Goal: Entertainment & Leisure: Browse casually

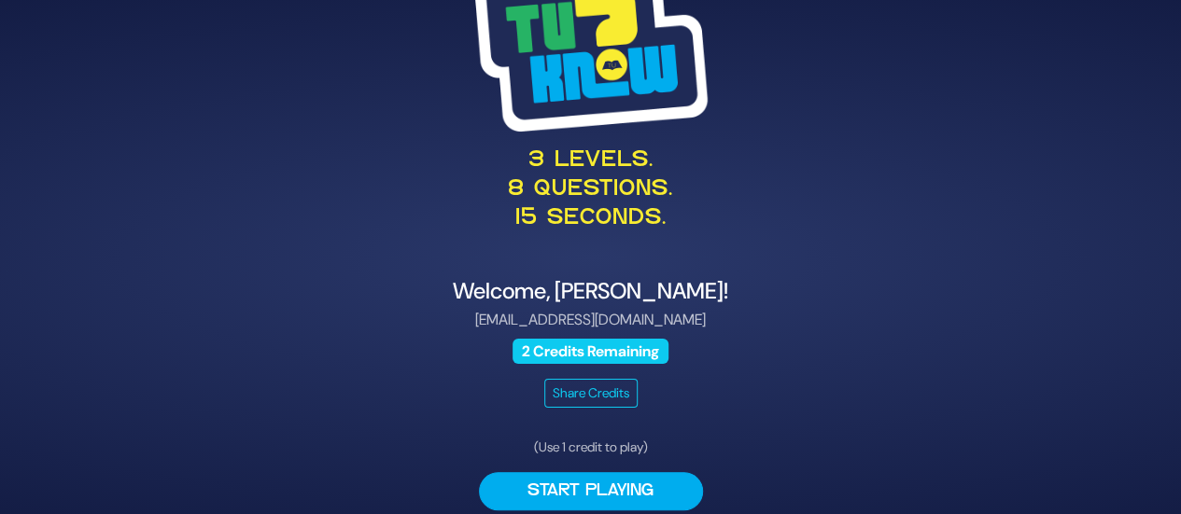
click at [873, 78] on div "3 levels. 8 questions. 15 seconds." at bounding box center [590, 107] width 911 height 299
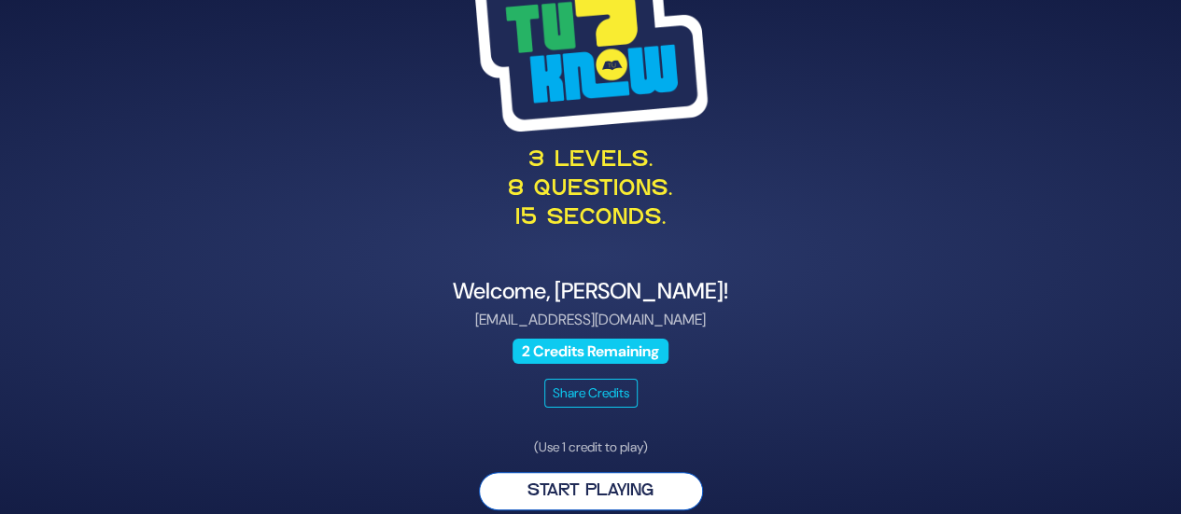
click at [586, 490] on button "Start Playing" at bounding box center [591, 491] width 224 height 38
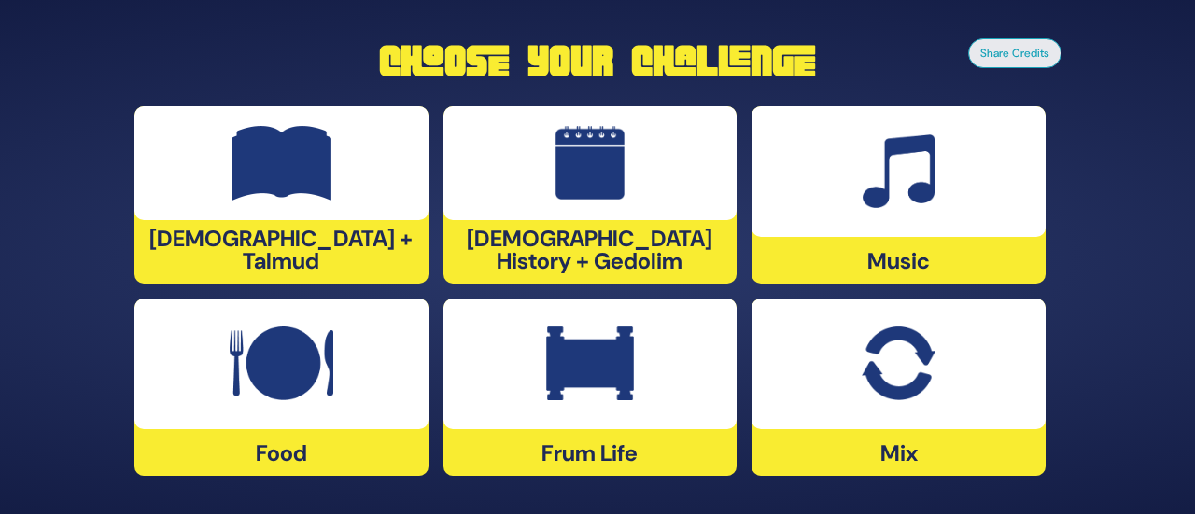
click at [936, 209] on div at bounding box center [898, 171] width 294 height 131
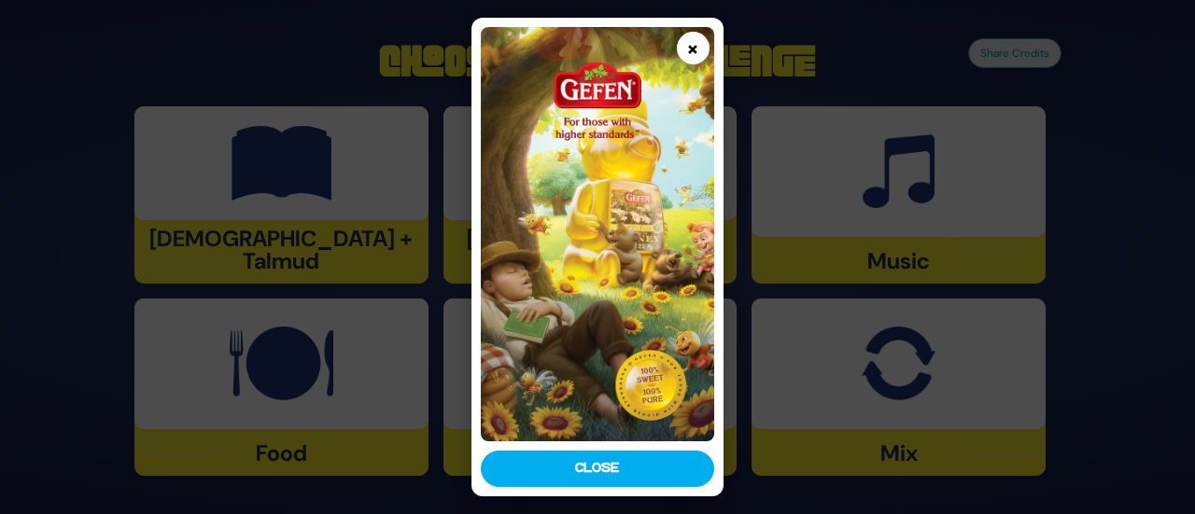
click at [685, 42] on button "×" at bounding box center [693, 48] width 33 height 33
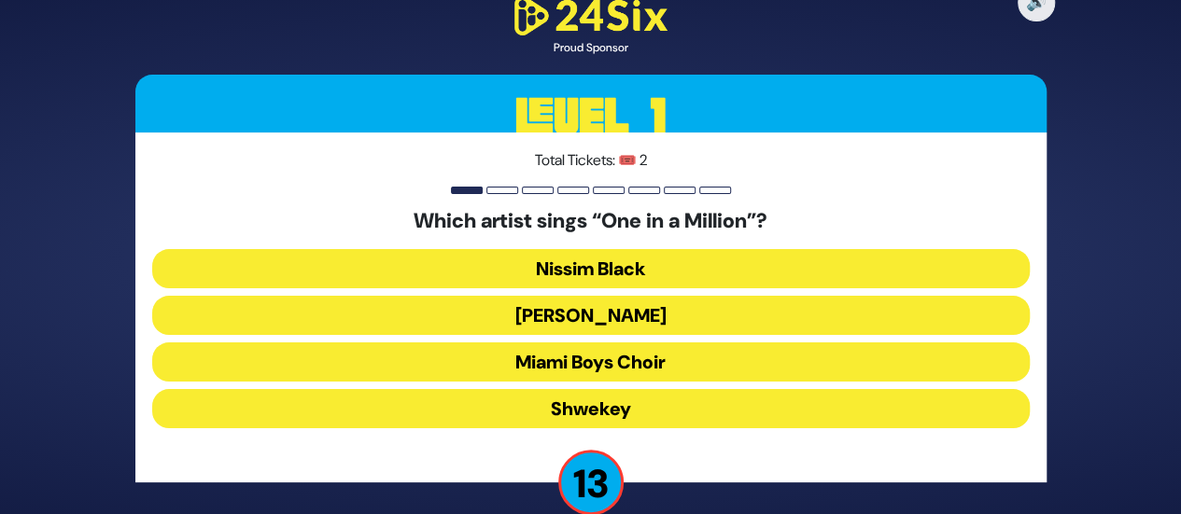
click at [580, 328] on button "[PERSON_NAME]" at bounding box center [590, 315] width 877 height 39
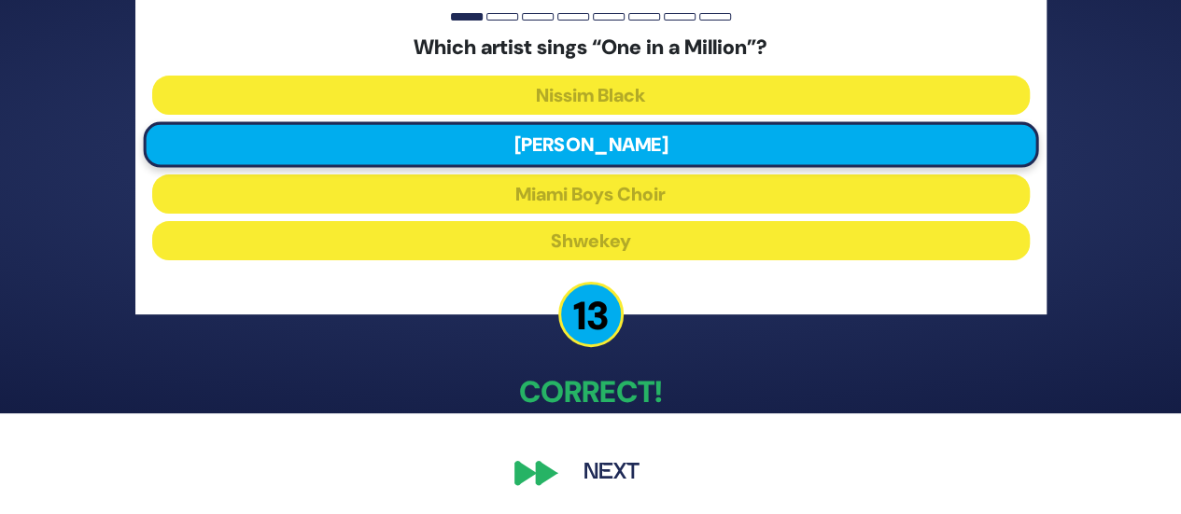
scroll to position [103, 0]
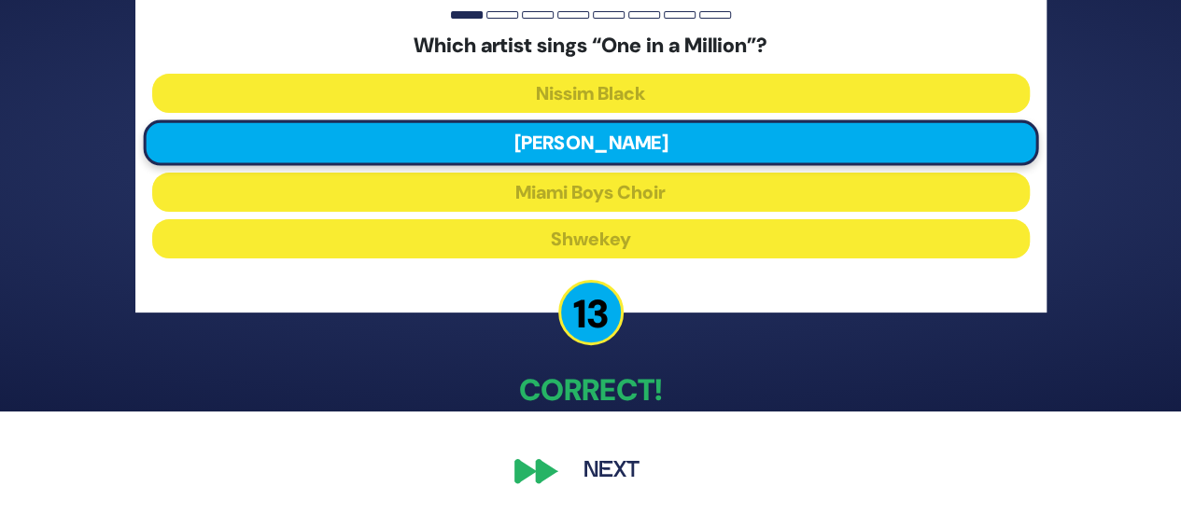
click at [595, 463] on button "Next" at bounding box center [611, 471] width 108 height 43
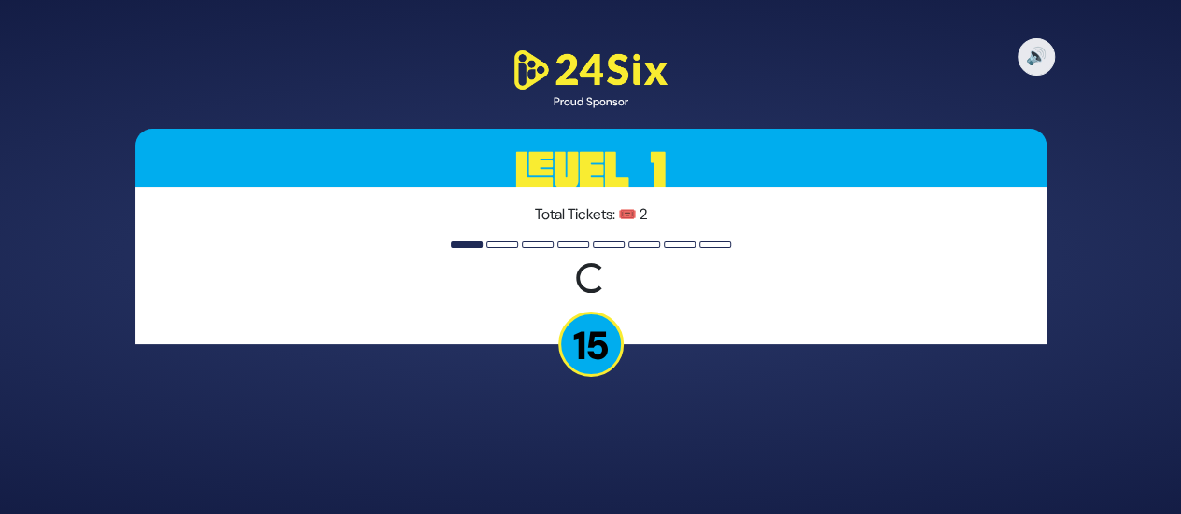
scroll to position [0, 0]
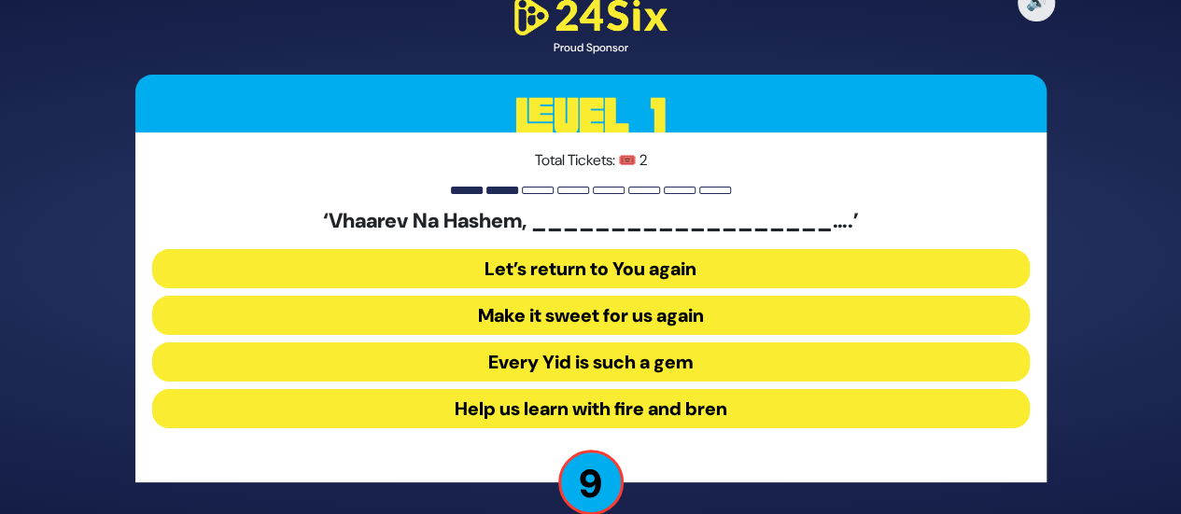
click at [569, 313] on button "Make it sweet for us again" at bounding box center [590, 315] width 877 height 39
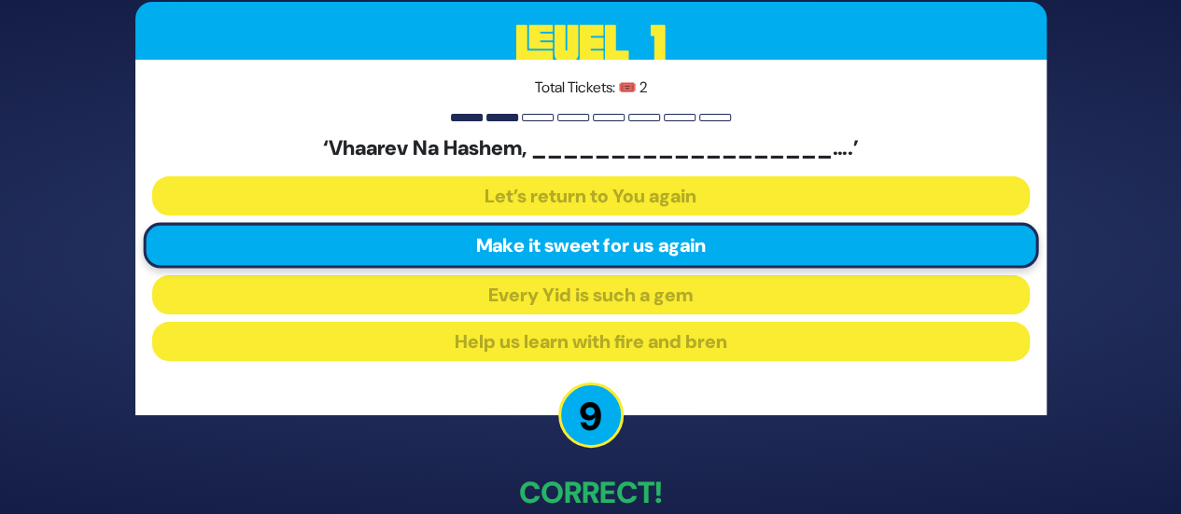
scroll to position [103, 0]
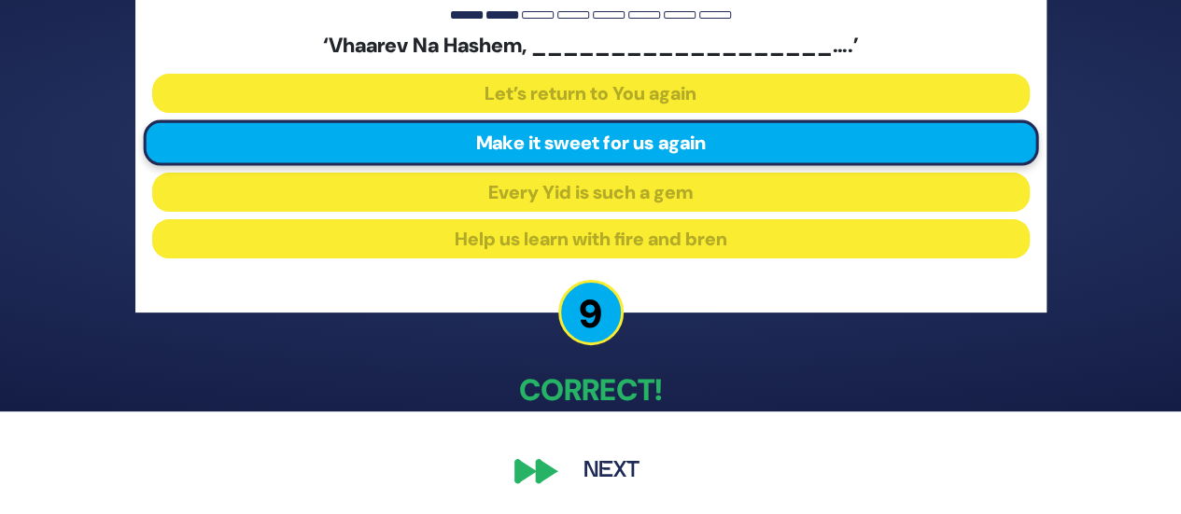
click at [614, 474] on button "Next" at bounding box center [611, 471] width 108 height 43
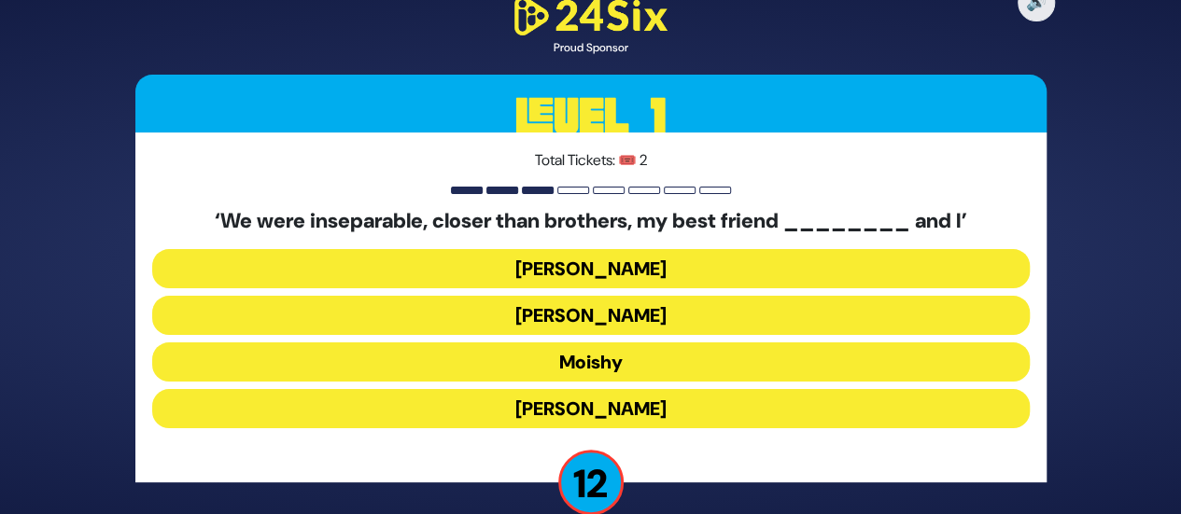
click at [577, 393] on button "Sammy" at bounding box center [590, 408] width 877 height 39
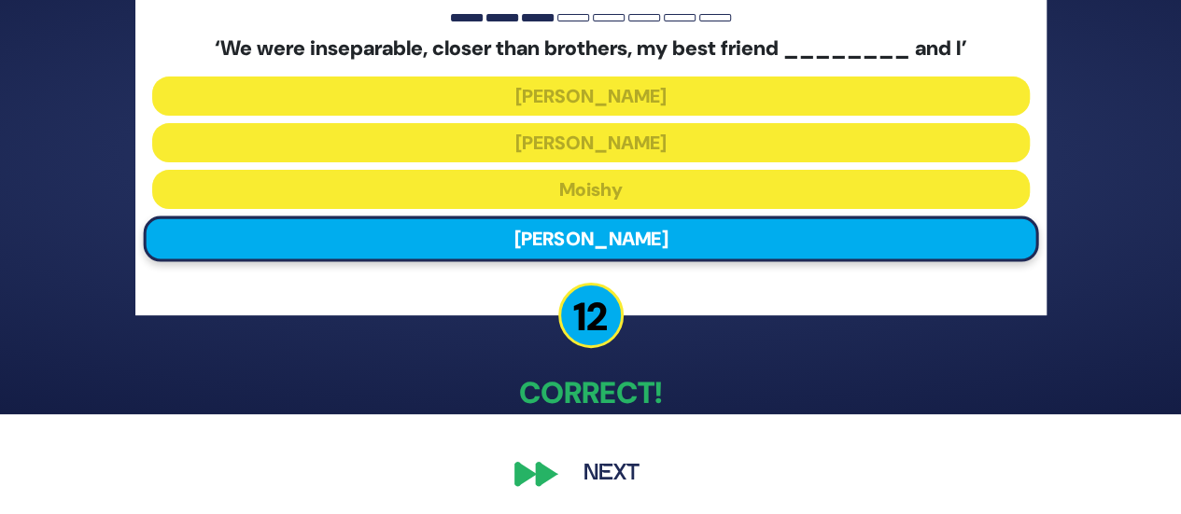
scroll to position [103, 0]
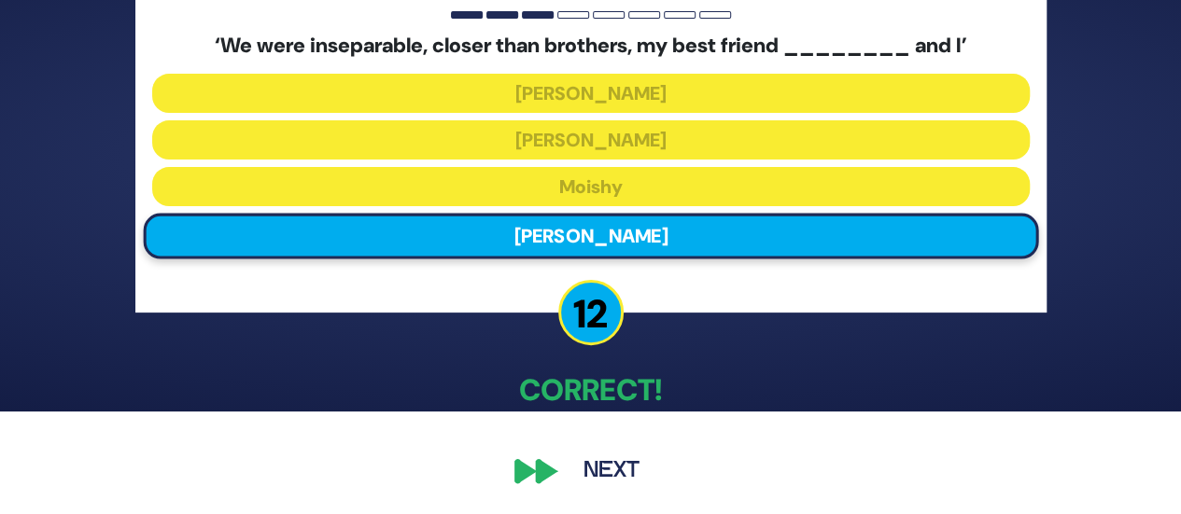
click at [609, 471] on button "Next" at bounding box center [611, 471] width 108 height 43
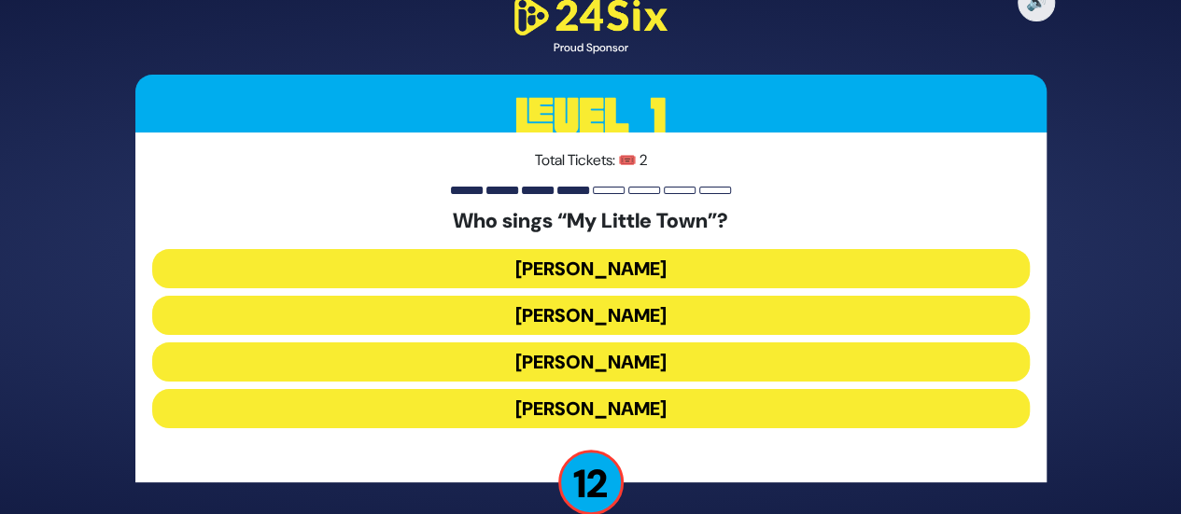
click at [629, 365] on button "Shulem Lemmer" at bounding box center [590, 361] width 877 height 39
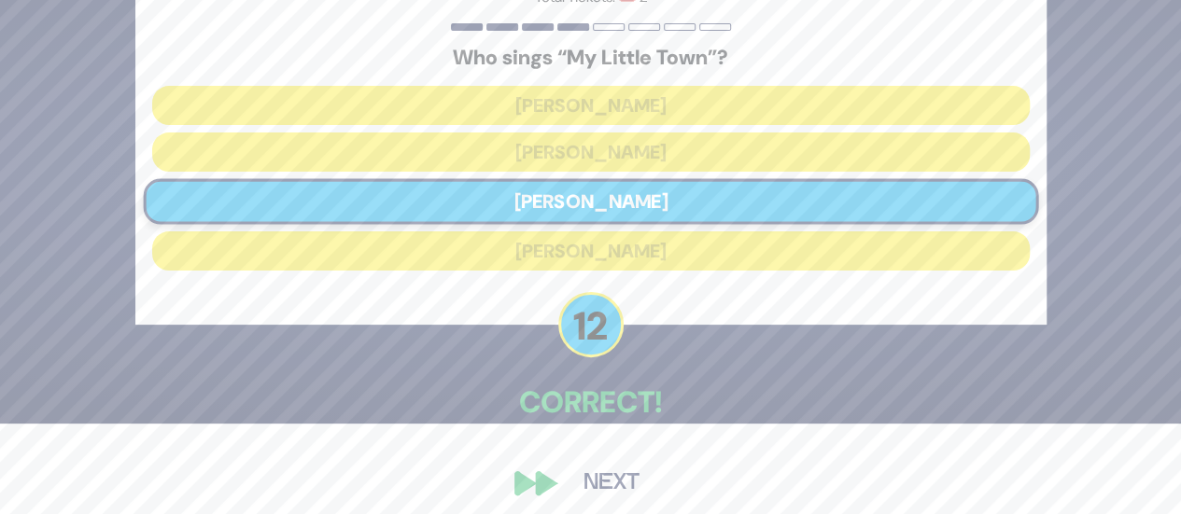
scroll to position [103, 0]
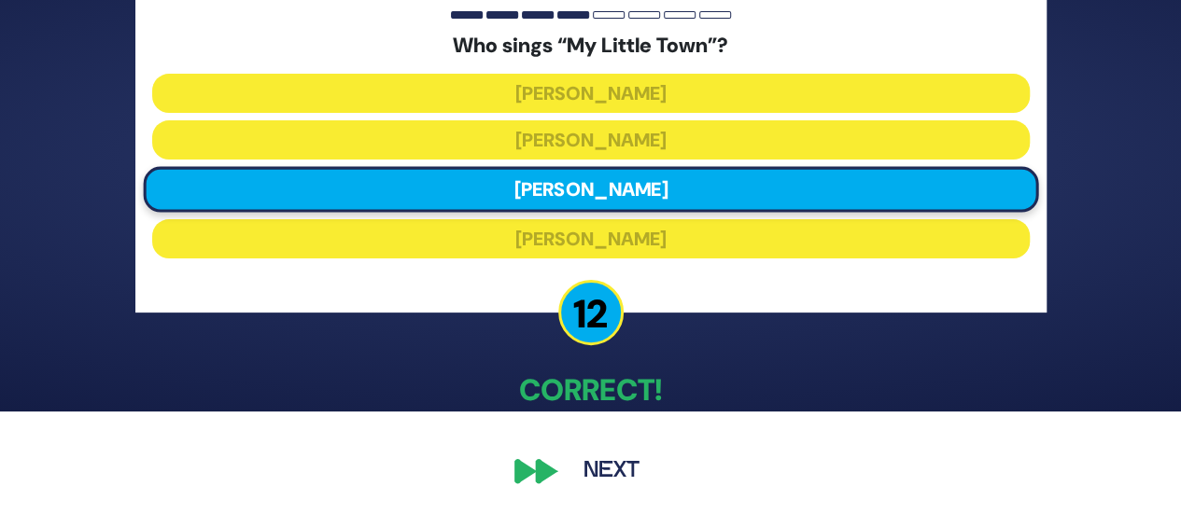
click at [619, 462] on button "Next" at bounding box center [611, 471] width 108 height 43
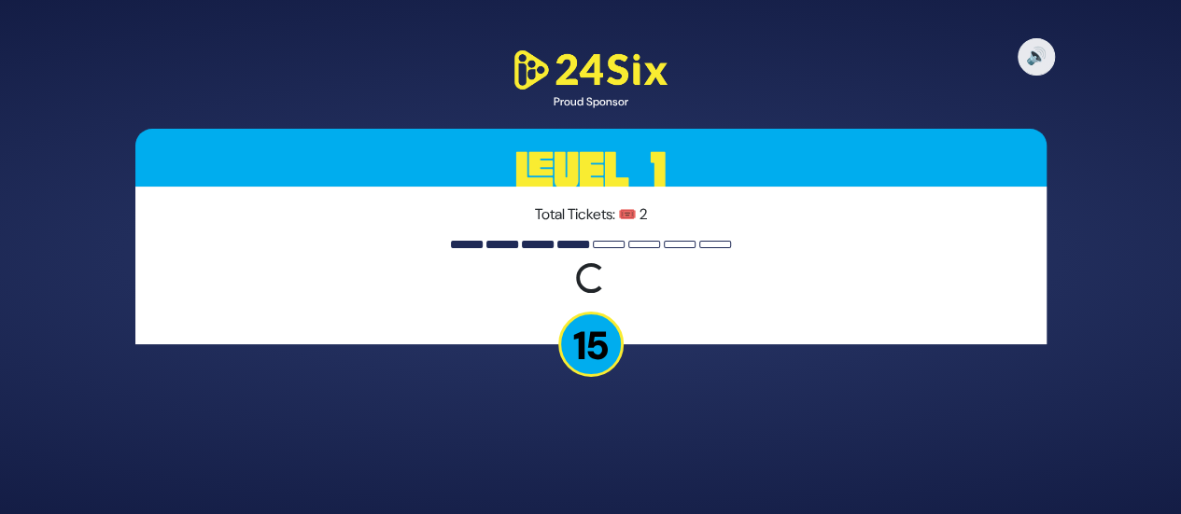
scroll to position [0, 0]
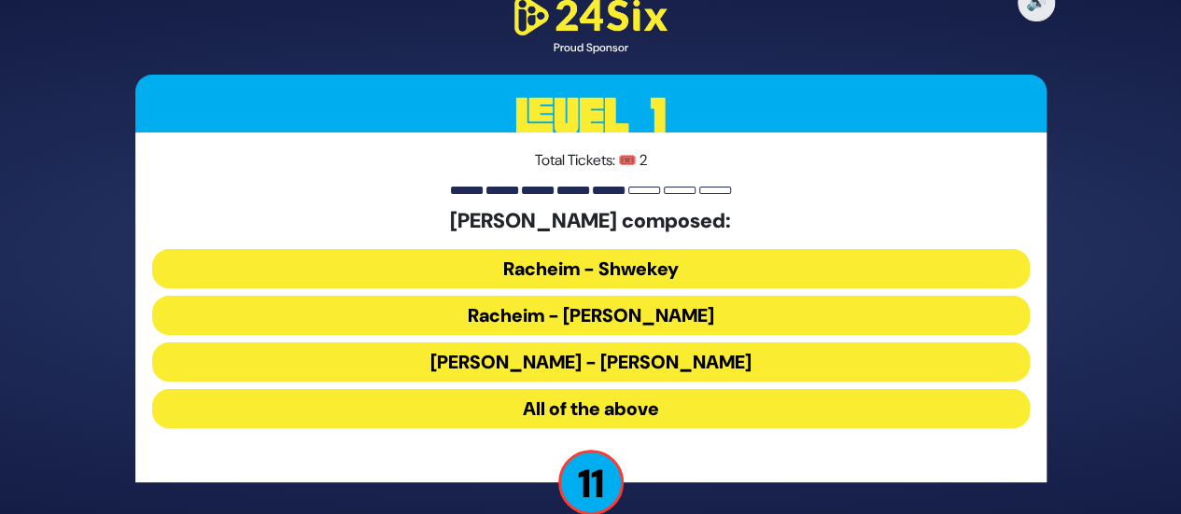
click at [638, 266] on button "Racheim - Shwekey" at bounding box center [590, 268] width 877 height 39
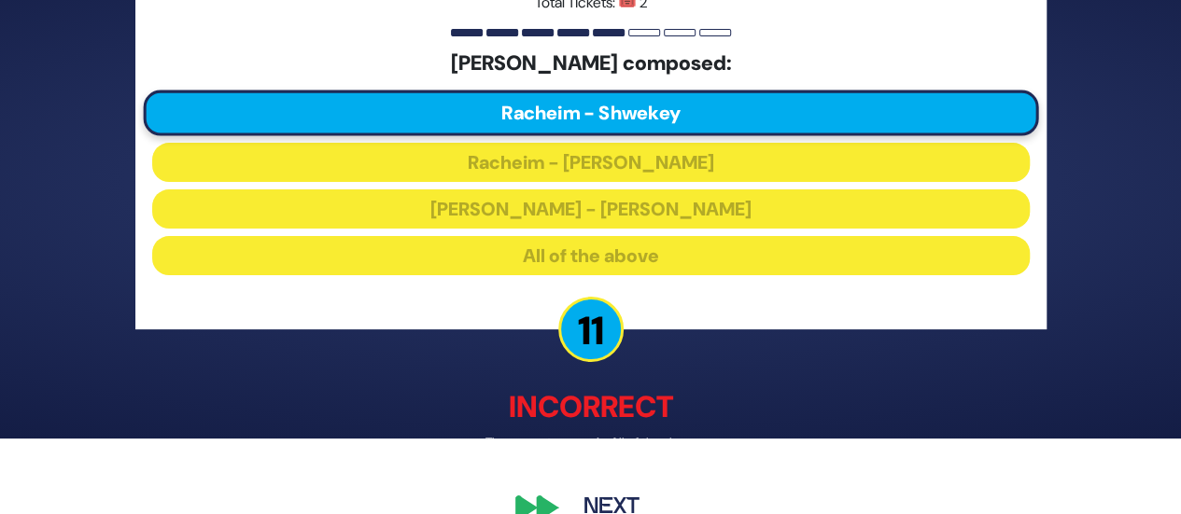
scroll to position [112, 0]
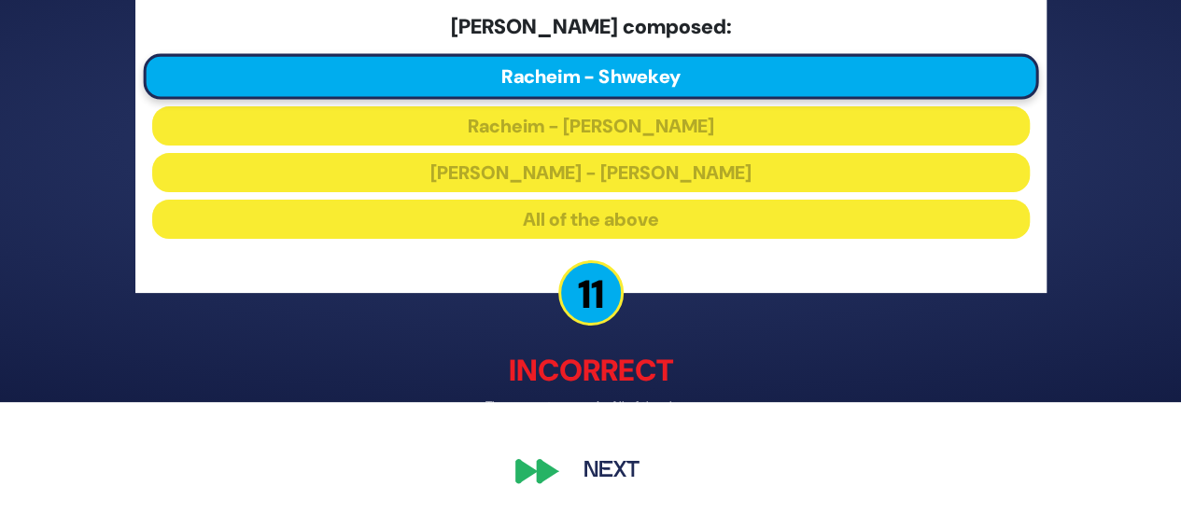
click at [607, 468] on button "Next" at bounding box center [611, 471] width 108 height 43
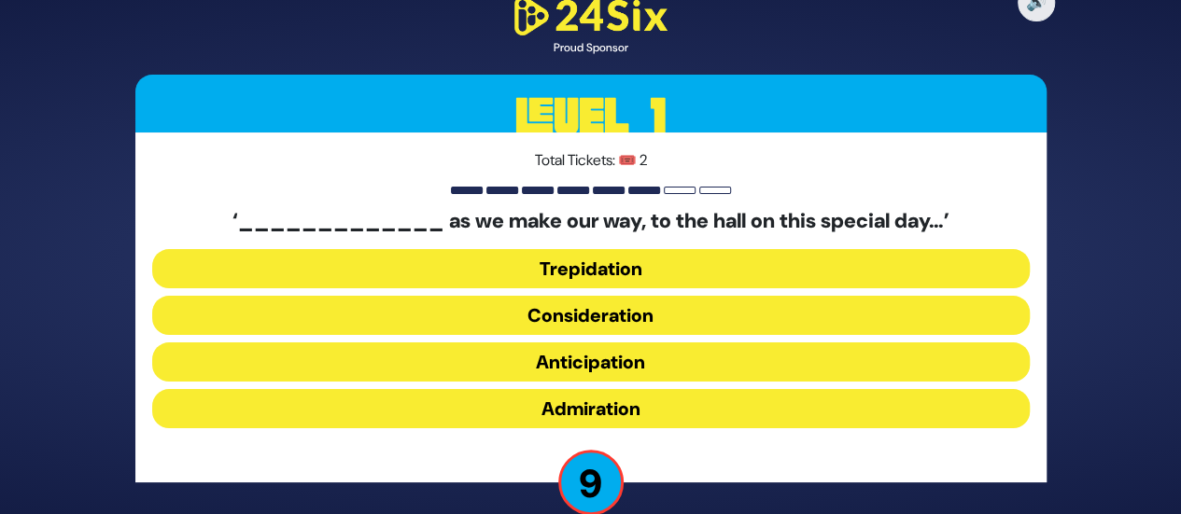
click at [665, 264] on button "Trepidation" at bounding box center [590, 268] width 877 height 39
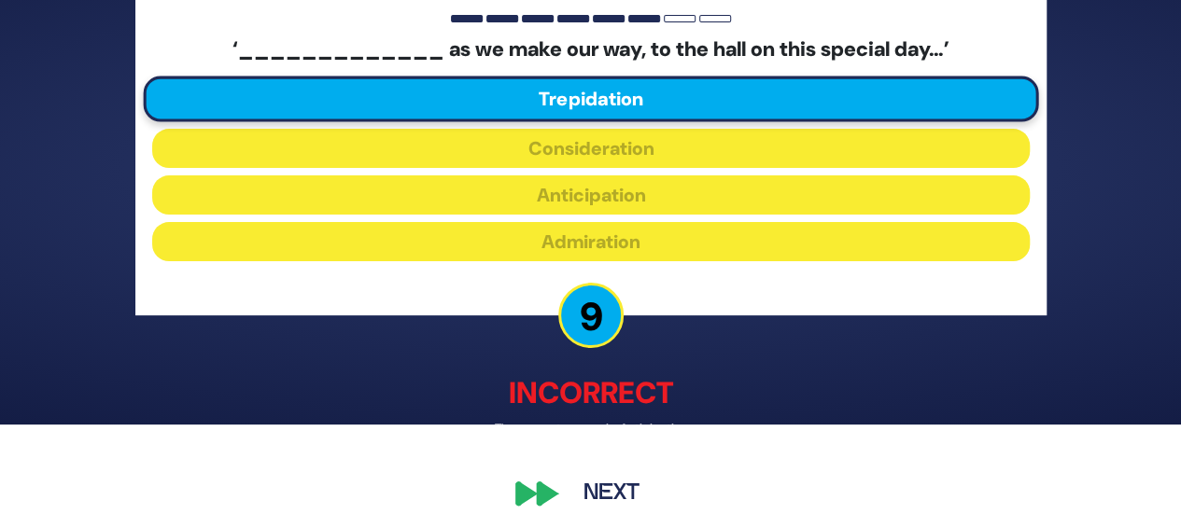
scroll to position [112, 0]
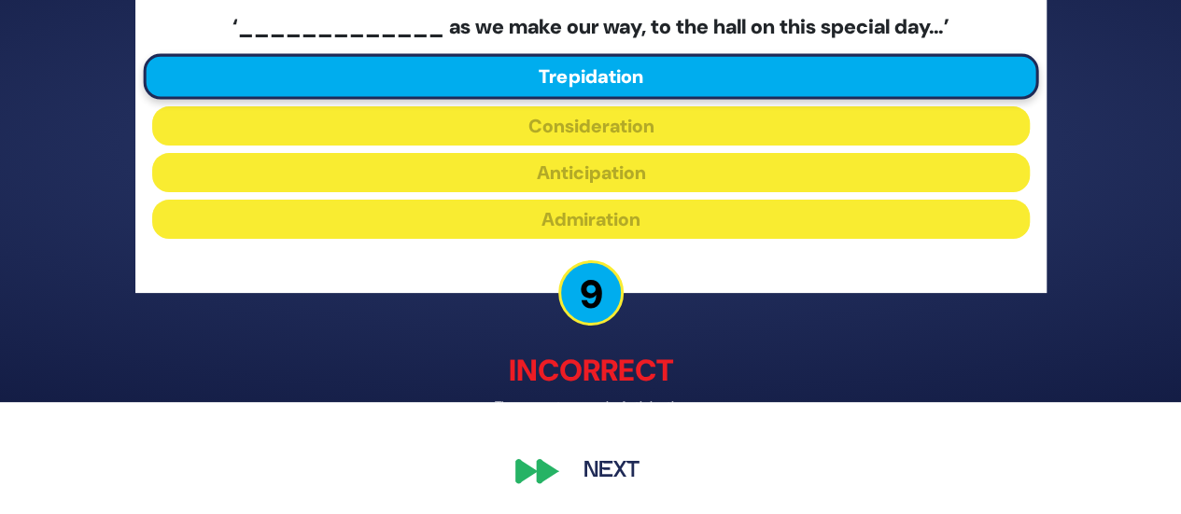
click at [603, 462] on button "Next" at bounding box center [611, 471] width 108 height 43
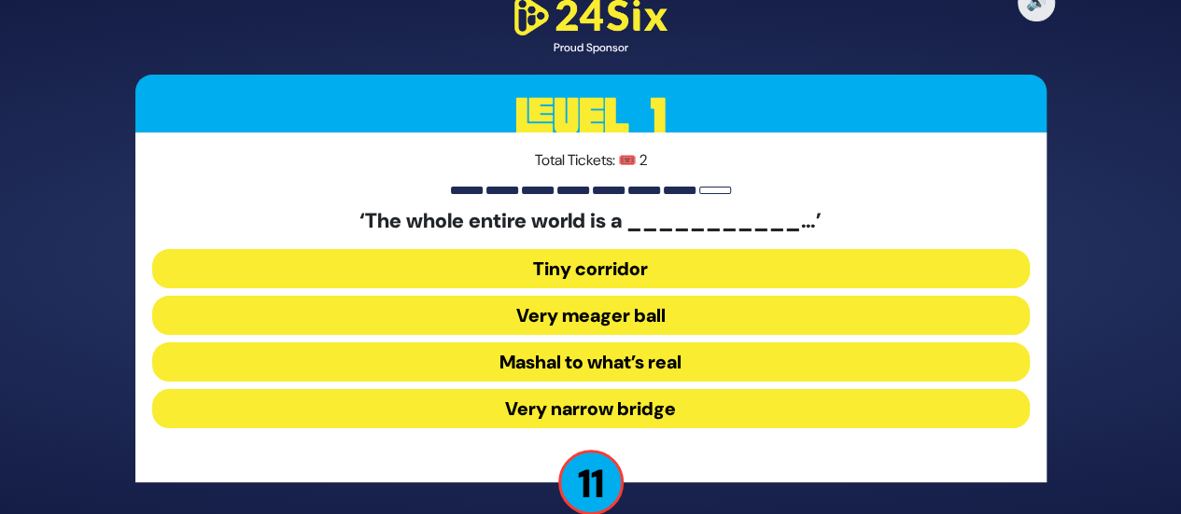
click at [661, 402] on button "Very narrow bridge" at bounding box center [590, 408] width 877 height 39
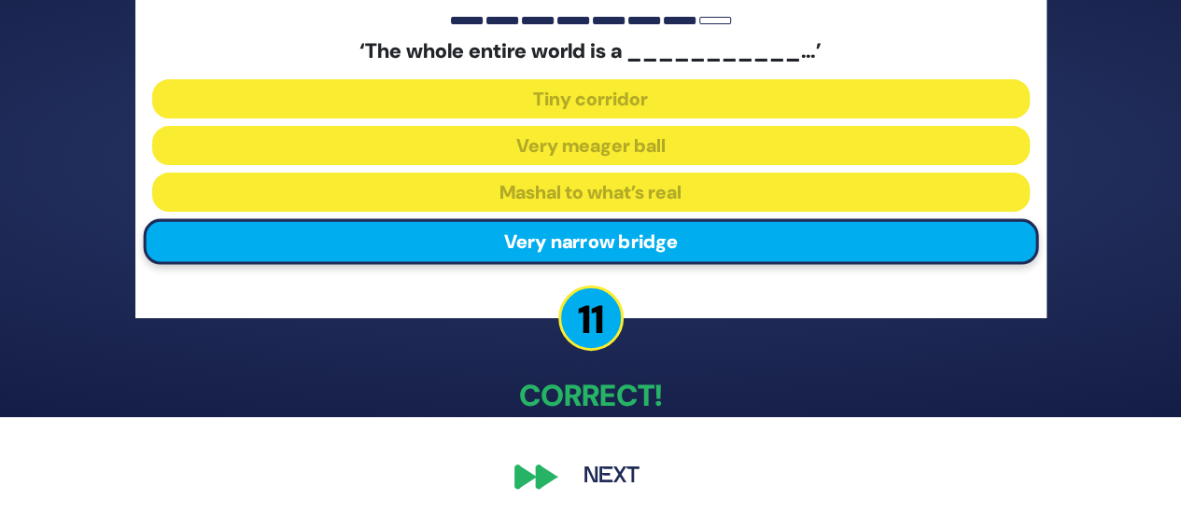
scroll to position [103, 0]
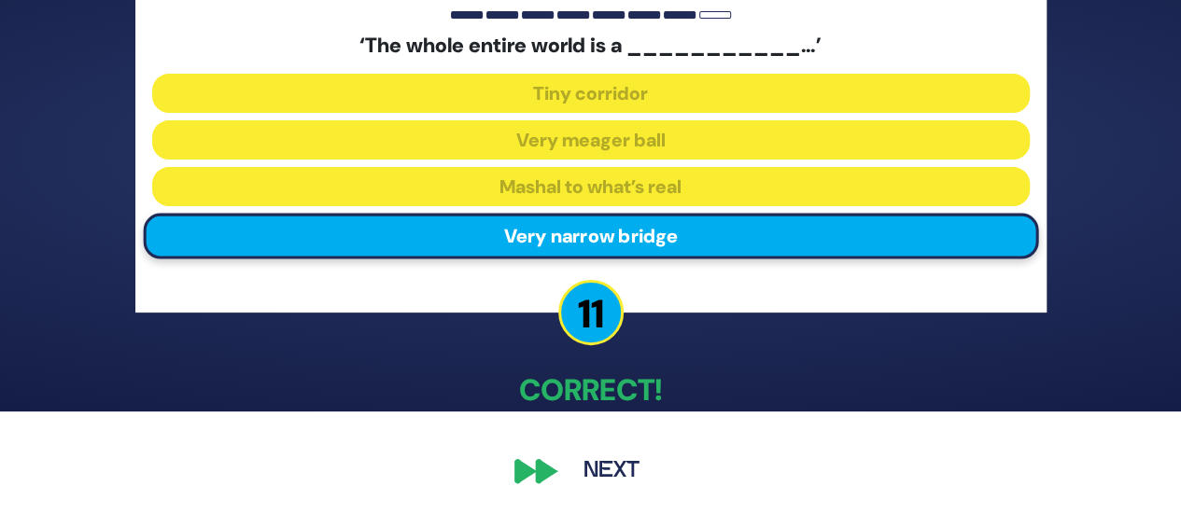
click at [599, 458] on button "Next" at bounding box center [611, 471] width 108 height 43
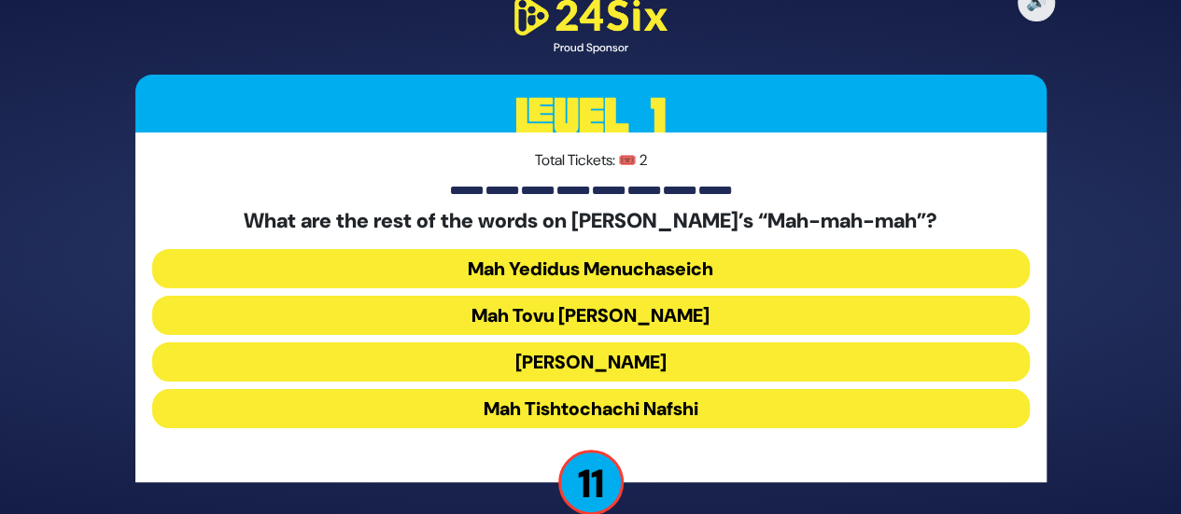
click at [679, 303] on button "Mah Tovu Ohalecha Yaakov" at bounding box center [590, 315] width 877 height 39
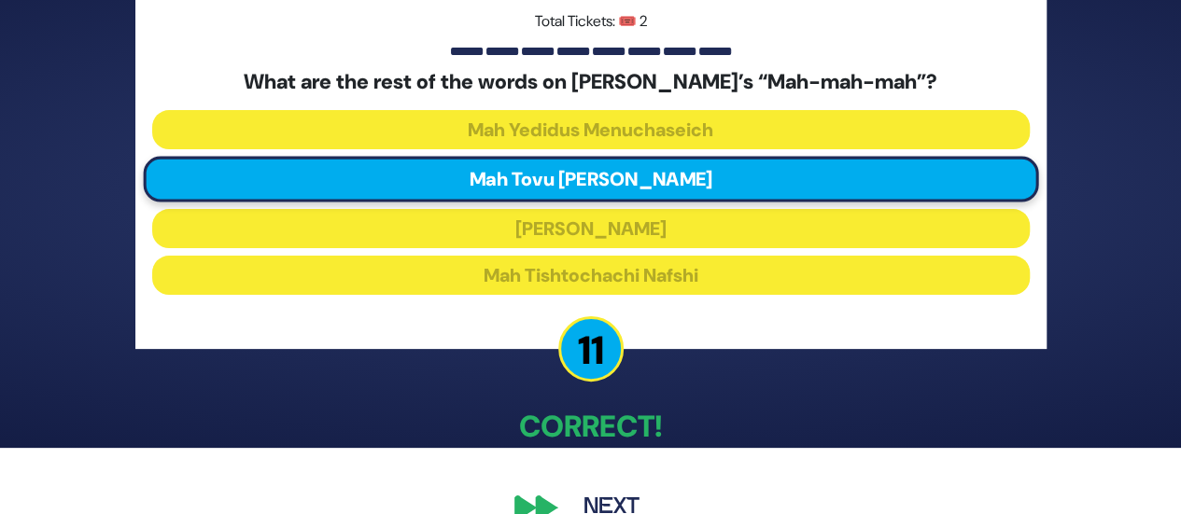
scroll to position [103, 0]
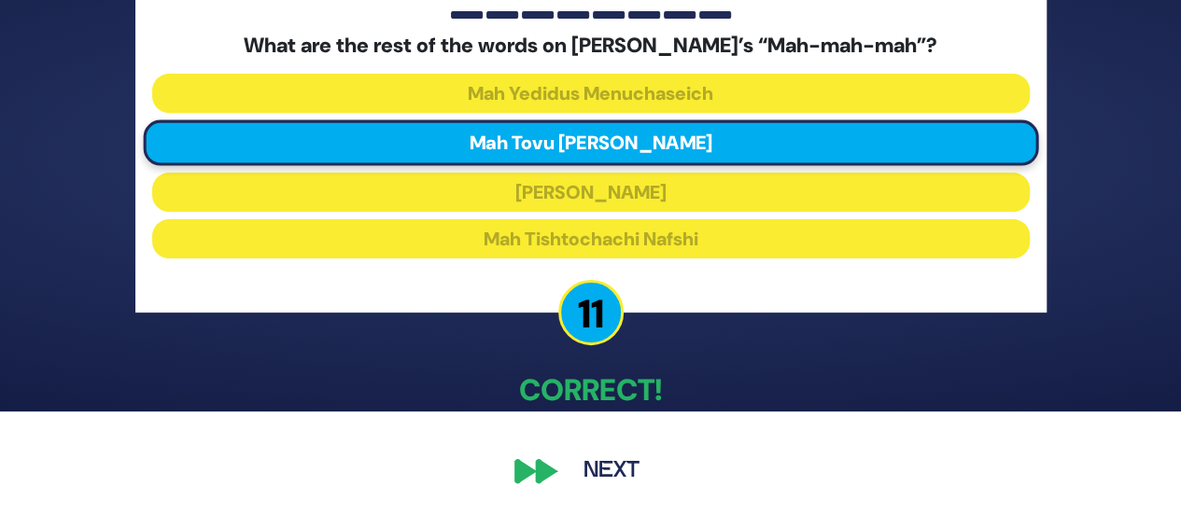
click at [619, 468] on button "Next" at bounding box center [611, 471] width 108 height 43
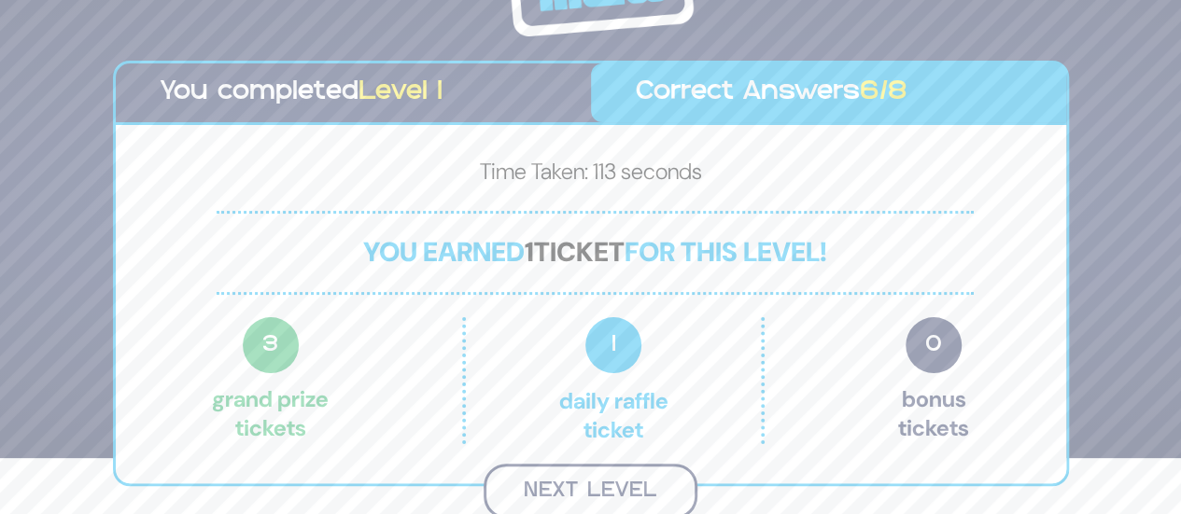
scroll to position [53, 0]
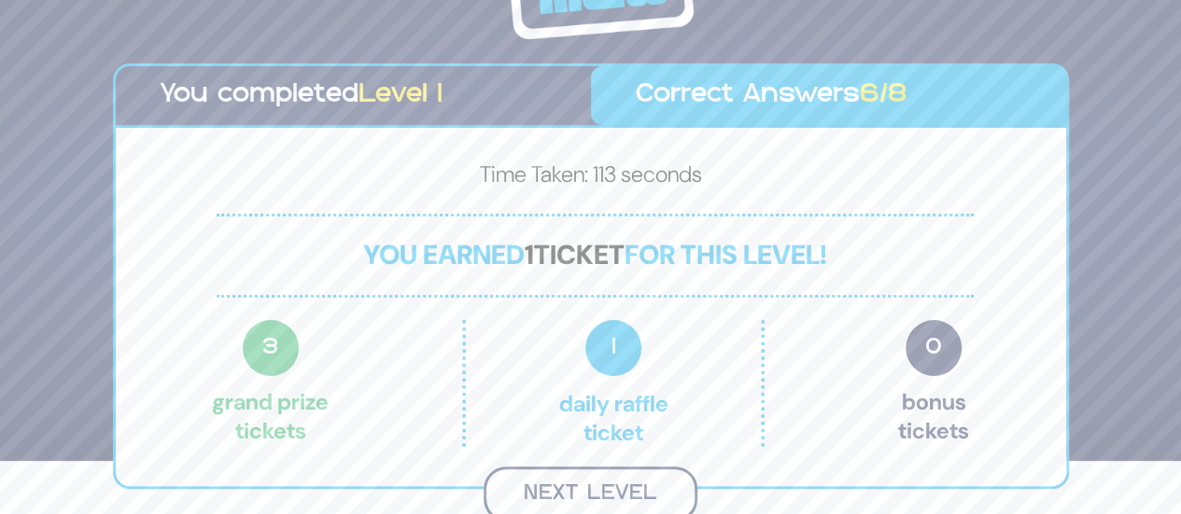
click at [620, 486] on button "Next Level" at bounding box center [590, 494] width 214 height 55
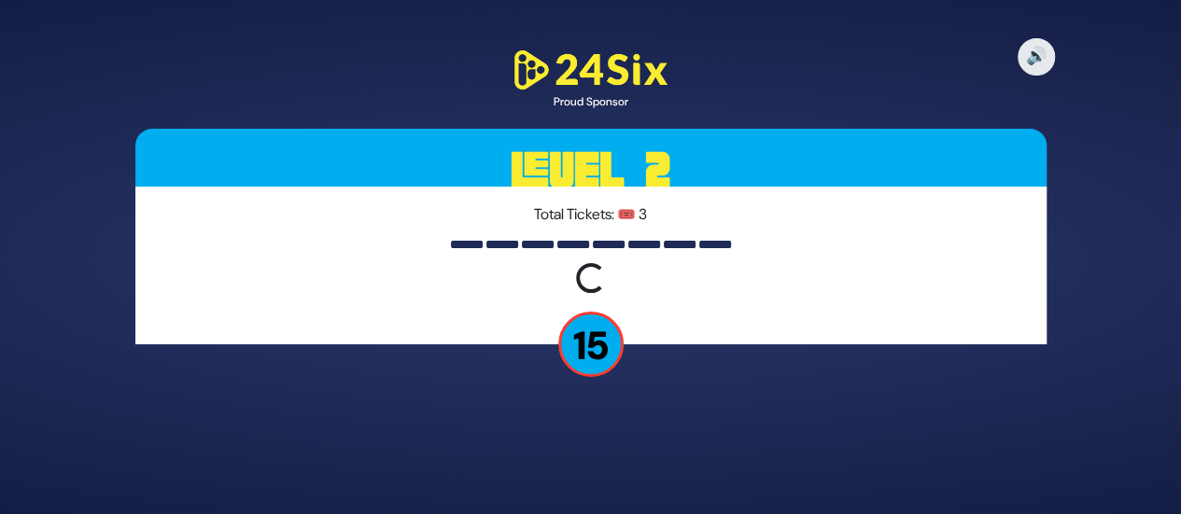
scroll to position [0, 0]
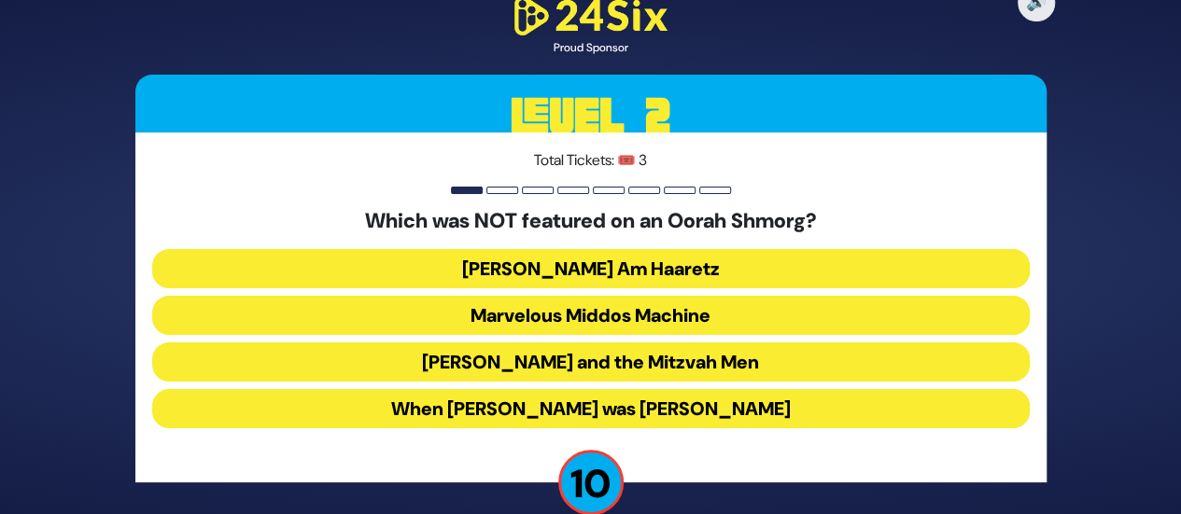
click at [716, 357] on button "Uncle Moishy and the Mitzvah Men" at bounding box center [590, 361] width 877 height 39
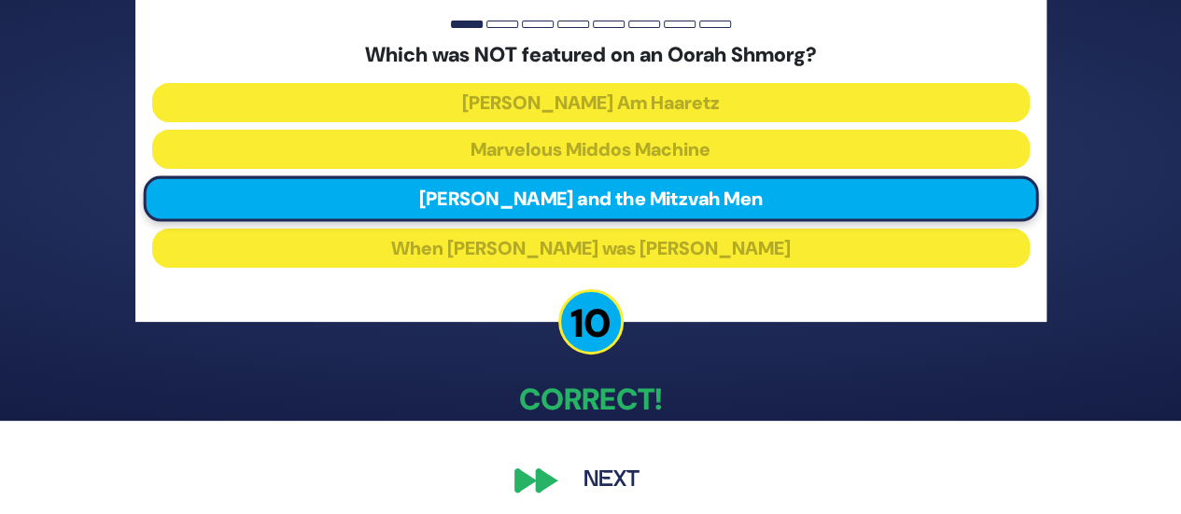
scroll to position [103, 0]
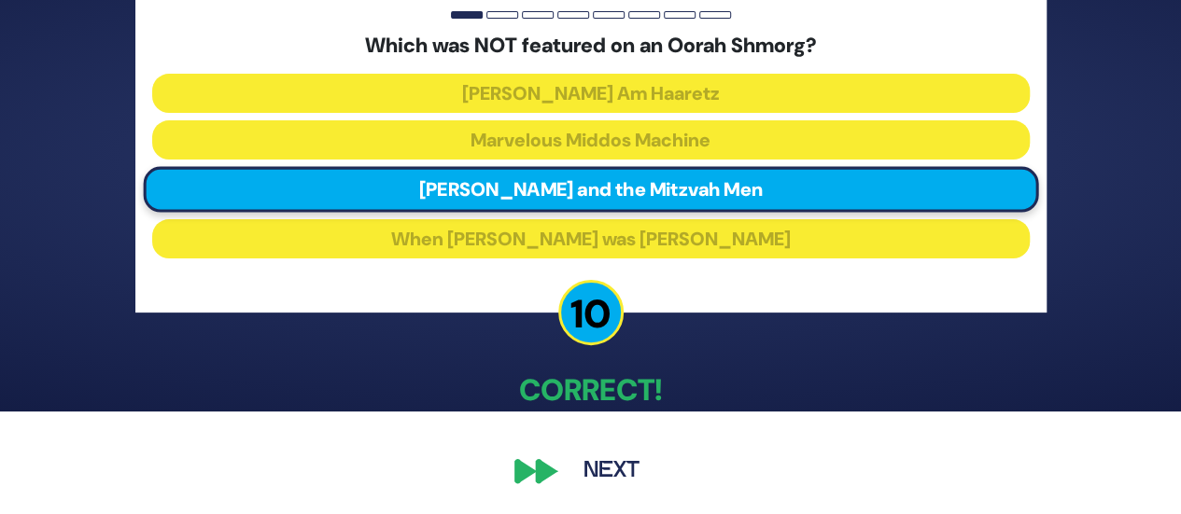
click at [589, 475] on button "Next" at bounding box center [611, 471] width 108 height 43
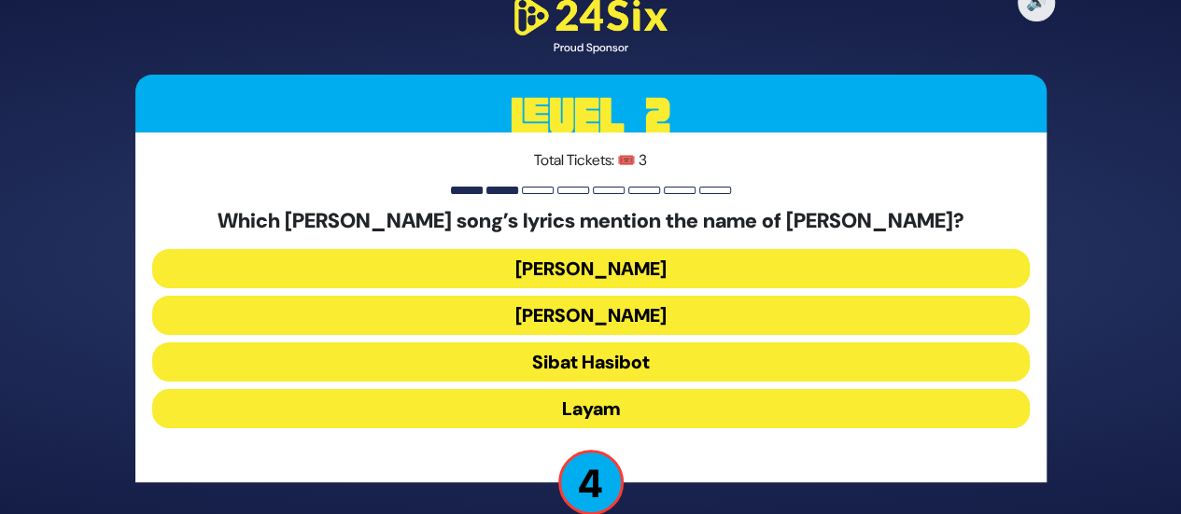
click at [594, 413] on button "Layam" at bounding box center [590, 408] width 877 height 39
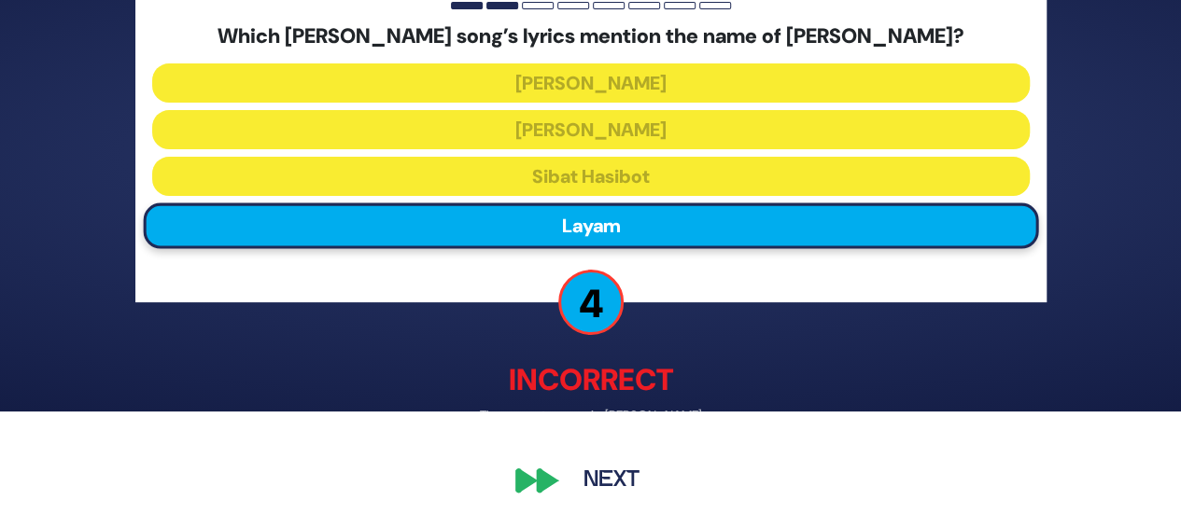
scroll to position [112, 0]
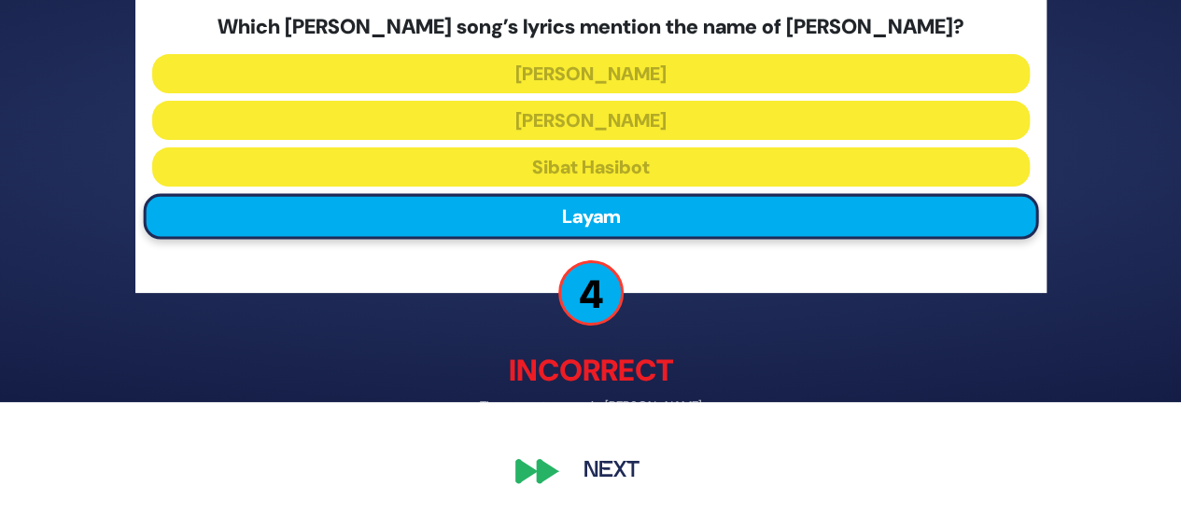
click at [596, 468] on button "Next" at bounding box center [611, 471] width 108 height 43
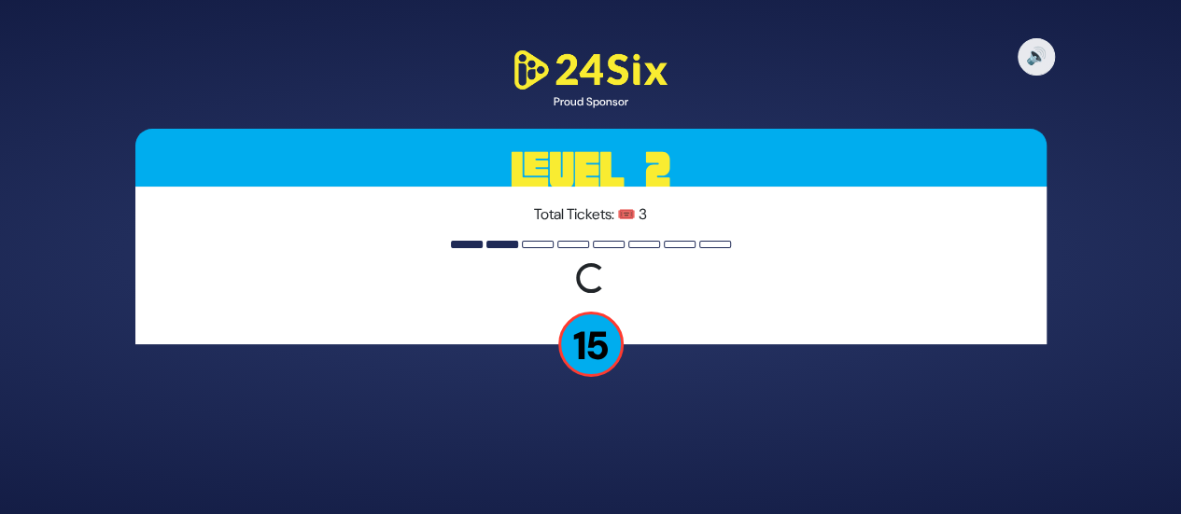
scroll to position [0, 0]
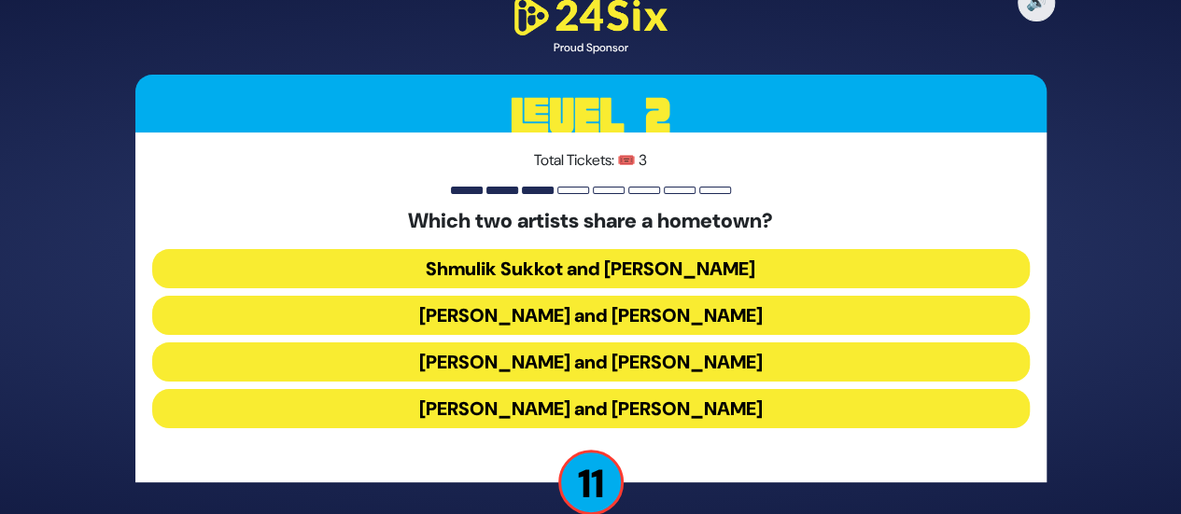
click at [665, 311] on button "Abie Rotenberg and Baruch Levine" at bounding box center [590, 315] width 877 height 39
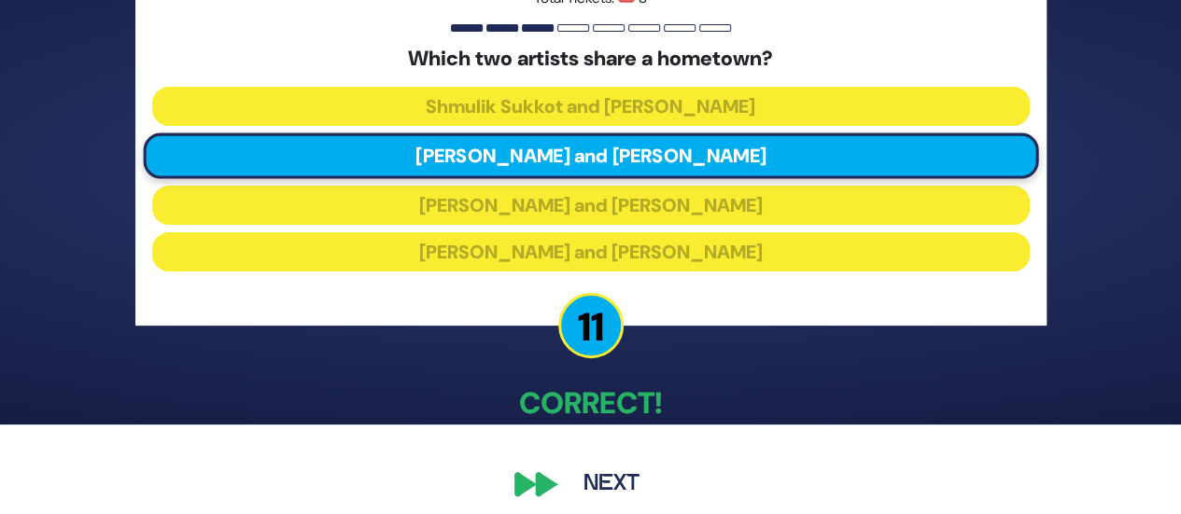
scroll to position [103, 0]
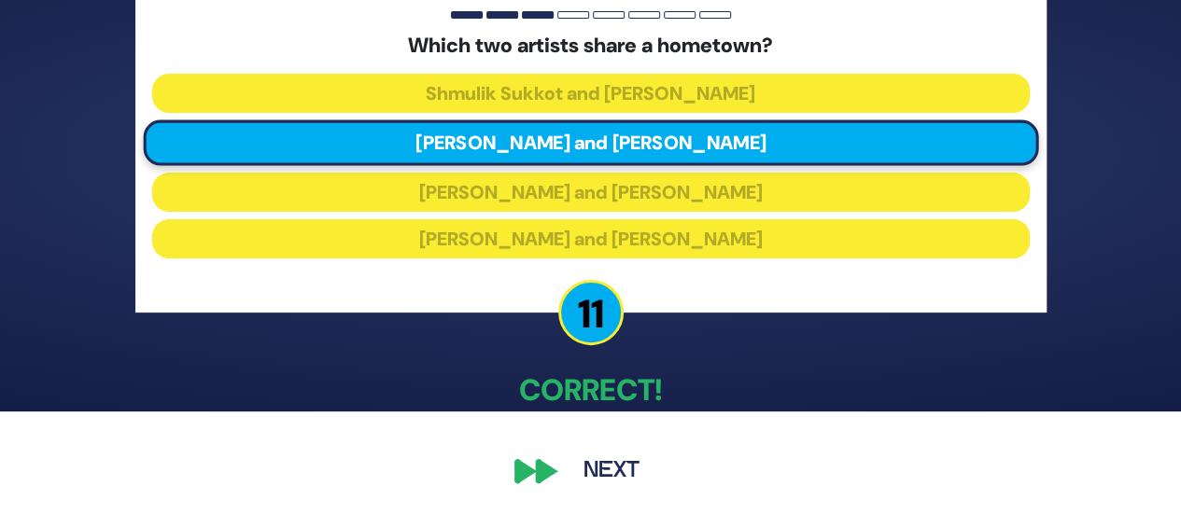
click at [618, 476] on button "Next" at bounding box center [611, 471] width 108 height 43
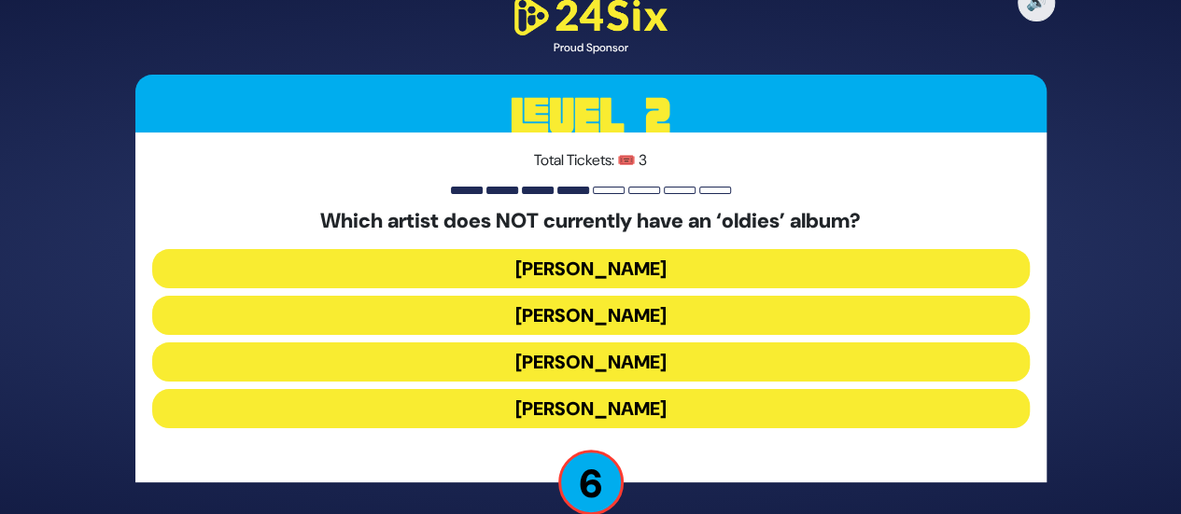
click at [641, 412] on button "Moshe Tischler" at bounding box center [590, 408] width 877 height 39
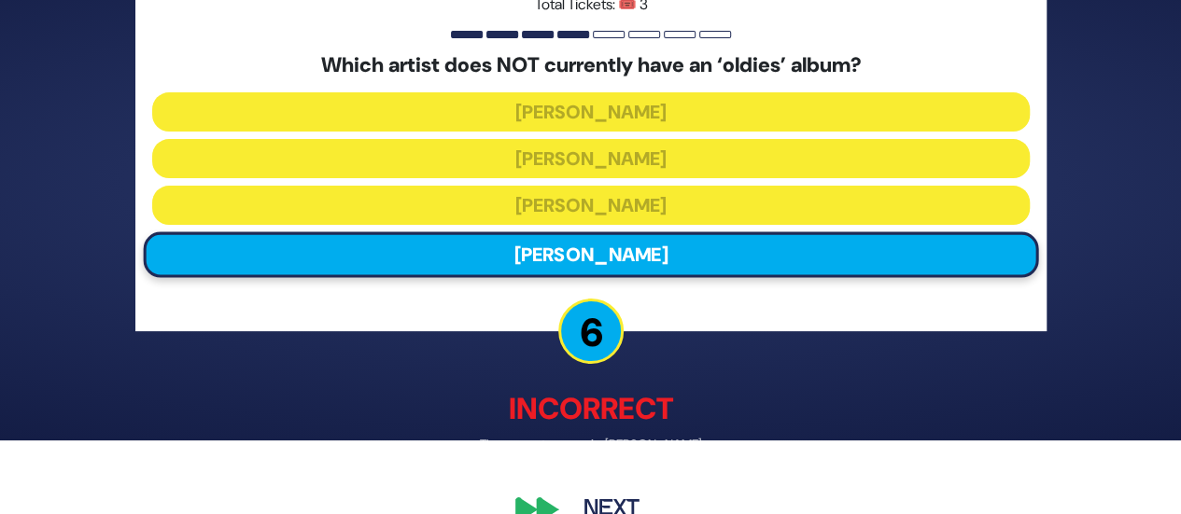
scroll to position [112, 0]
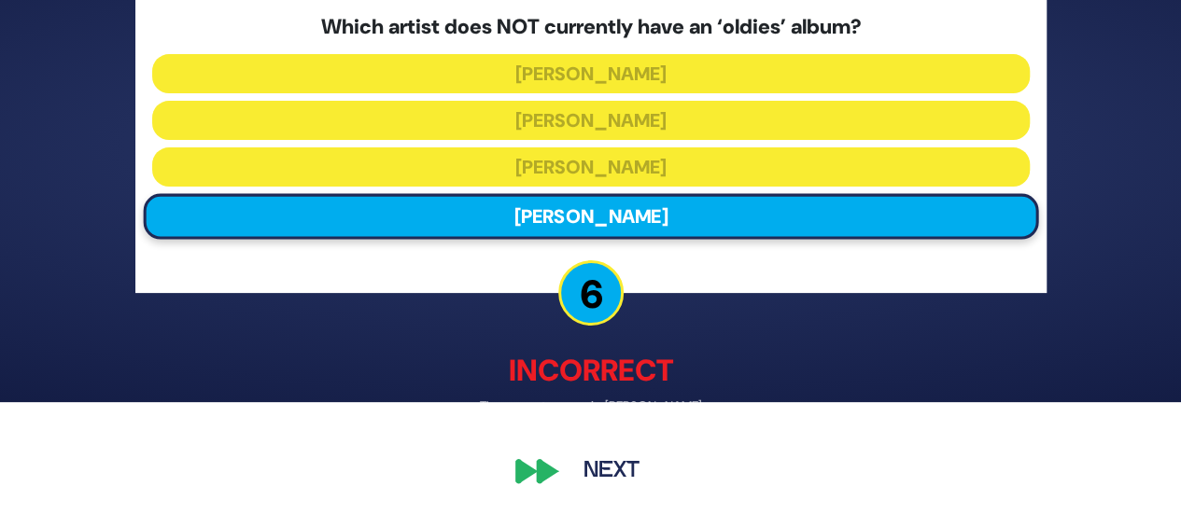
click at [616, 460] on button "Next" at bounding box center [611, 471] width 108 height 43
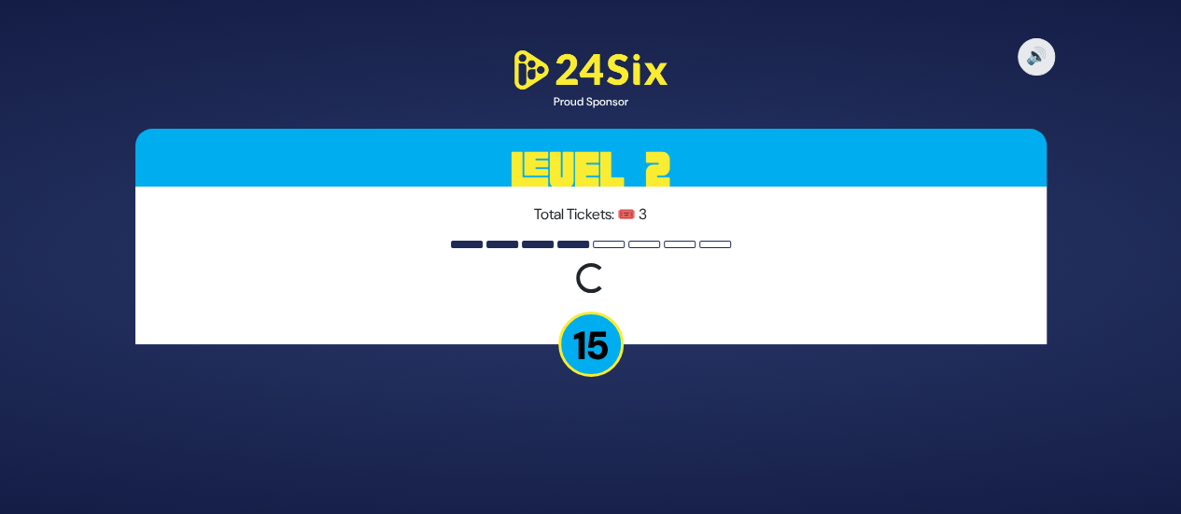
scroll to position [0, 0]
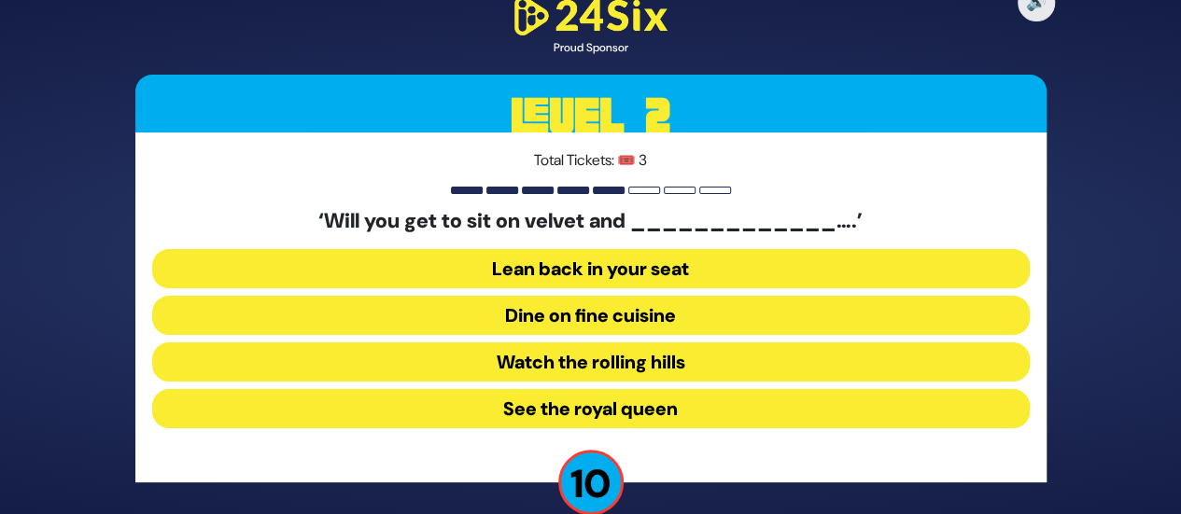
click at [636, 316] on button "Dine on fine cuisine" at bounding box center [590, 315] width 877 height 39
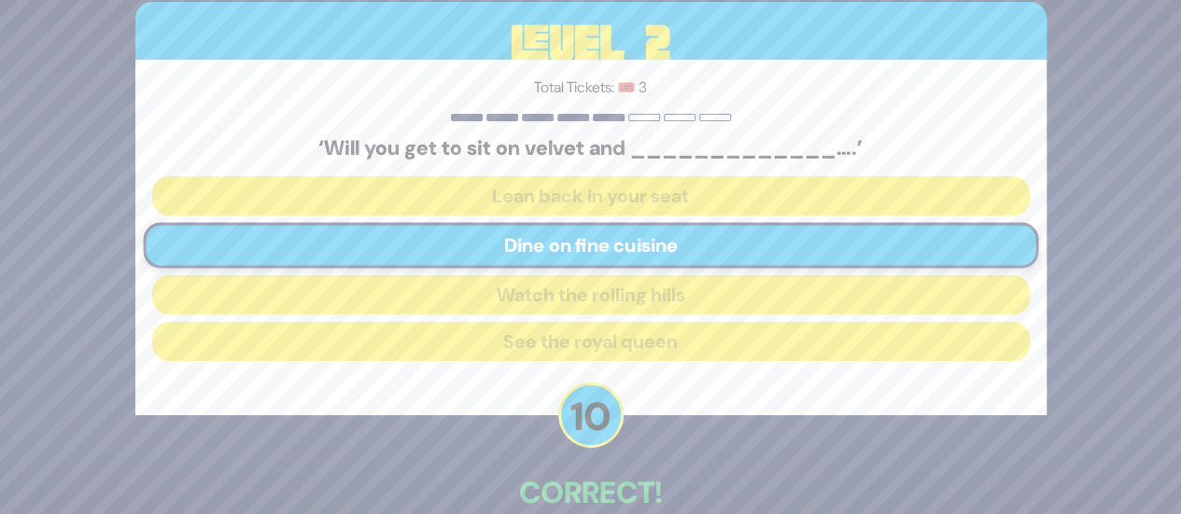
scroll to position [103, 0]
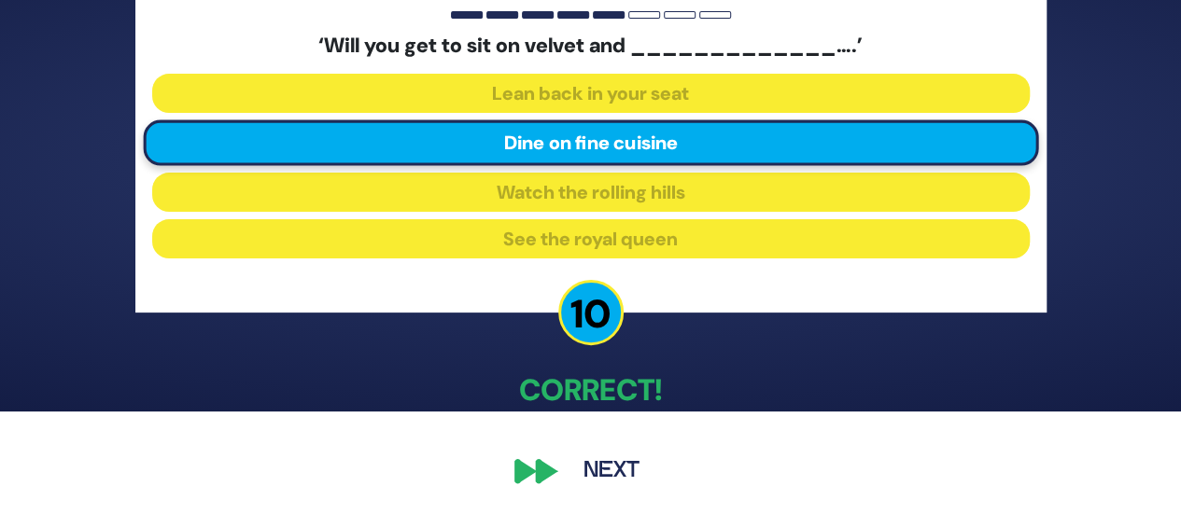
click at [612, 462] on button "Next" at bounding box center [611, 471] width 108 height 43
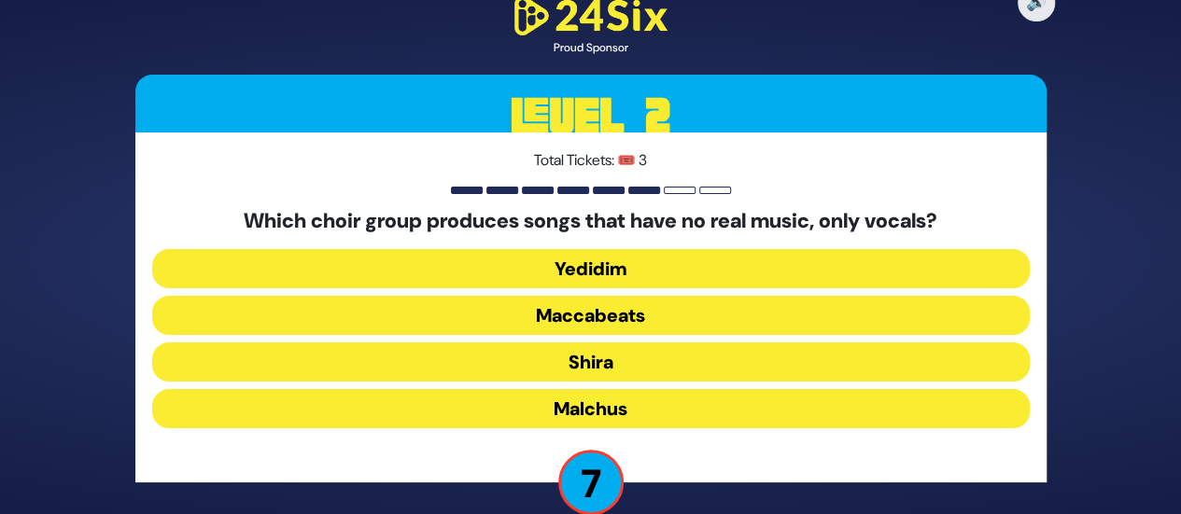
click at [685, 305] on button "Maccabeats" at bounding box center [590, 315] width 877 height 39
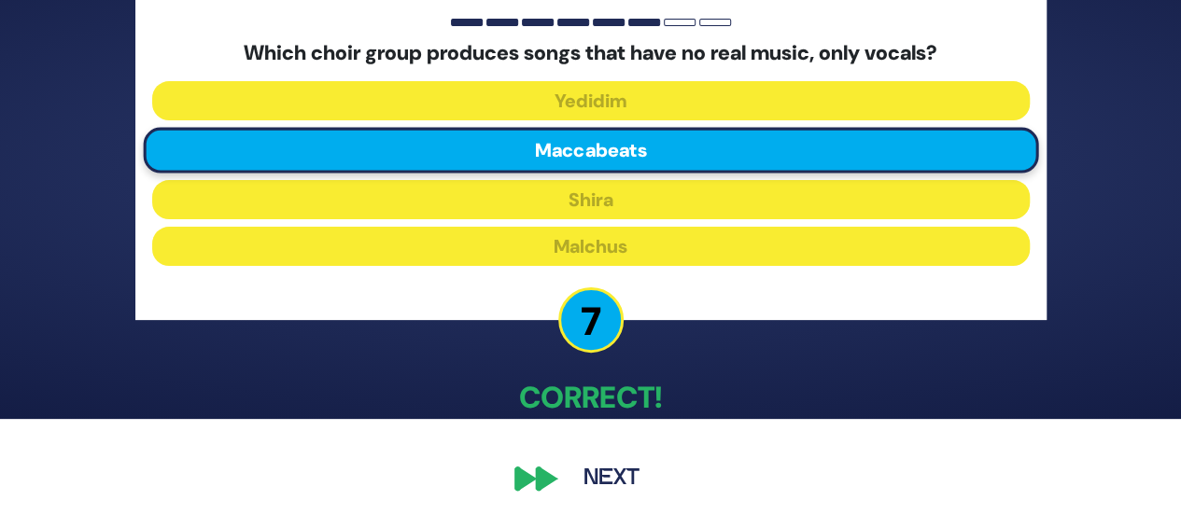
scroll to position [103, 0]
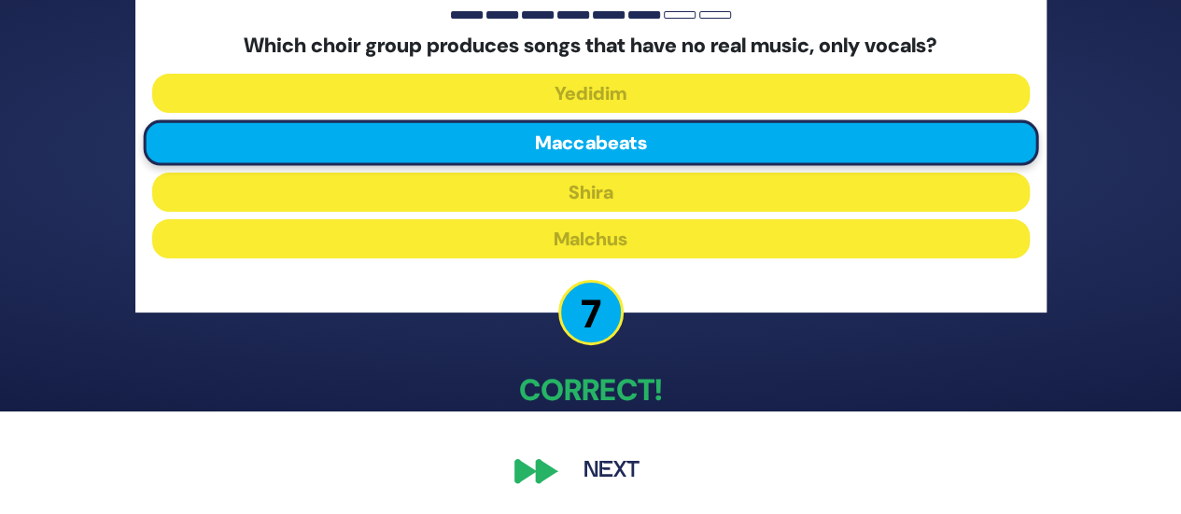
click at [593, 468] on button "Next" at bounding box center [611, 471] width 108 height 43
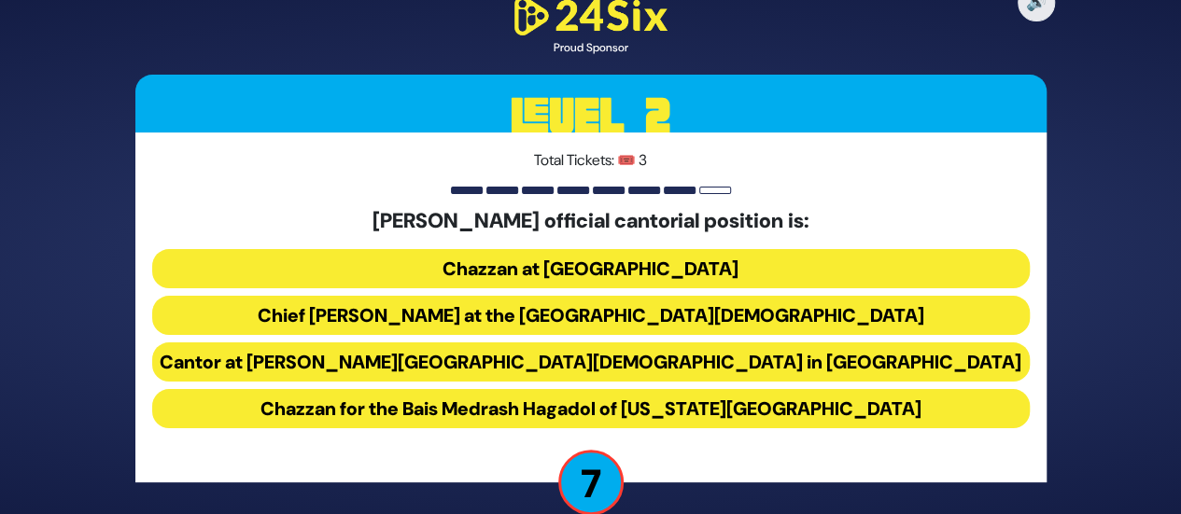
click at [738, 360] on button "Cantor at Beth-El Synagogue in Brooklyn" at bounding box center [590, 361] width 877 height 39
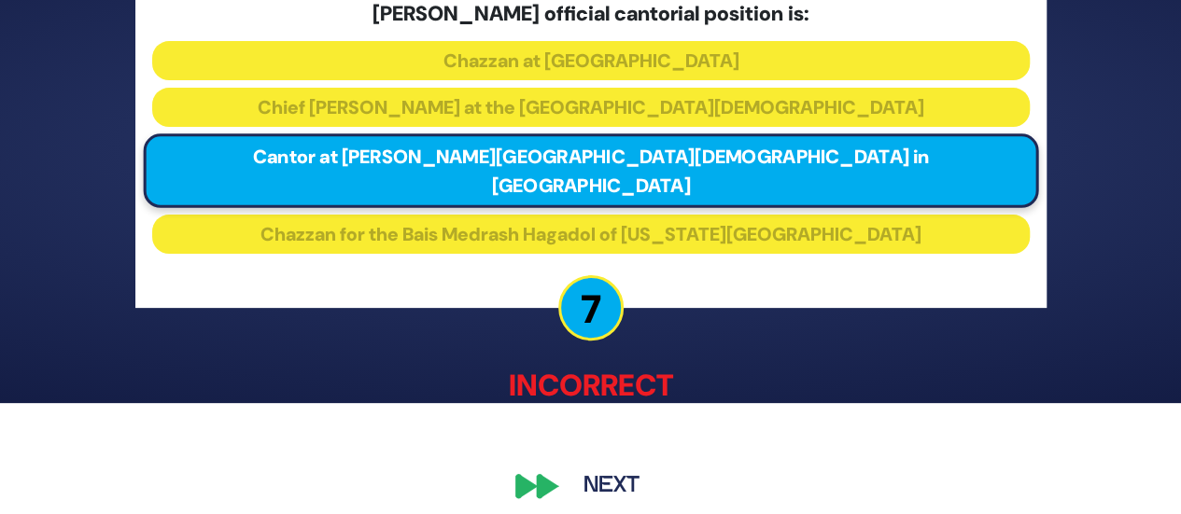
scroll to position [112, 0]
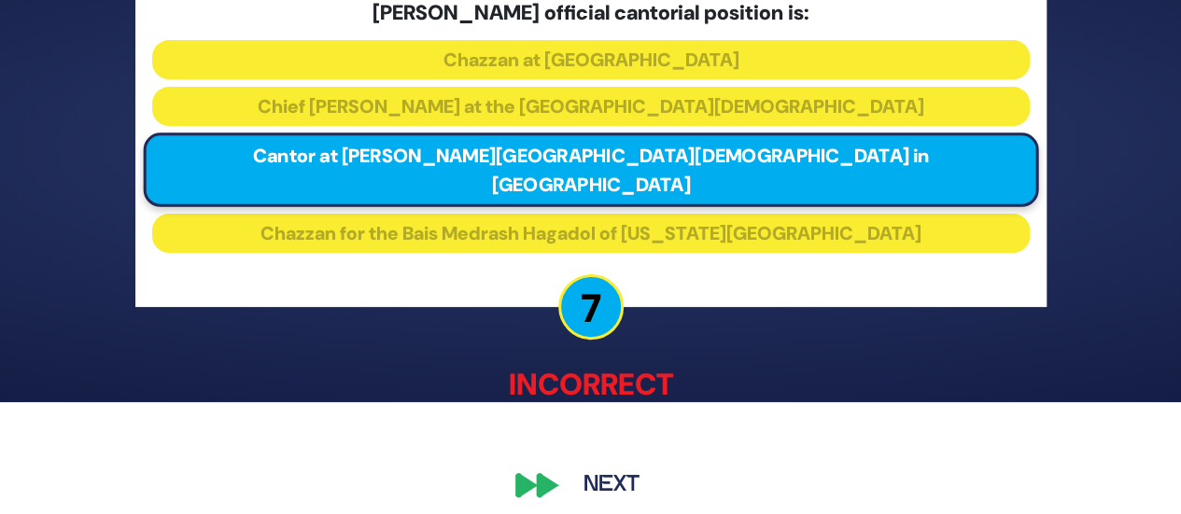
click at [614, 464] on button "Next" at bounding box center [611, 485] width 108 height 43
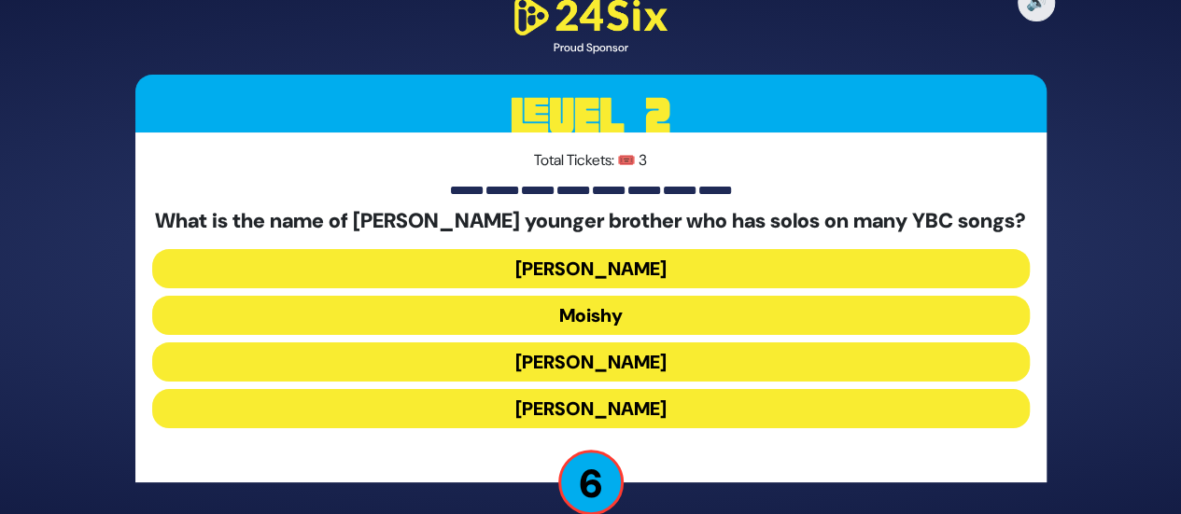
click at [651, 400] on button "Yaakov Mordechai" at bounding box center [590, 408] width 877 height 39
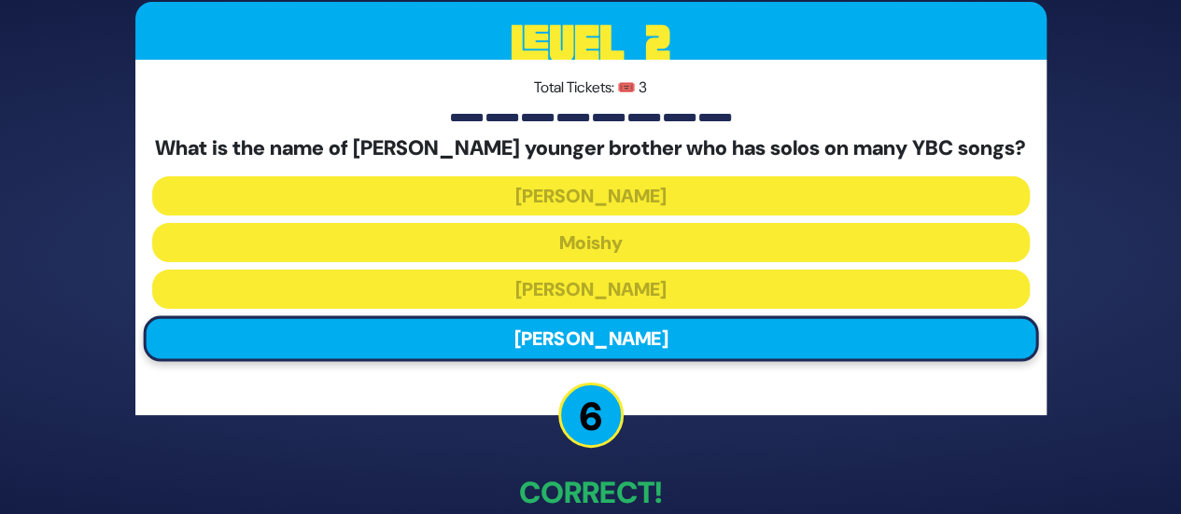
scroll to position [103, 0]
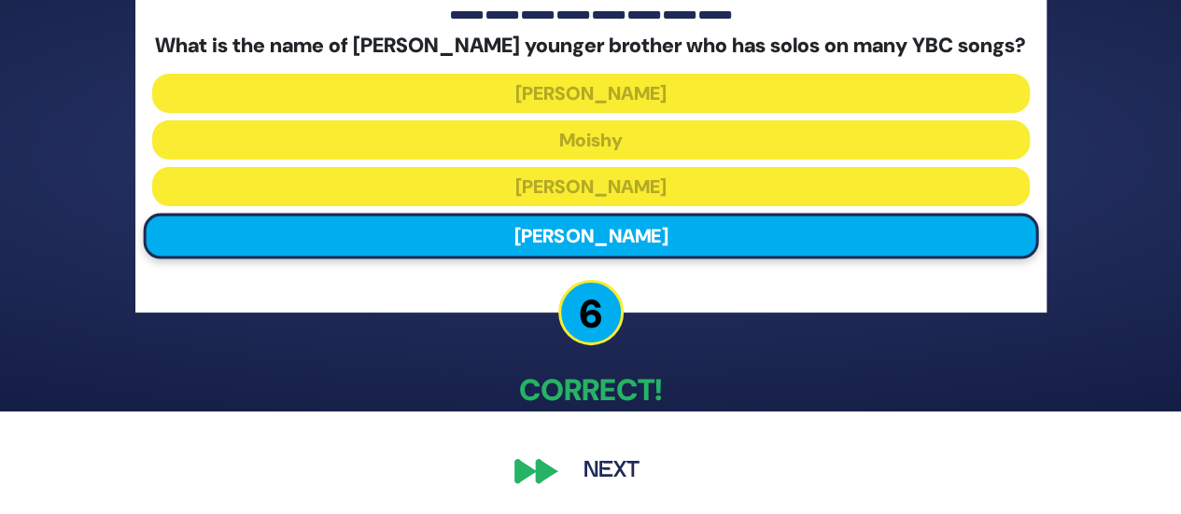
click at [620, 468] on button "Next" at bounding box center [611, 471] width 108 height 43
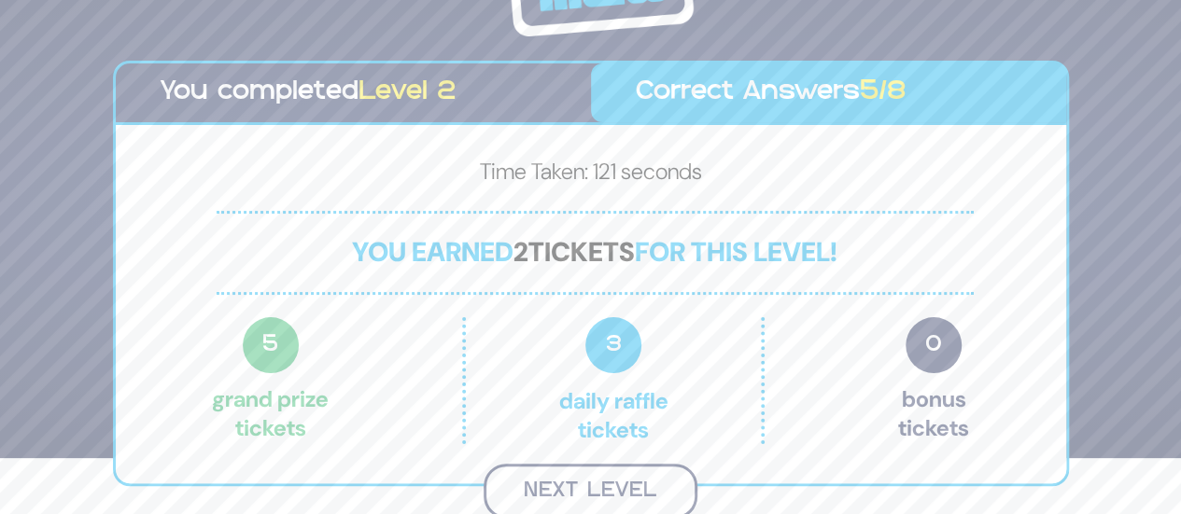
scroll to position [53, 0]
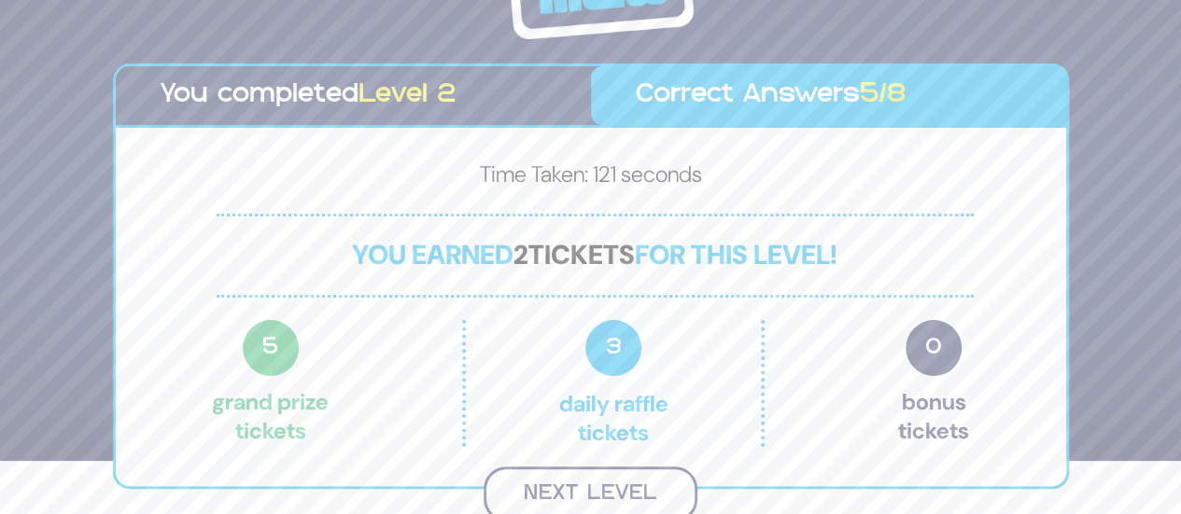
click at [600, 497] on button "Next Level" at bounding box center [590, 494] width 214 height 55
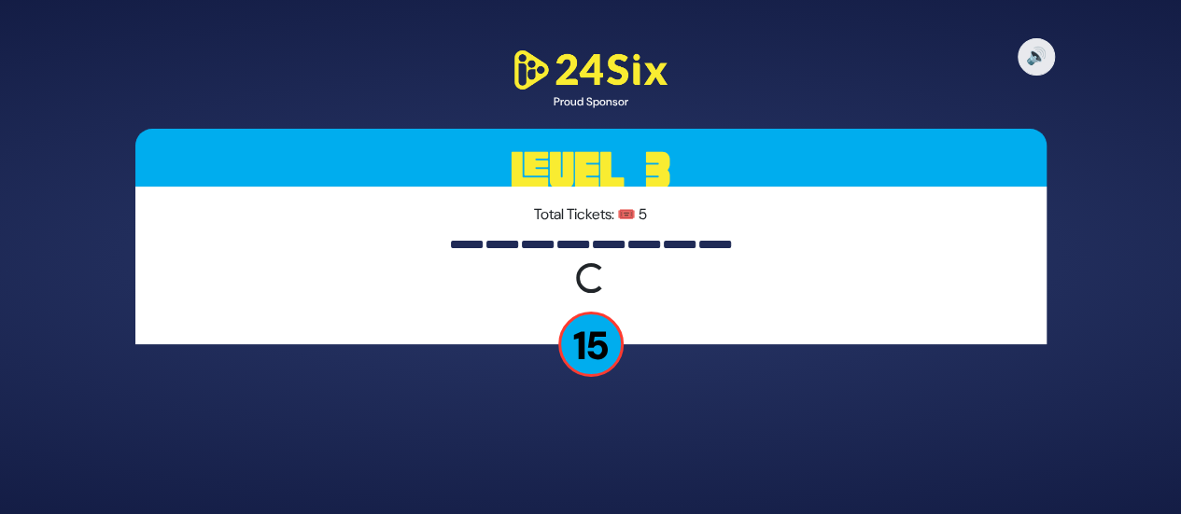
scroll to position [0, 0]
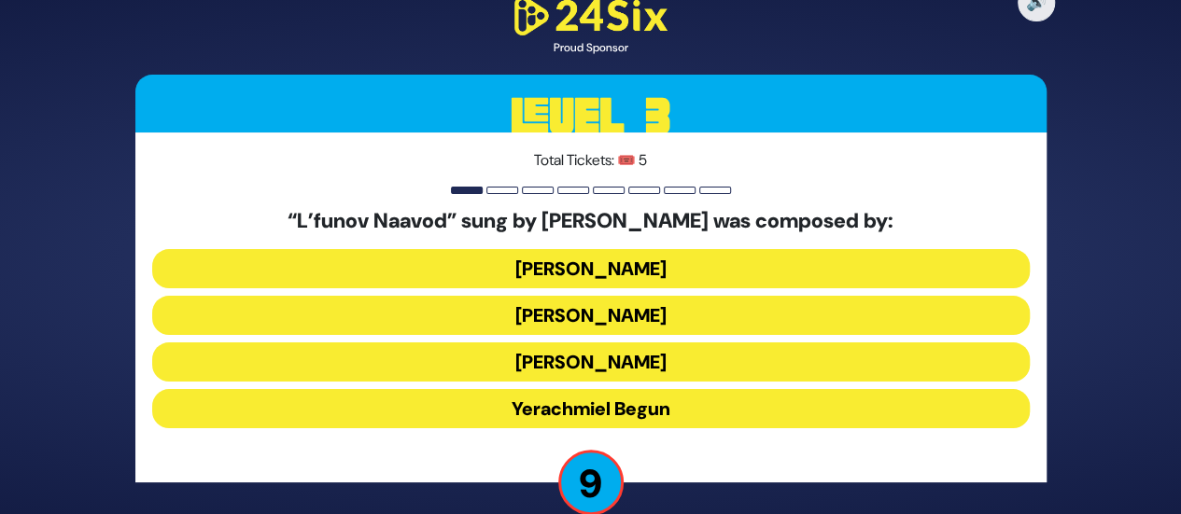
click at [722, 264] on button "Hershy Weinberger" at bounding box center [590, 268] width 877 height 39
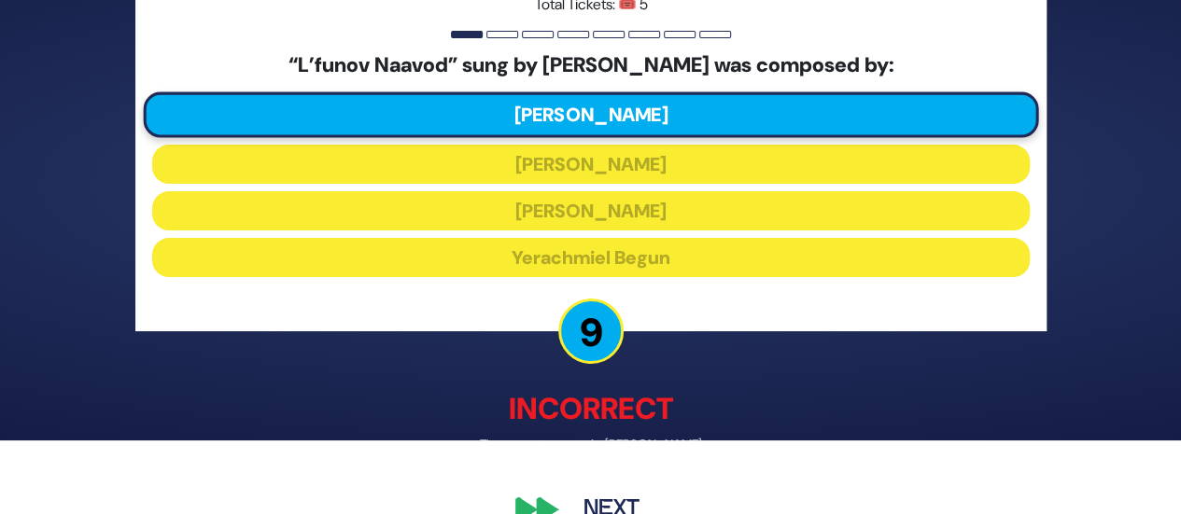
scroll to position [112, 0]
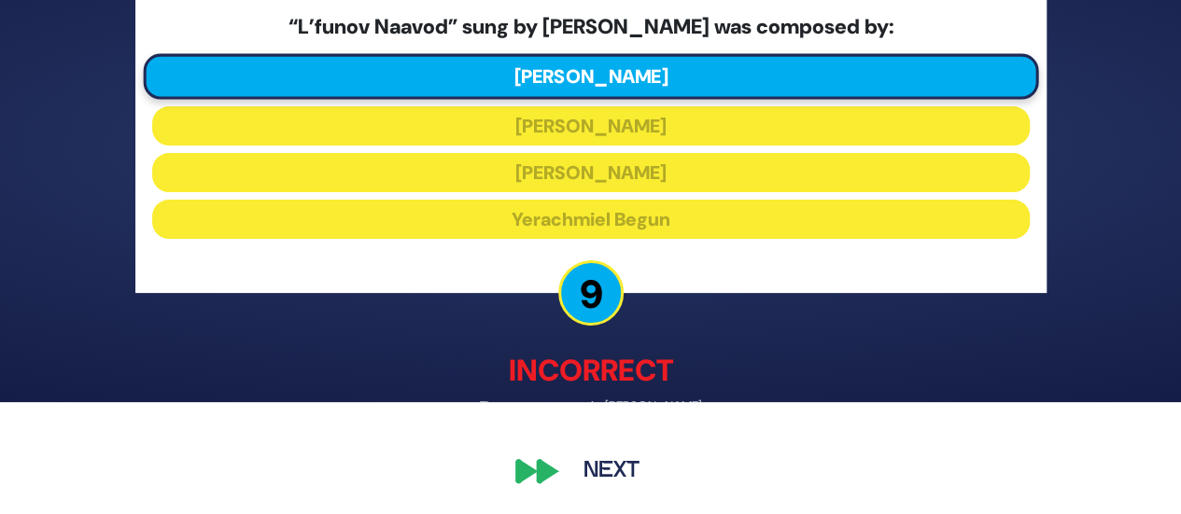
click at [621, 473] on button "Next" at bounding box center [611, 471] width 108 height 43
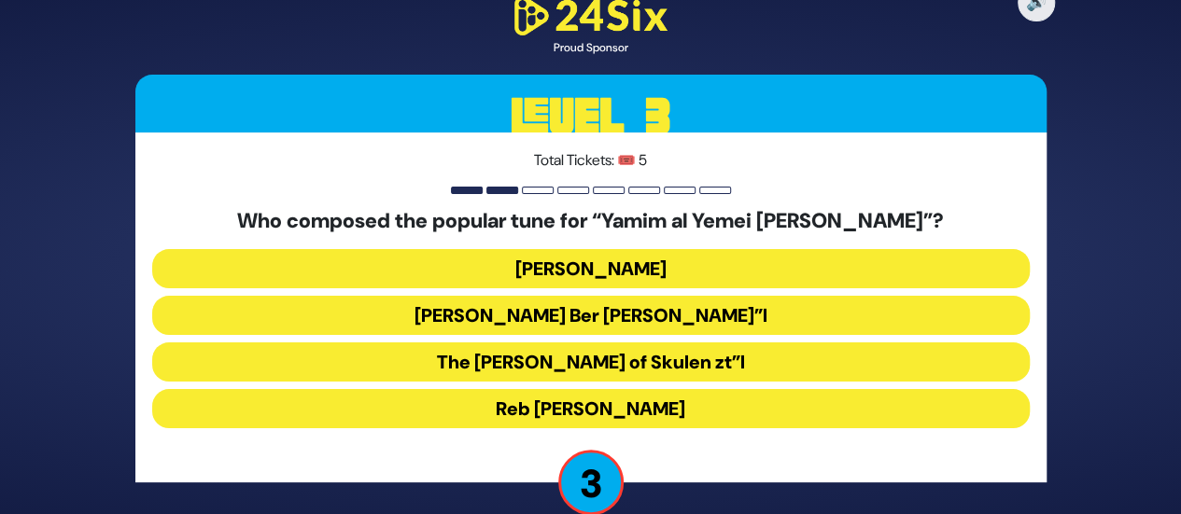
click at [620, 267] on button "Mona Rosenblum" at bounding box center [590, 268] width 877 height 39
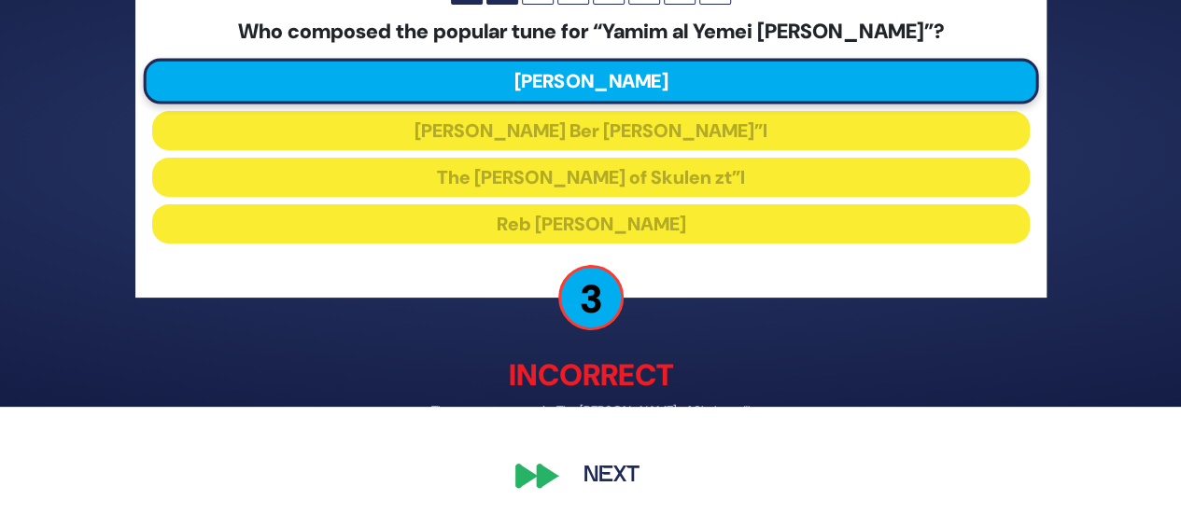
scroll to position [112, 0]
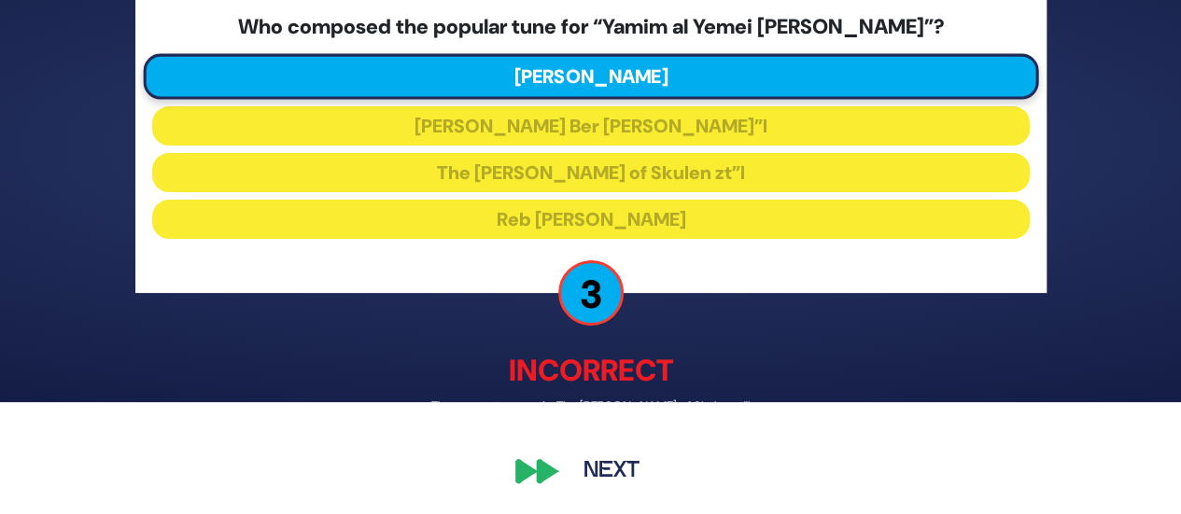
click at [601, 478] on button "Next" at bounding box center [611, 471] width 108 height 43
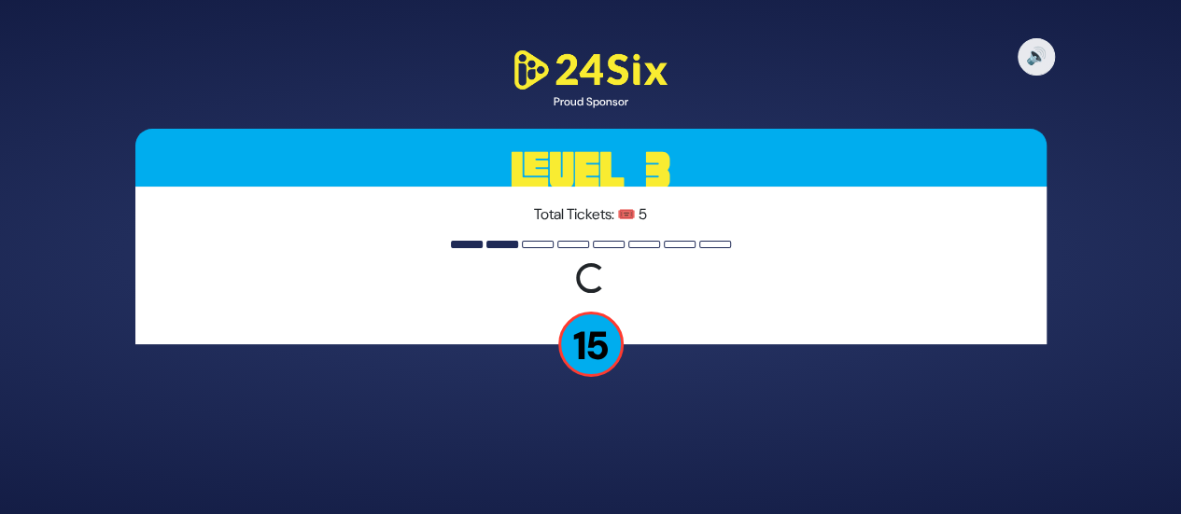
scroll to position [0, 0]
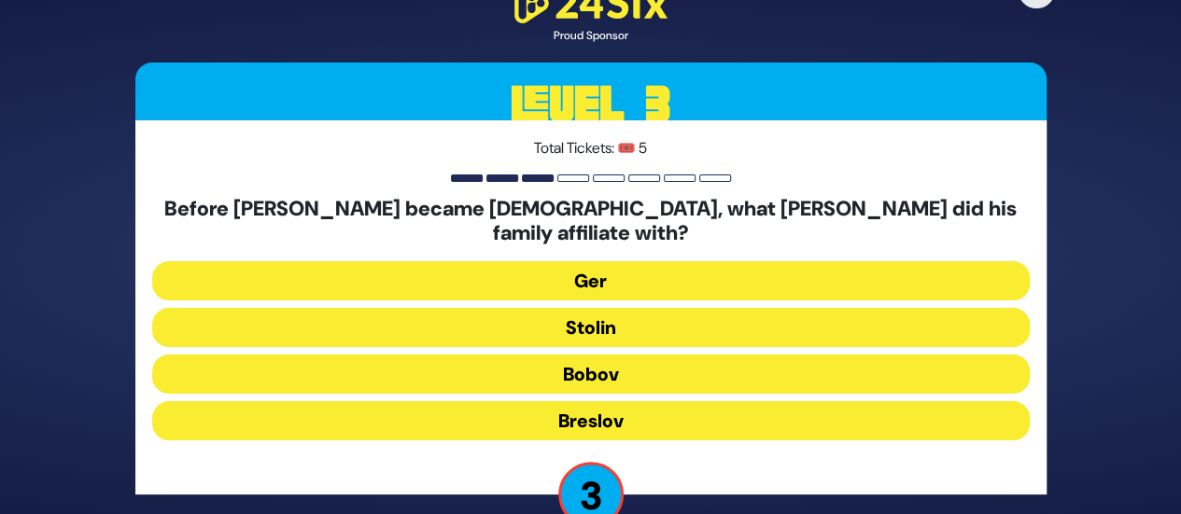
click at [679, 316] on button "Stolin" at bounding box center [590, 327] width 877 height 39
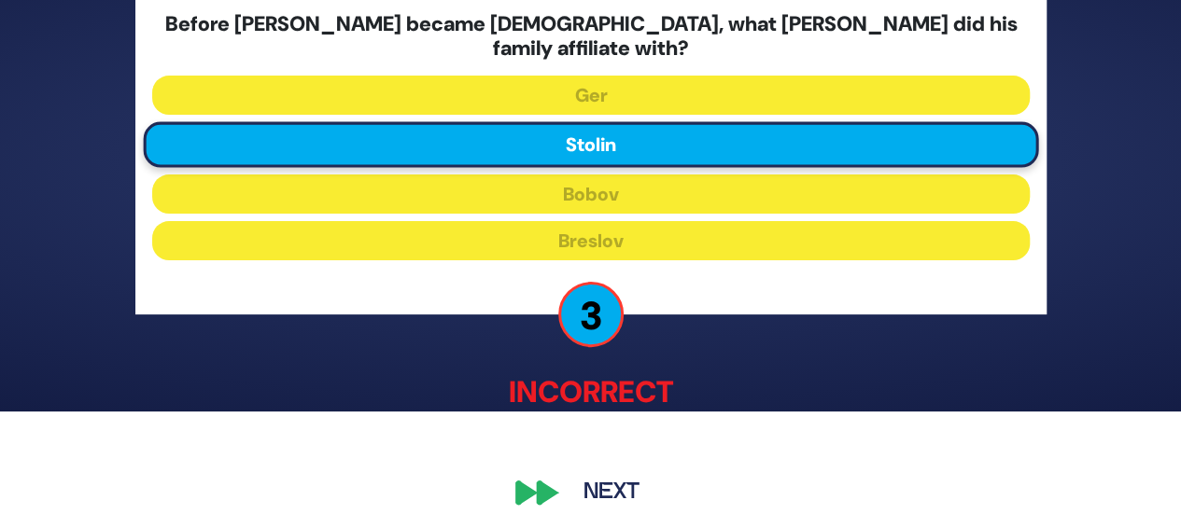
scroll to position [112, 0]
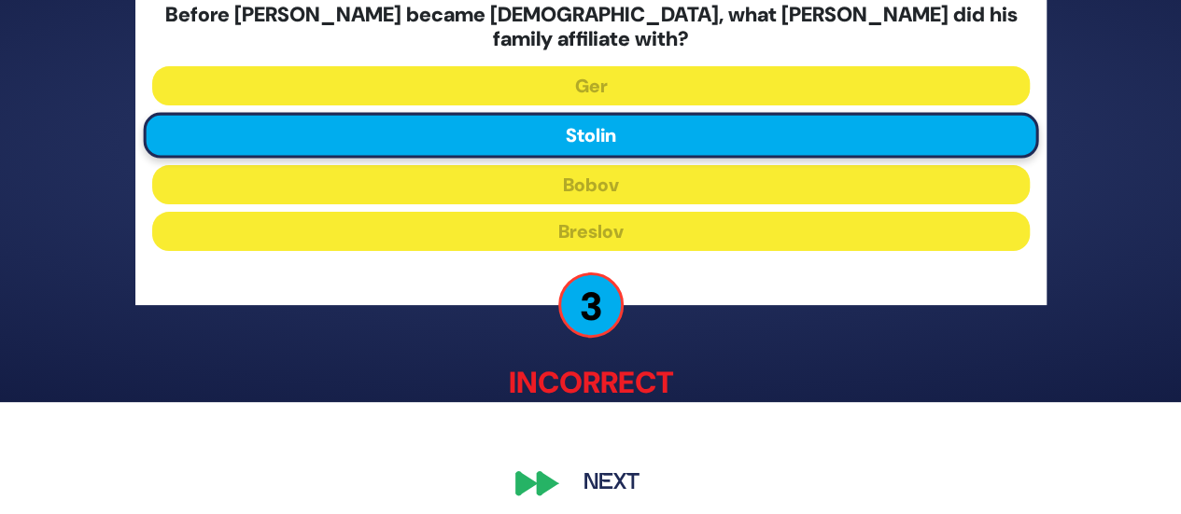
click at [601, 471] on button "Next" at bounding box center [611, 483] width 108 height 43
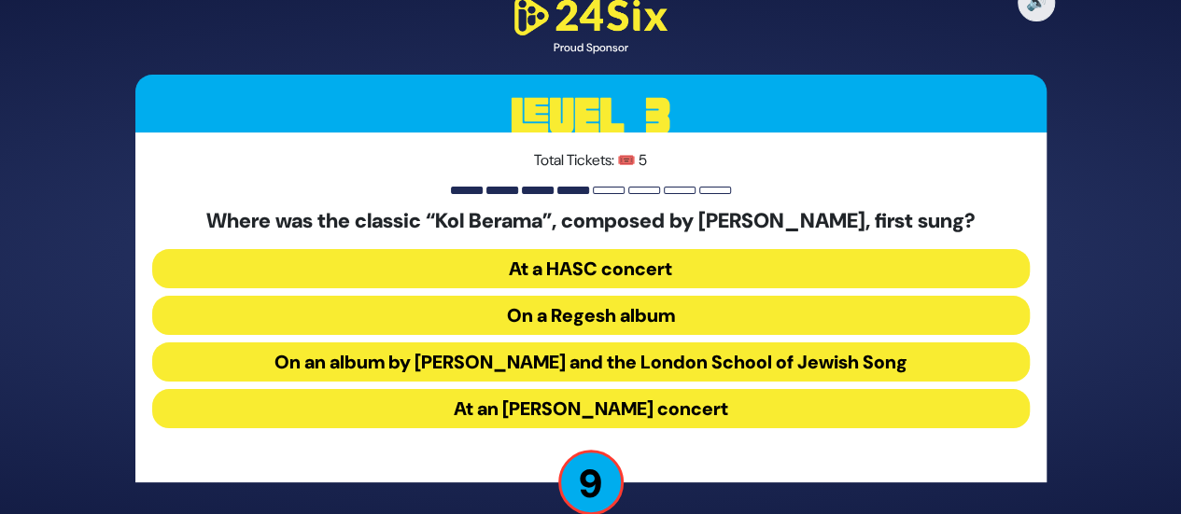
click at [724, 358] on button "On an album by Yigal Calek and the London School of Jewish Song" at bounding box center [590, 361] width 877 height 39
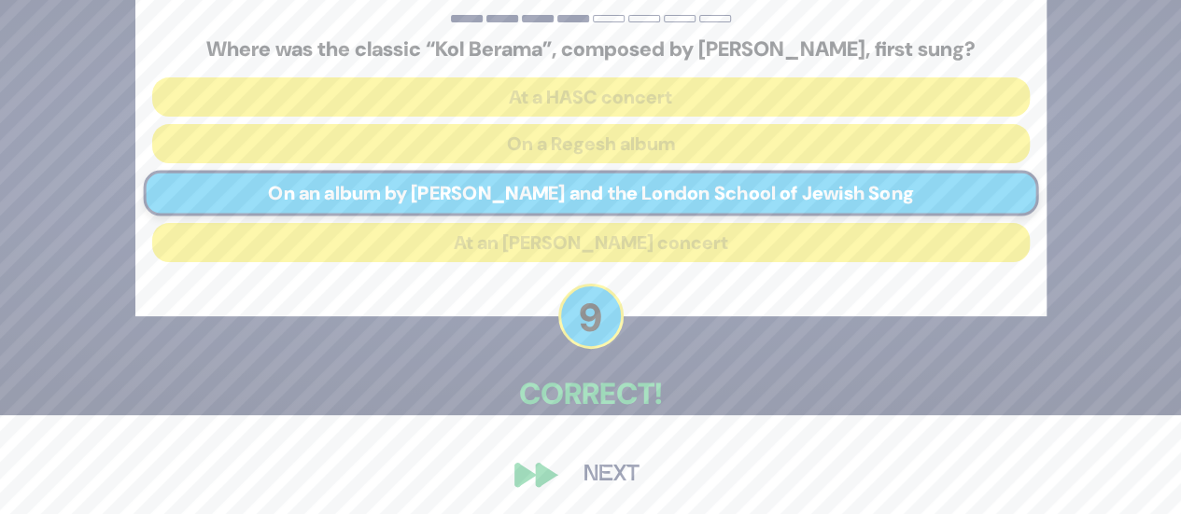
scroll to position [103, 0]
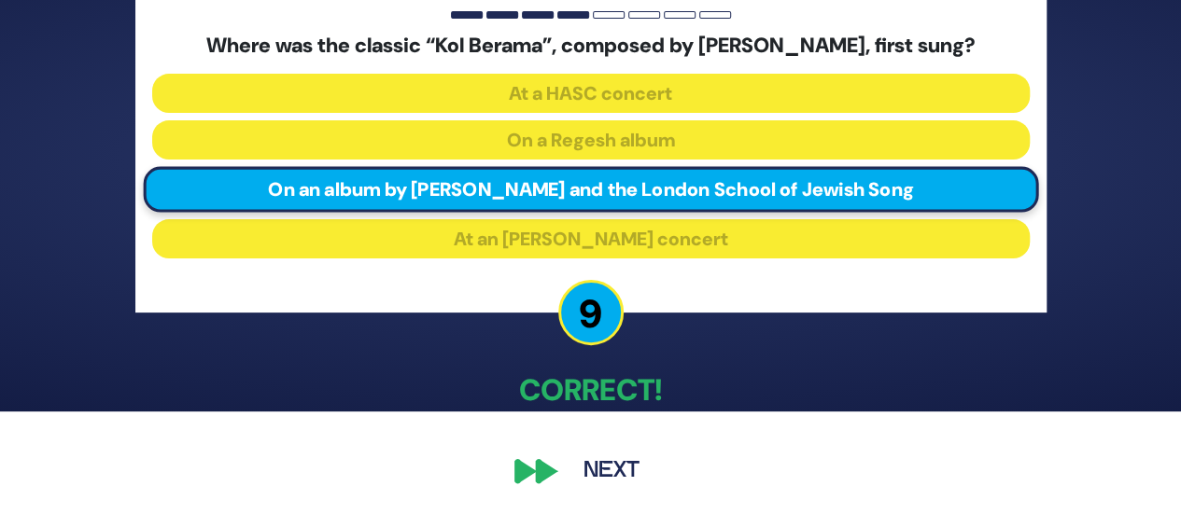
click at [605, 477] on button "Next" at bounding box center [611, 471] width 108 height 43
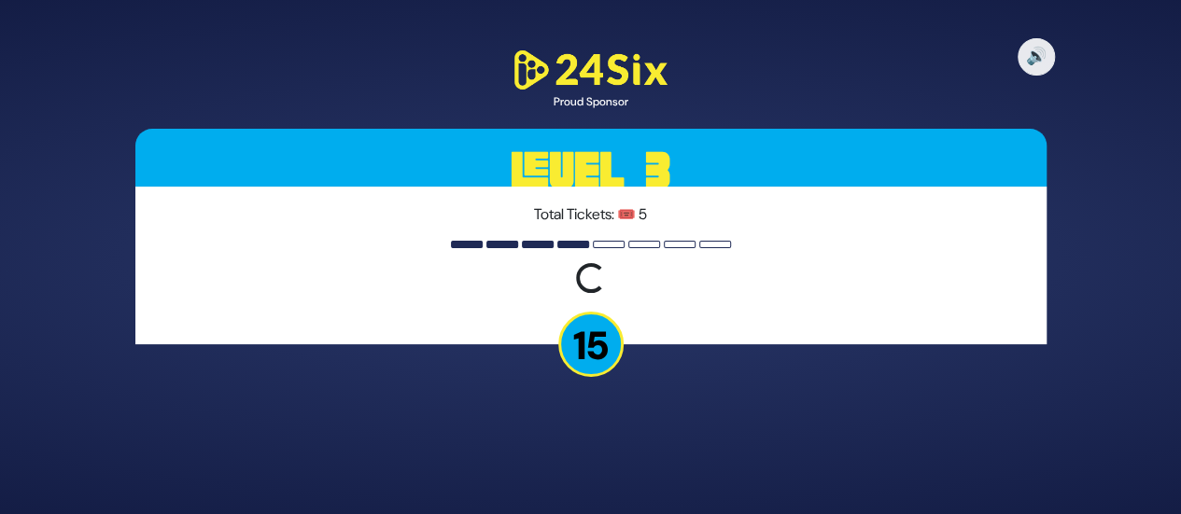
scroll to position [0, 0]
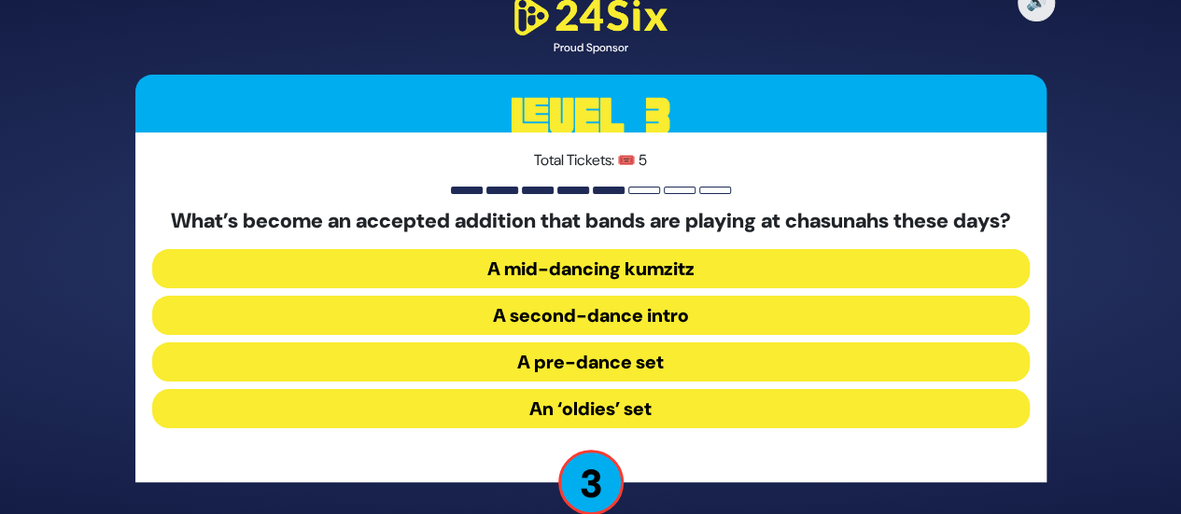
click at [636, 367] on button "A pre-dance set" at bounding box center [590, 361] width 877 height 39
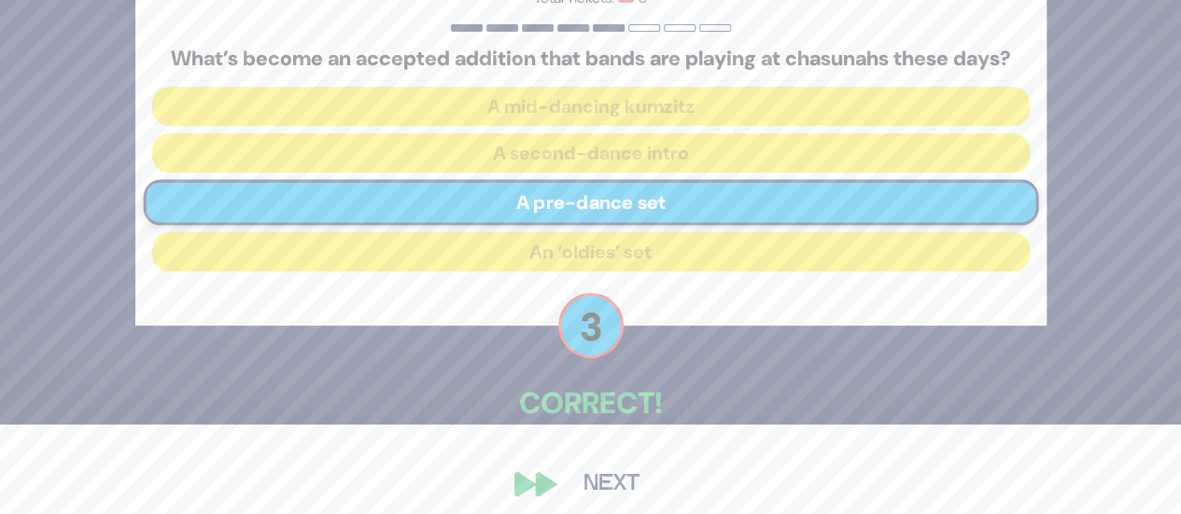
scroll to position [115, 0]
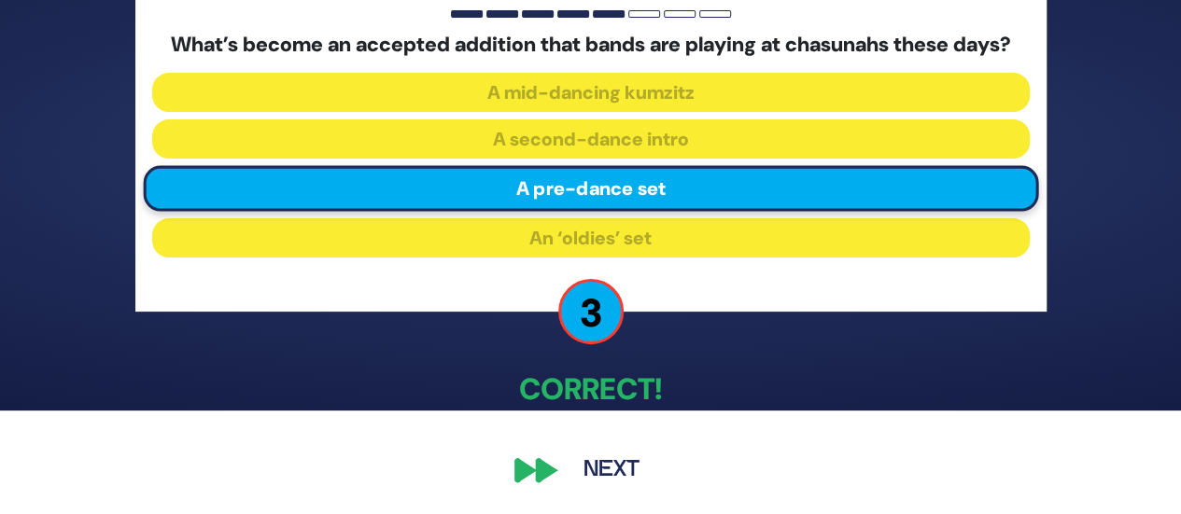
click at [596, 464] on button "Next" at bounding box center [611, 470] width 108 height 43
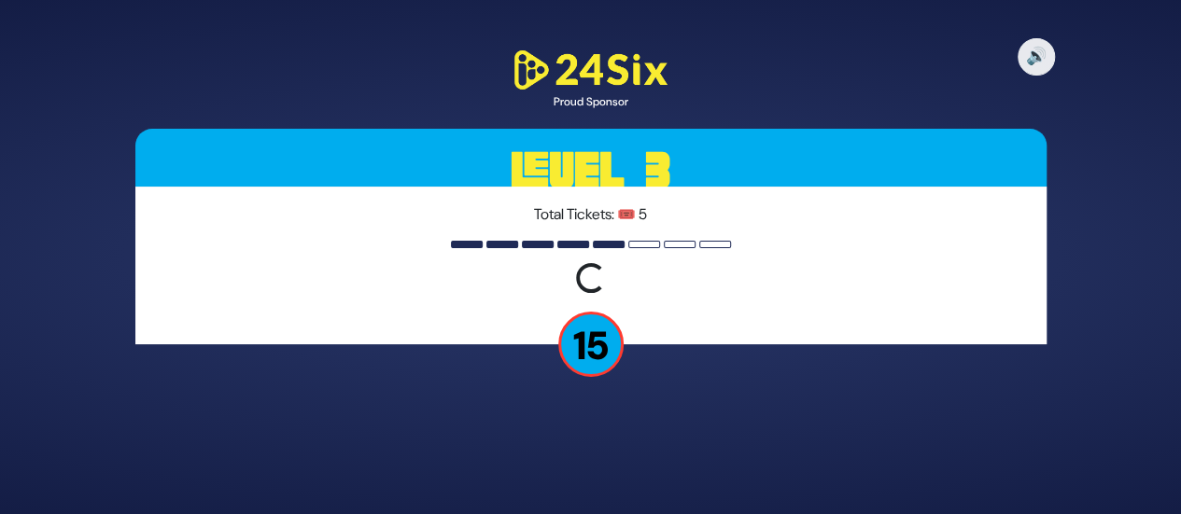
scroll to position [0, 0]
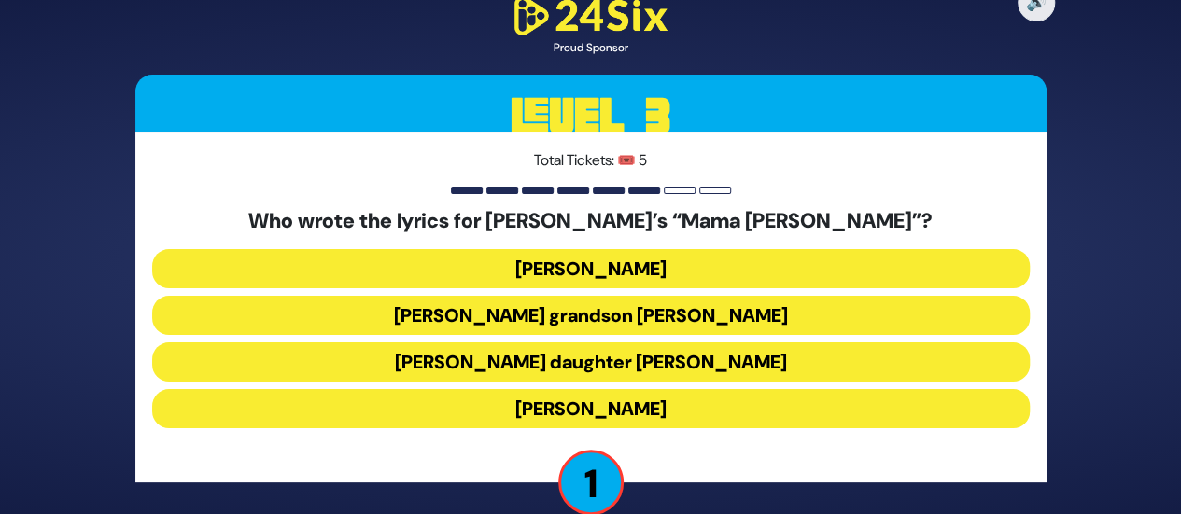
click at [601, 402] on button "Dina Storch" at bounding box center [590, 408] width 877 height 39
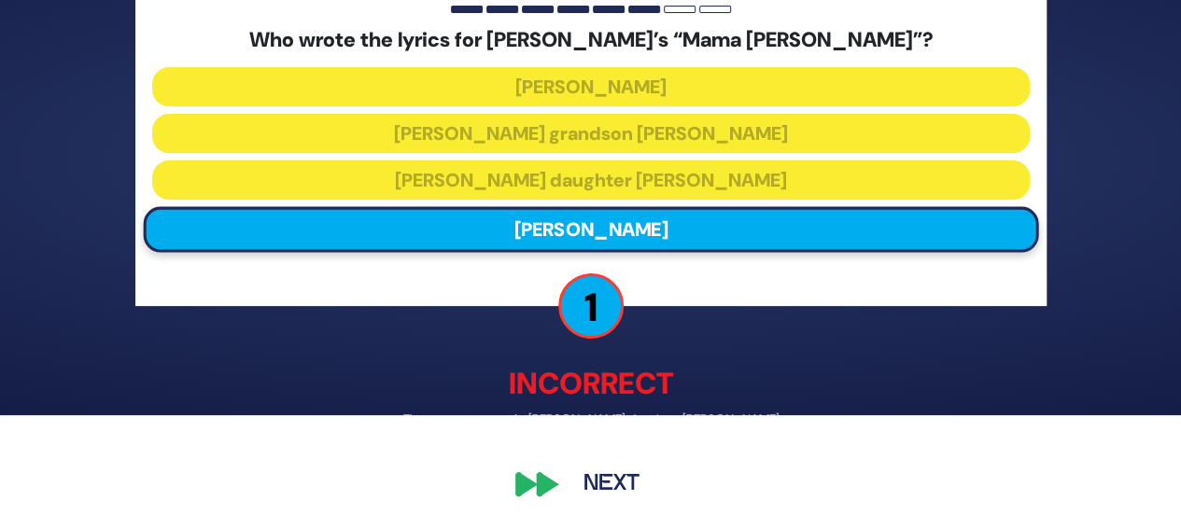
scroll to position [112, 0]
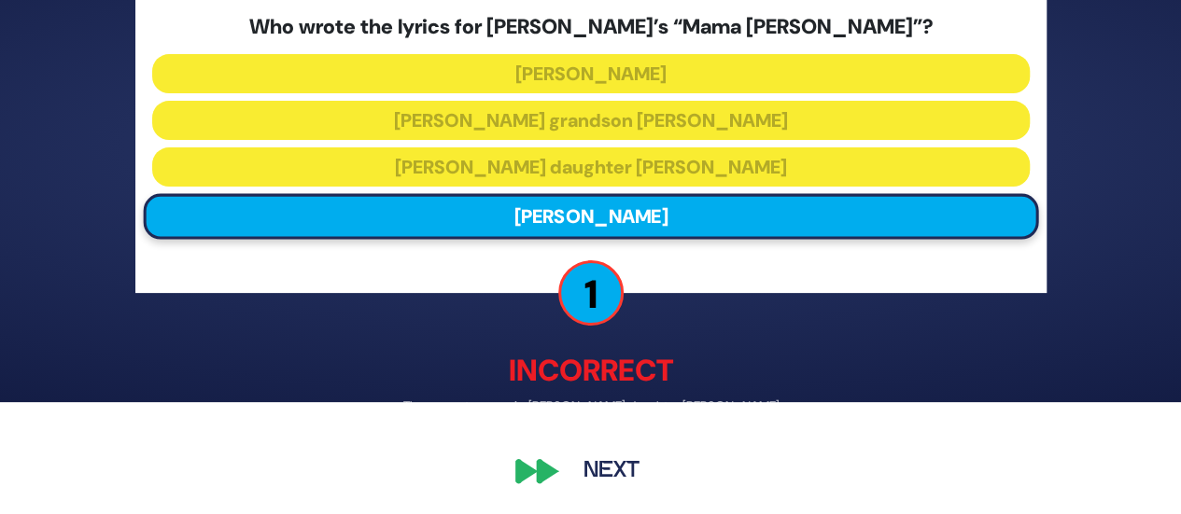
click at [603, 469] on button "Next" at bounding box center [611, 471] width 108 height 43
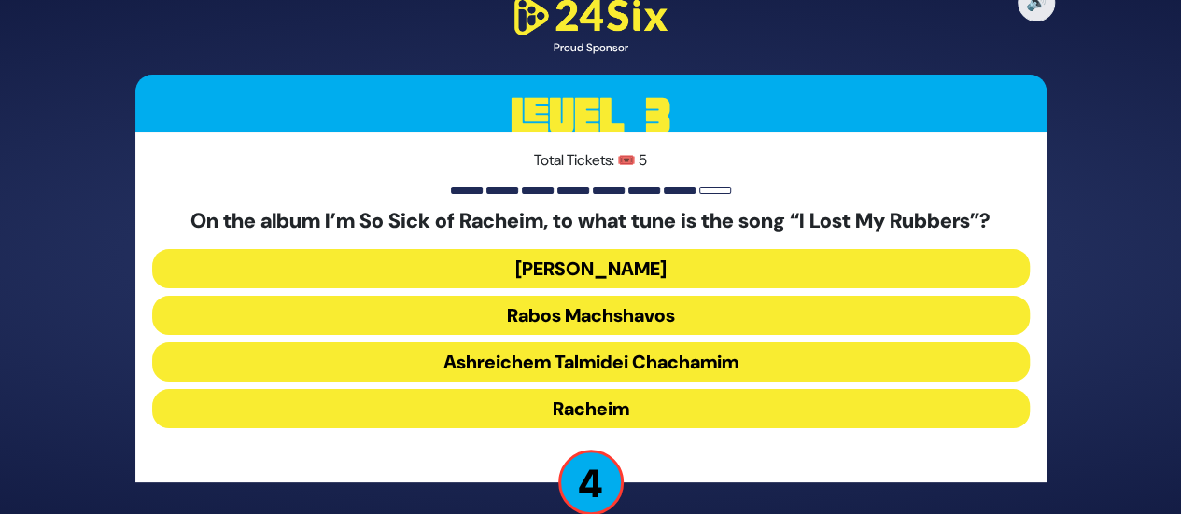
click at [627, 266] on button "Dido Bey" at bounding box center [590, 268] width 877 height 39
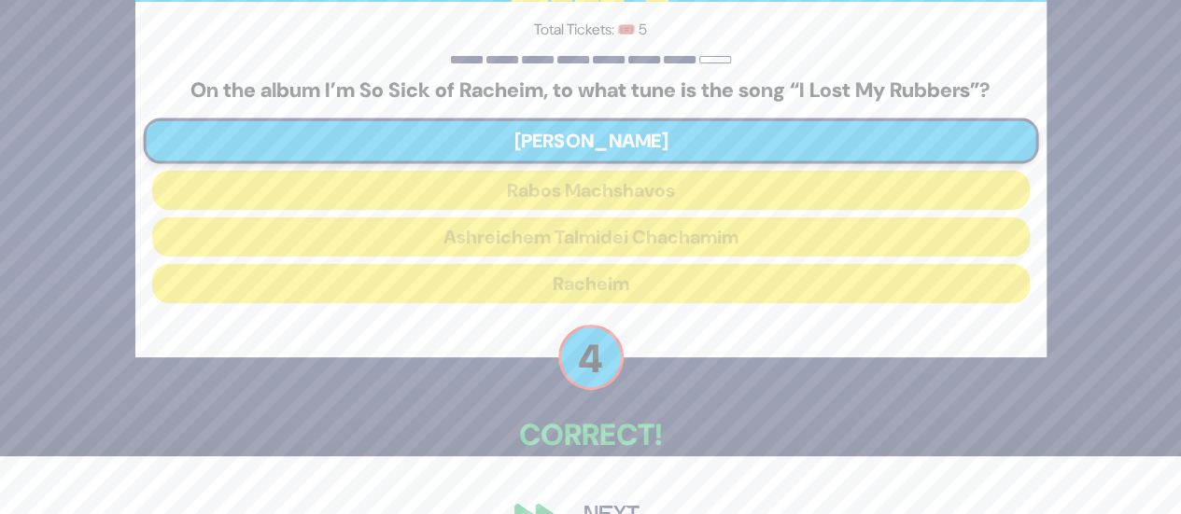
scroll to position [103, 0]
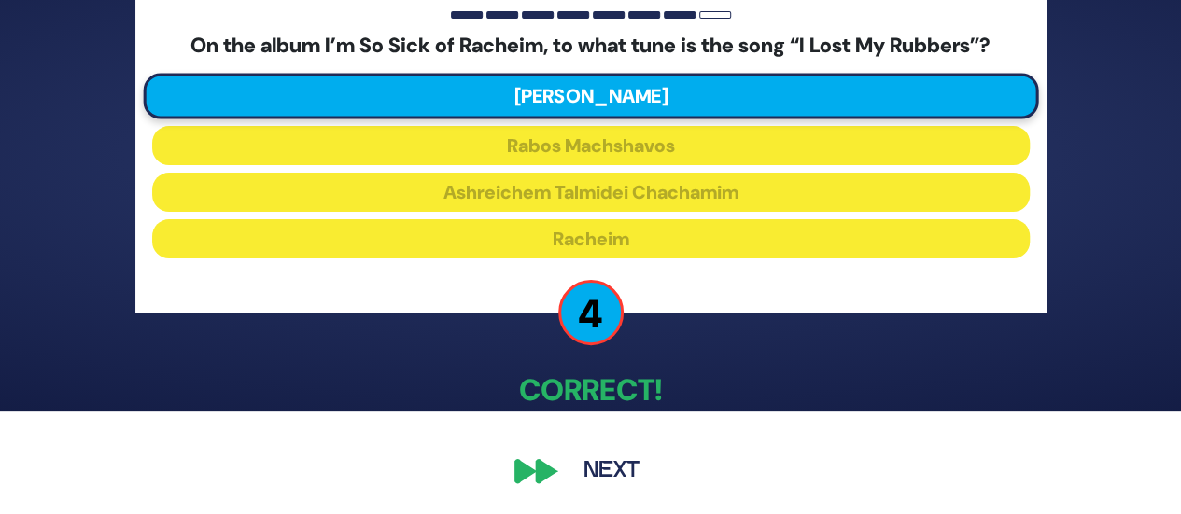
click at [614, 480] on button "Next" at bounding box center [611, 471] width 108 height 43
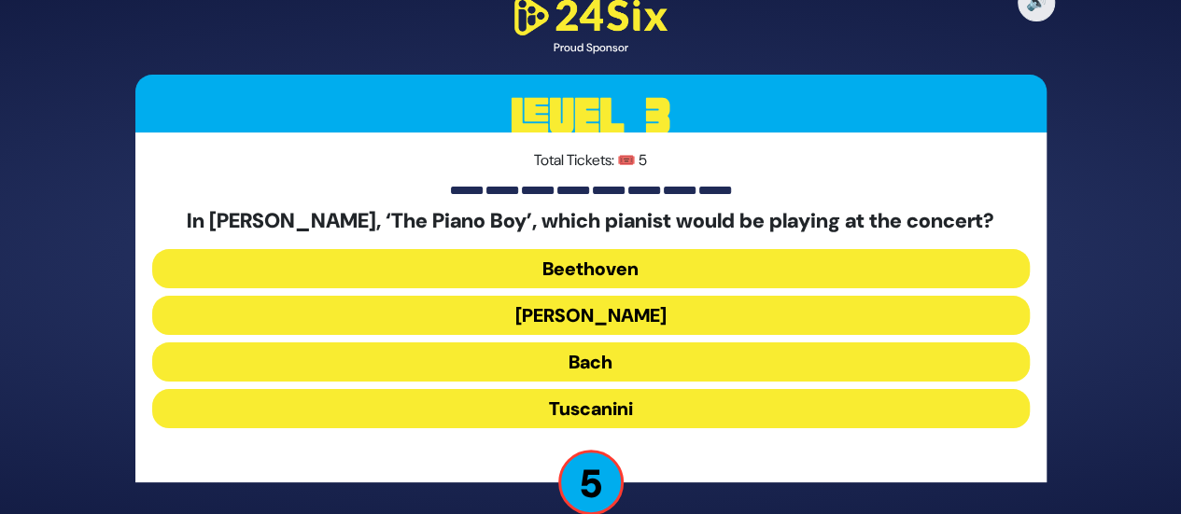
click at [646, 313] on button "Paderewski" at bounding box center [590, 315] width 877 height 39
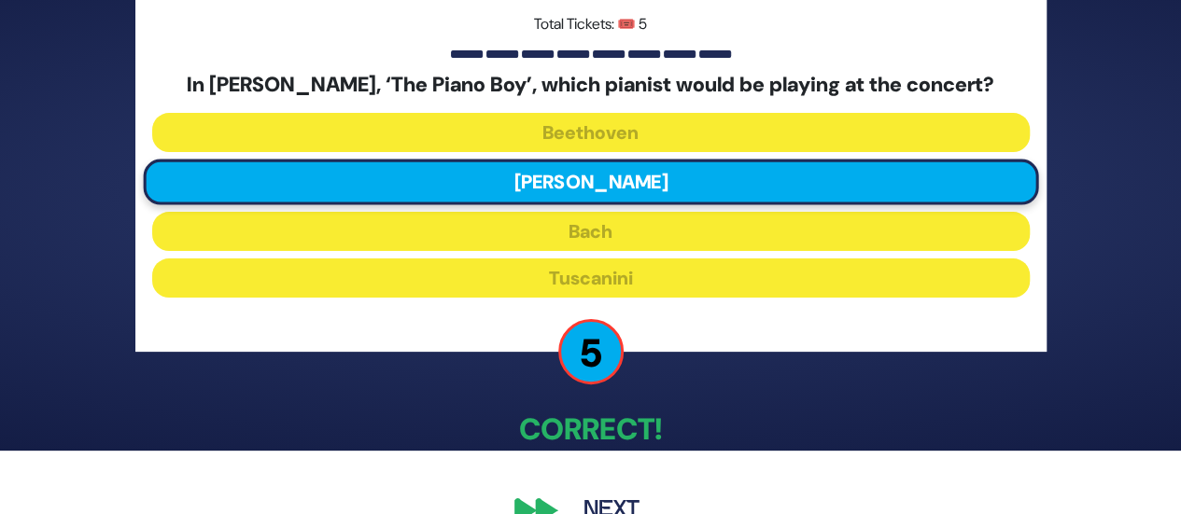
scroll to position [103, 0]
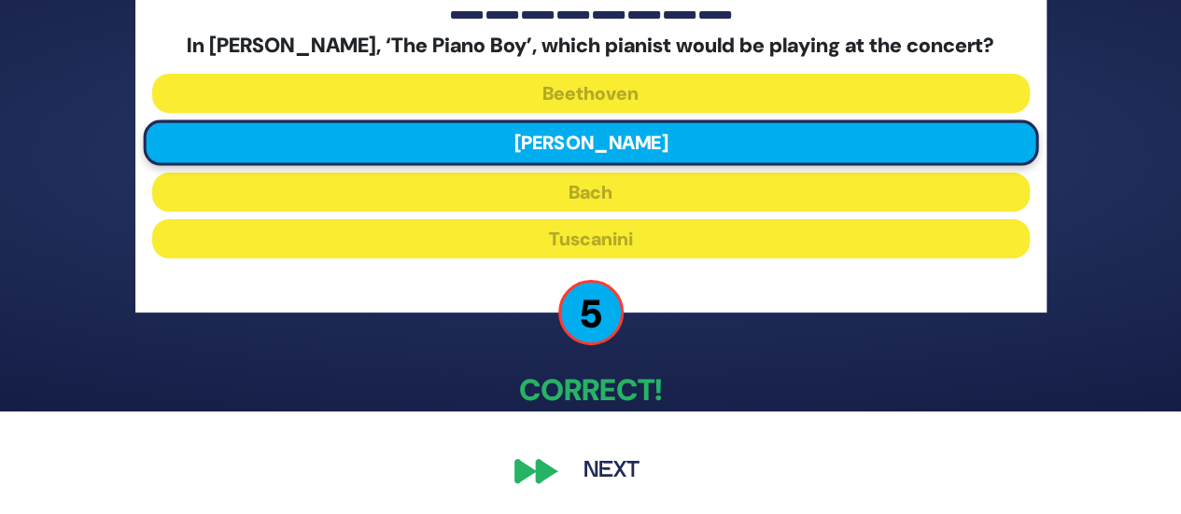
click at [636, 455] on button "Next" at bounding box center [611, 471] width 108 height 43
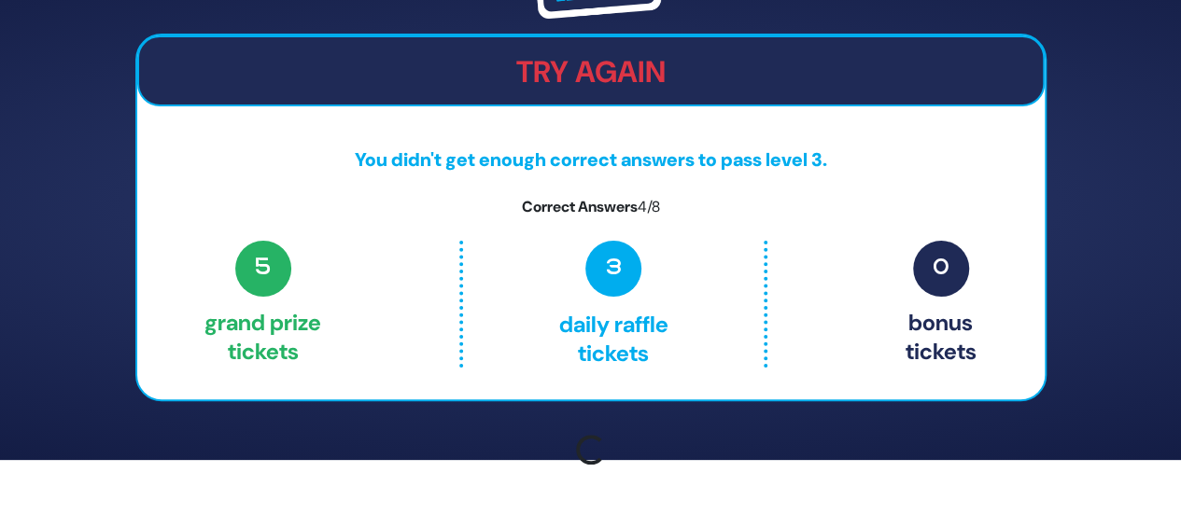
scroll to position [78, 0]
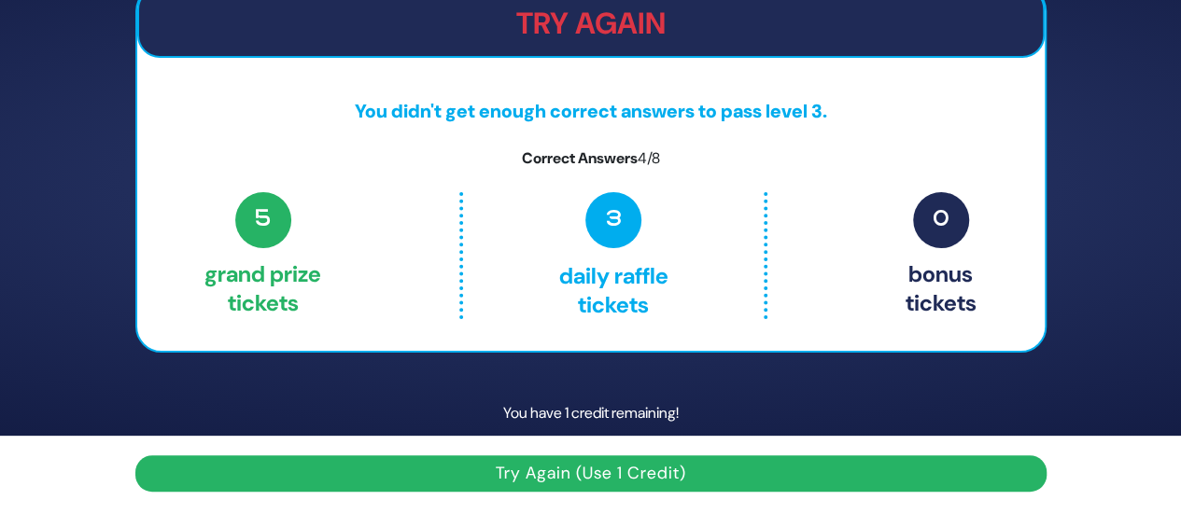
click at [633, 468] on button "Try Again (Use 1 Credit)" at bounding box center [590, 473] width 911 height 36
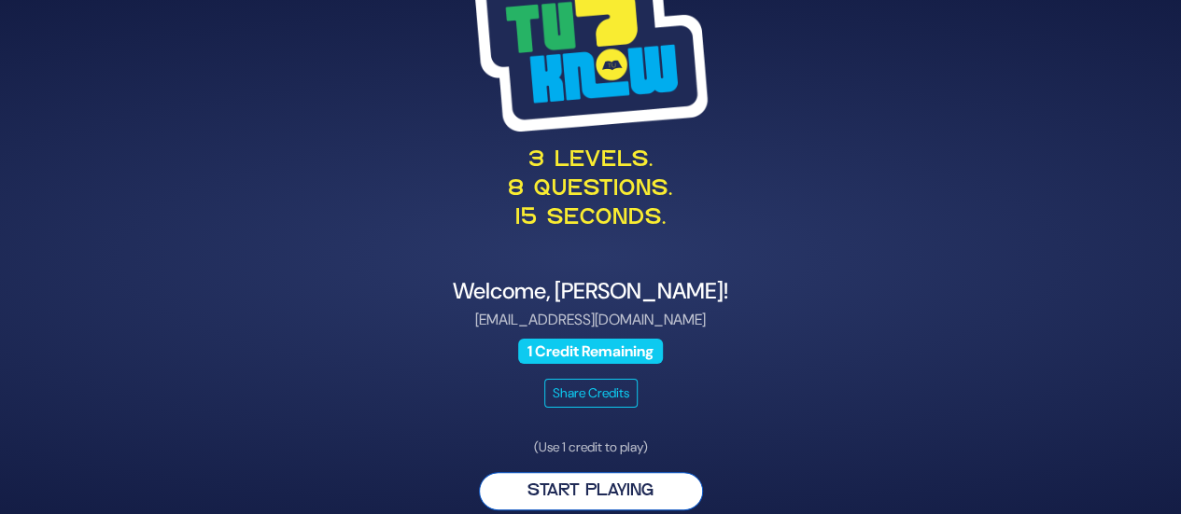
click at [609, 483] on button "Start Playing" at bounding box center [591, 491] width 224 height 38
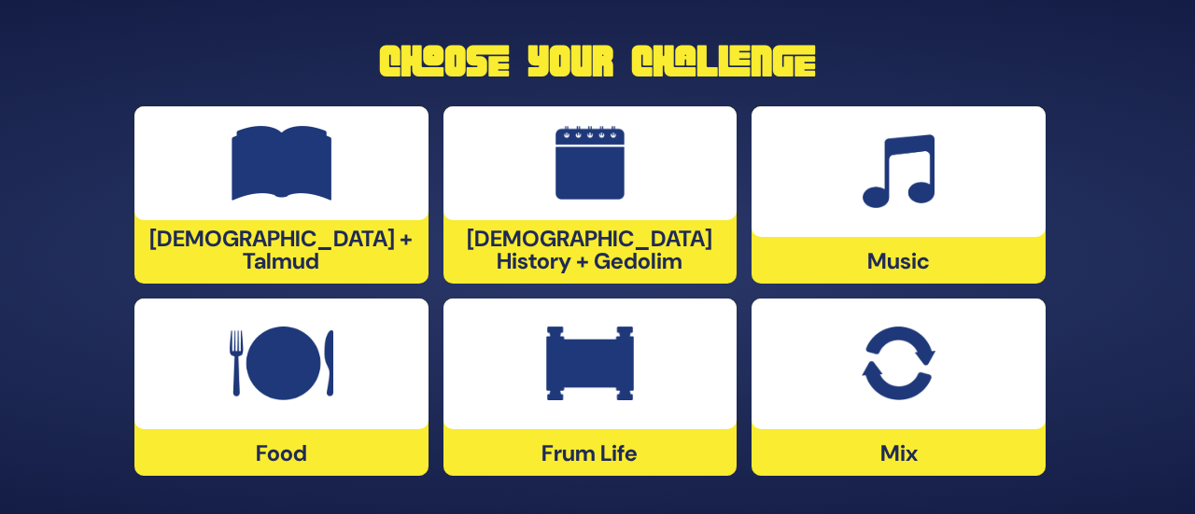
click at [580, 382] on img at bounding box center [590, 364] width 88 height 75
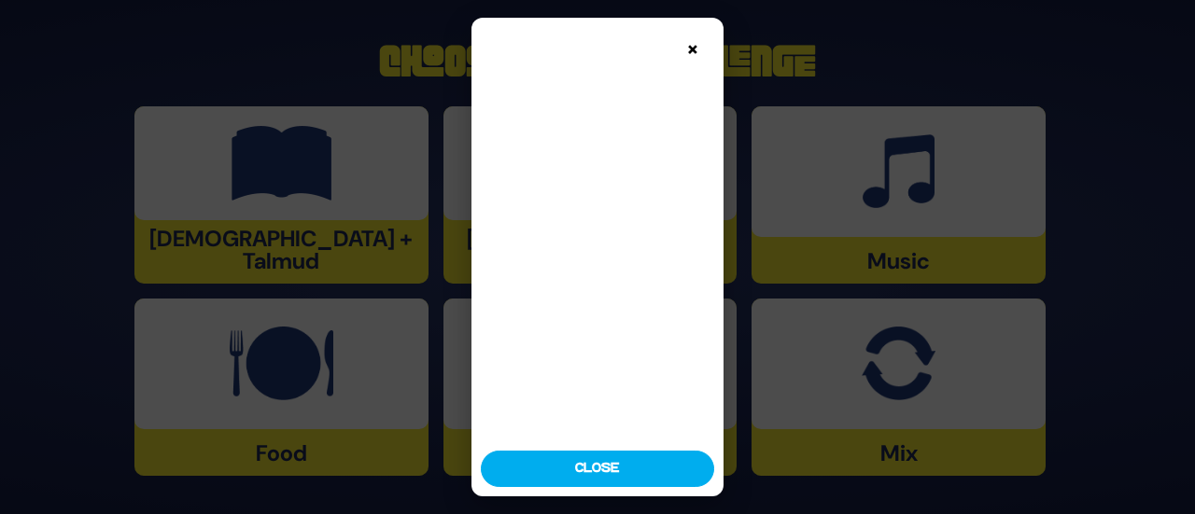
click at [695, 40] on button "×" at bounding box center [693, 48] width 33 height 33
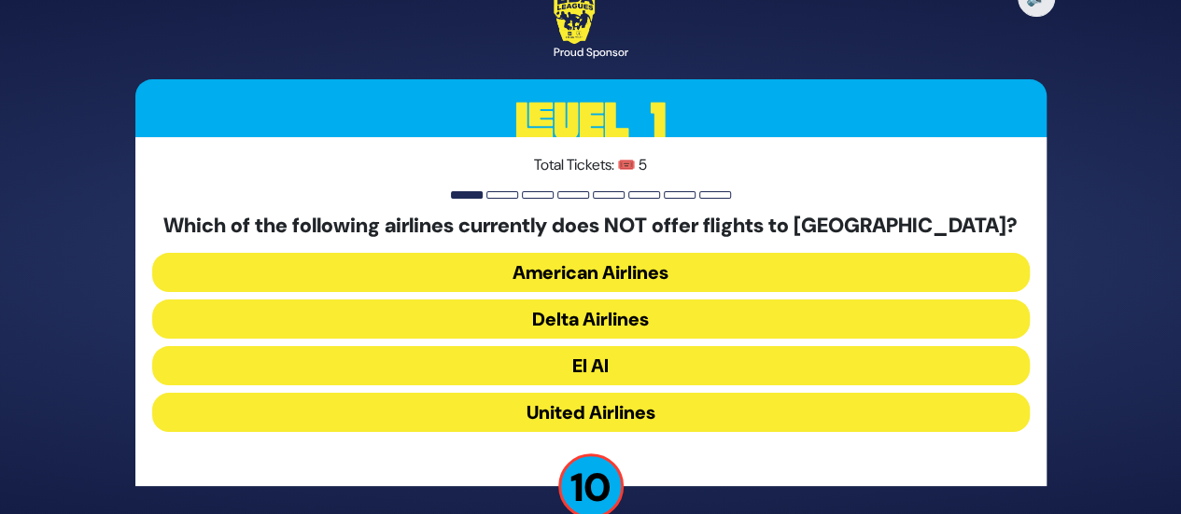
click at [646, 278] on button "American Airlines" at bounding box center [590, 272] width 877 height 39
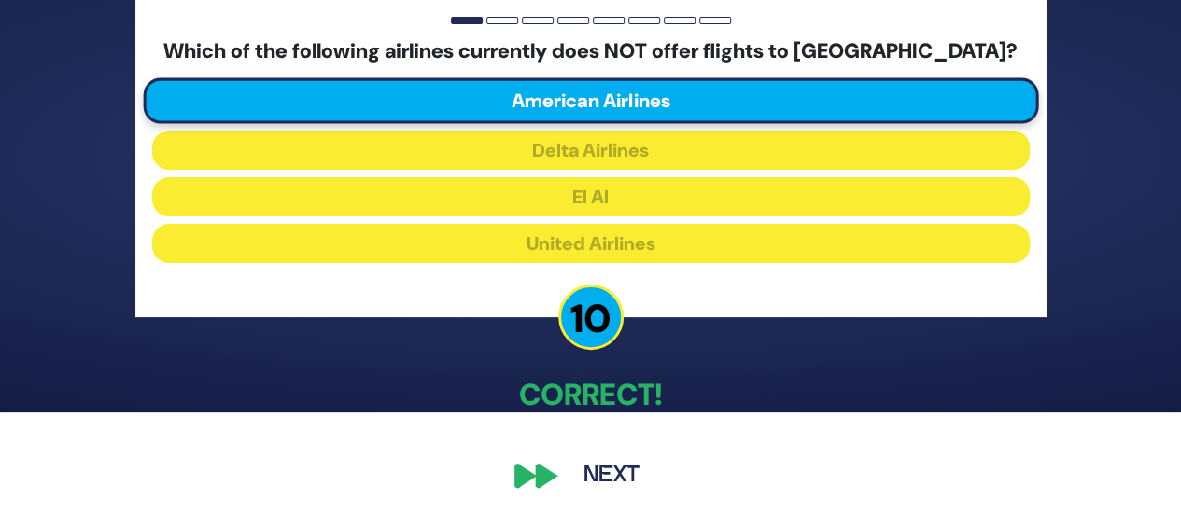
scroll to position [103, 0]
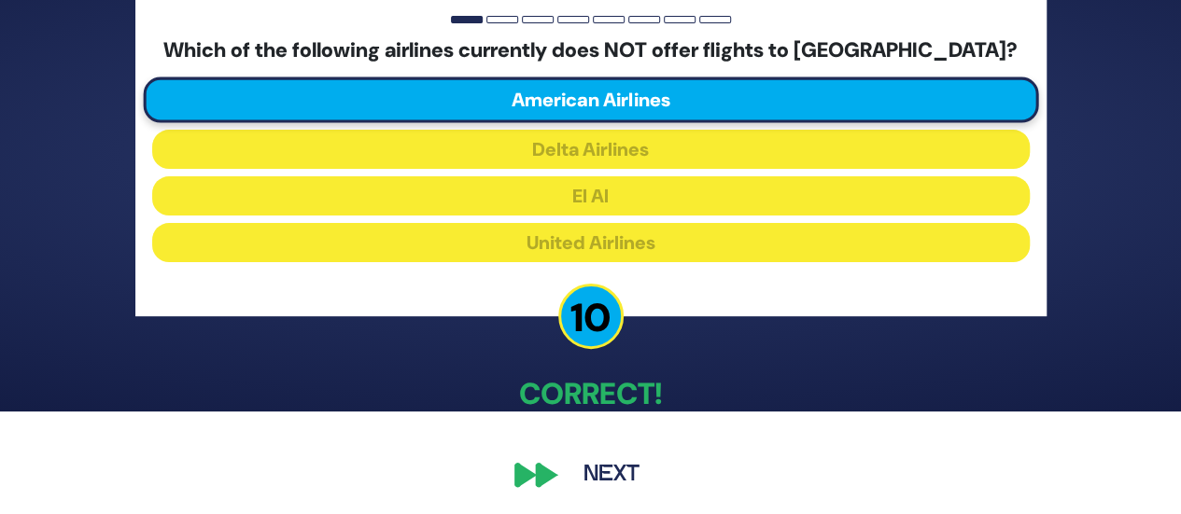
click at [606, 473] on button "Next" at bounding box center [611, 475] width 108 height 43
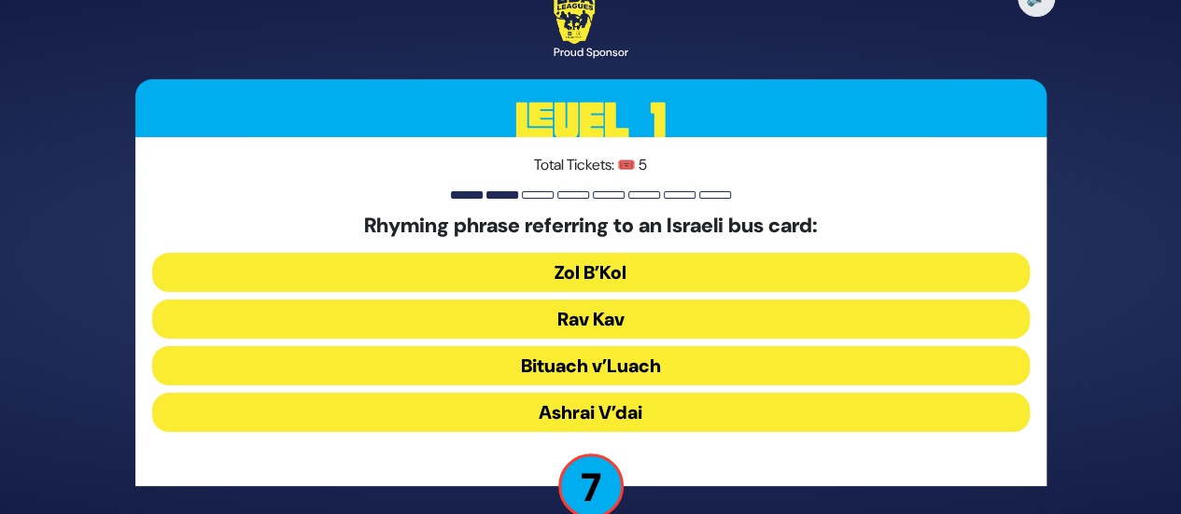
click at [608, 314] on button "Rav Kav" at bounding box center [590, 319] width 877 height 39
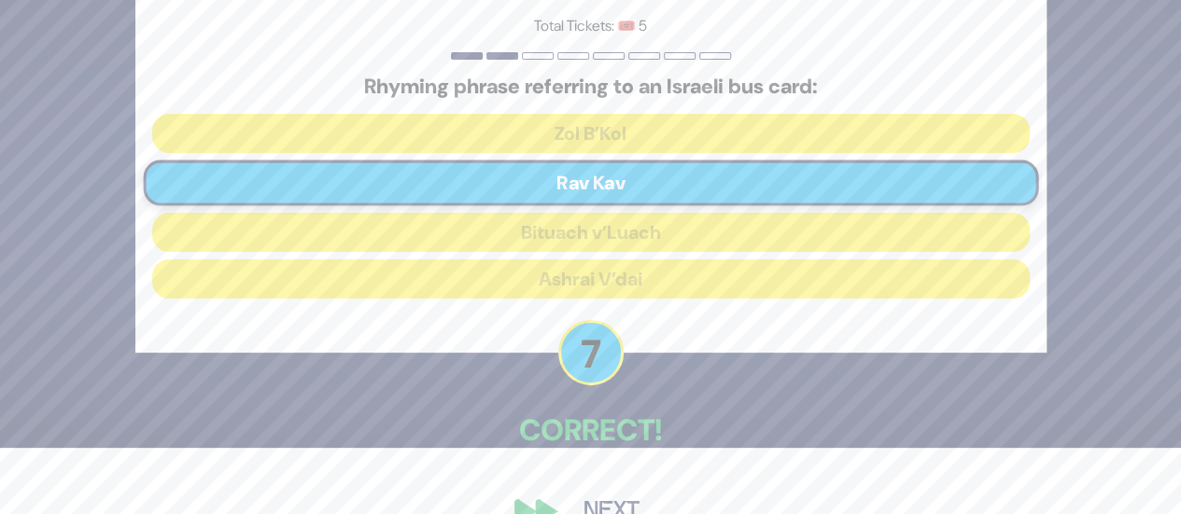
scroll to position [106, 0]
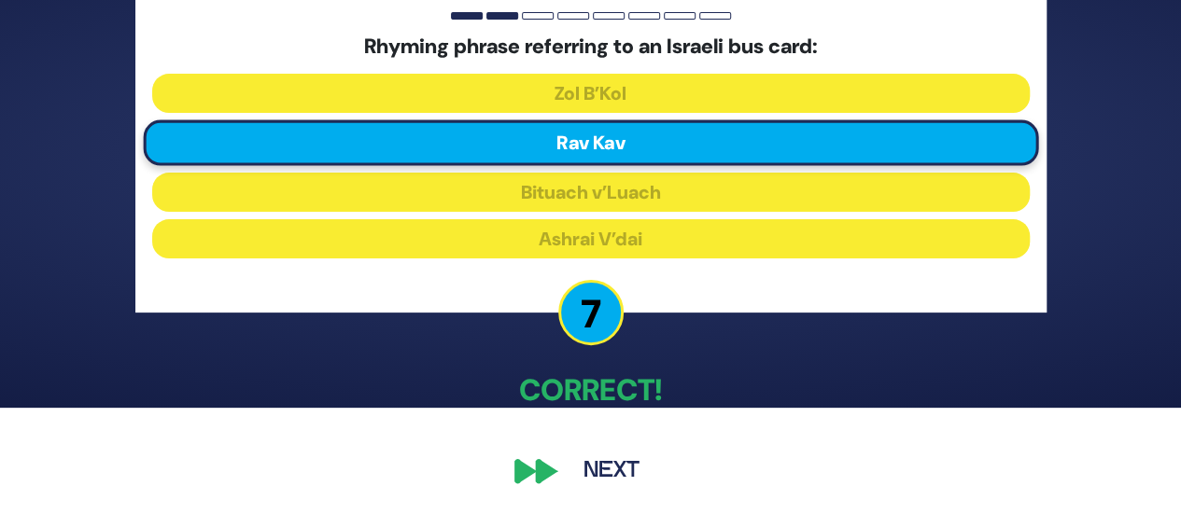
click at [608, 466] on button "Next" at bounding box center [611, 471] width 108 height 43
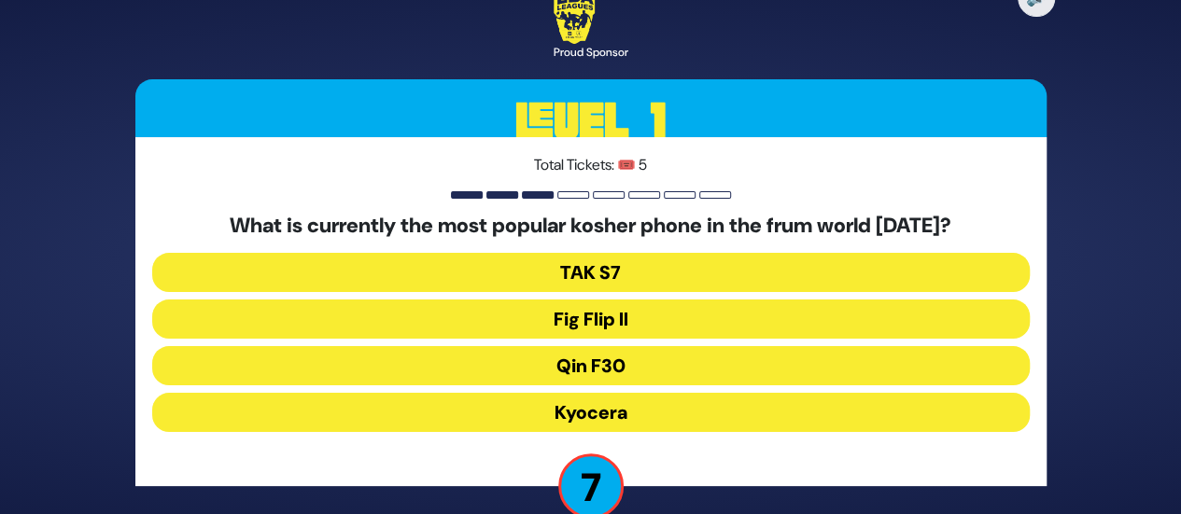
click at [620, 311] on button "Fig Flip II" at bounding box center [590, 319] width 877 height 39
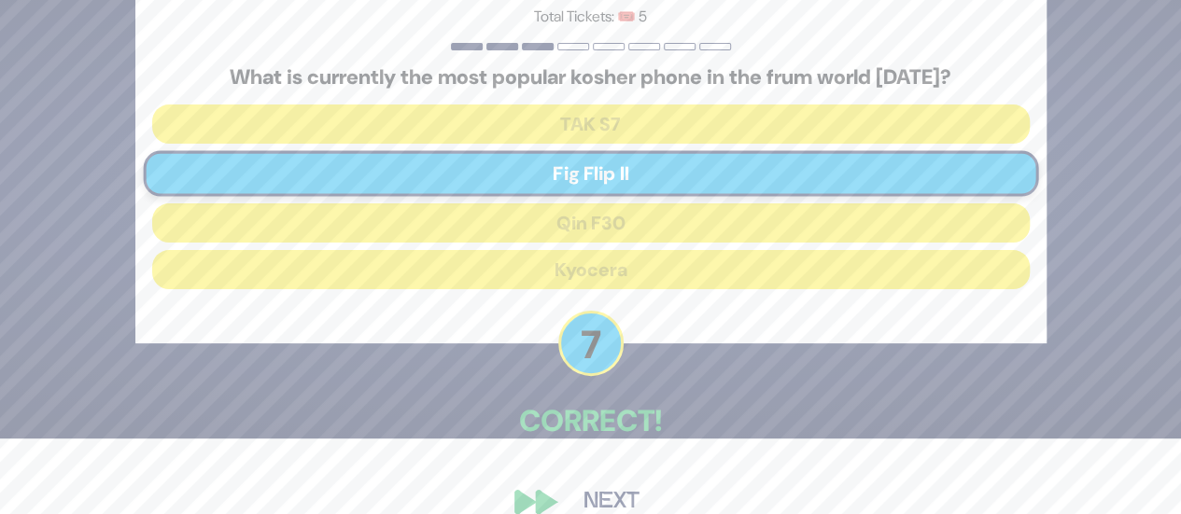
scroll to position [106, 0]
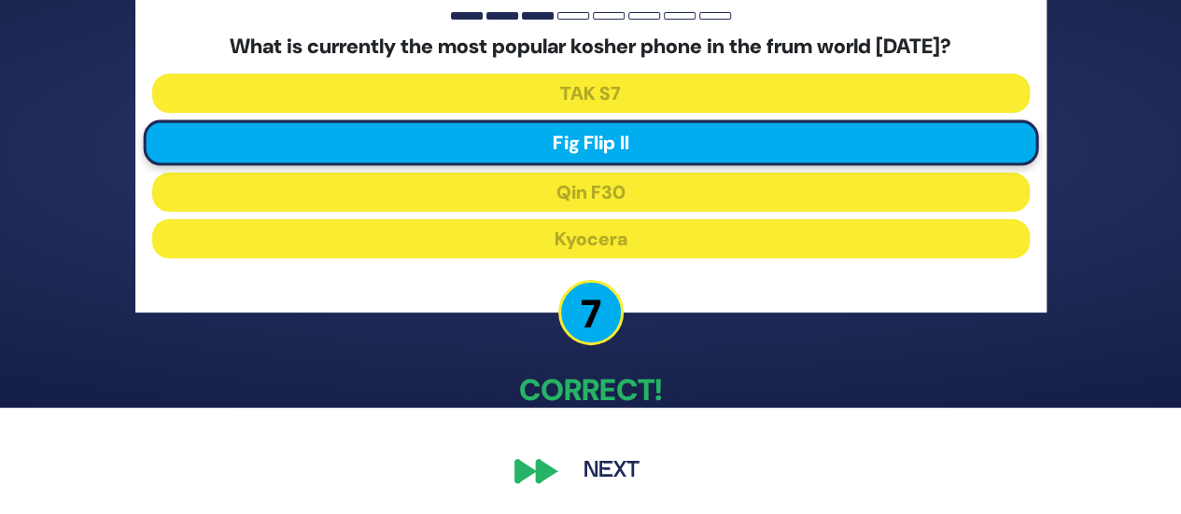
click at [635, 471] on button "Next" at bounding box center [611, 471] width 108 height 43
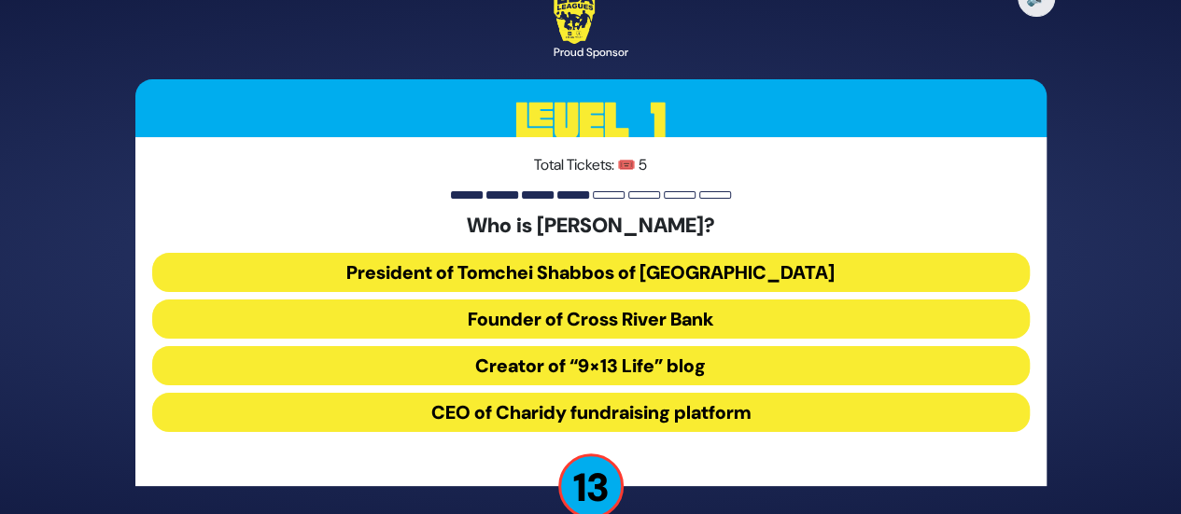
click at [605, 259] on button "President of Tomchei Shabbos of [GEOGRAPHIC_DATA]" at bounding box center [590, 272] width 877 height 39
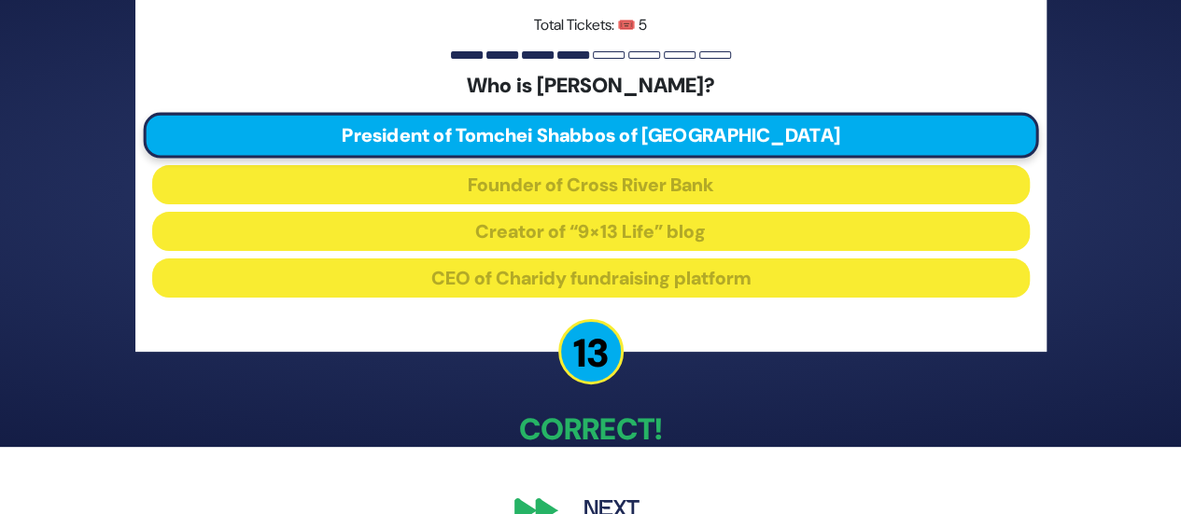
scroll to position [106, 0]
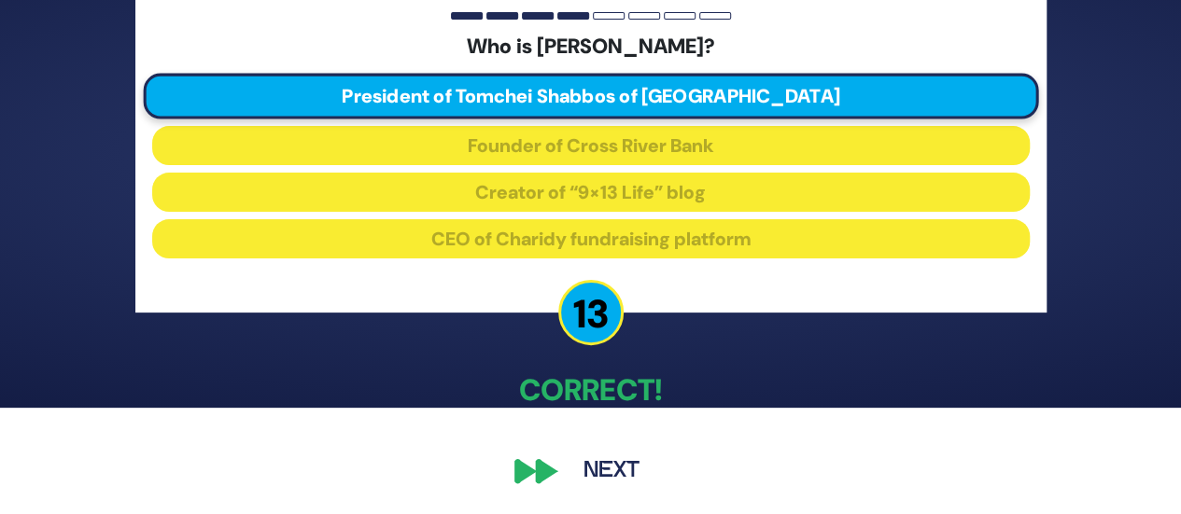
click at [609, 457] on button "Next" at bounding box center [611, 471] width 108 height 43
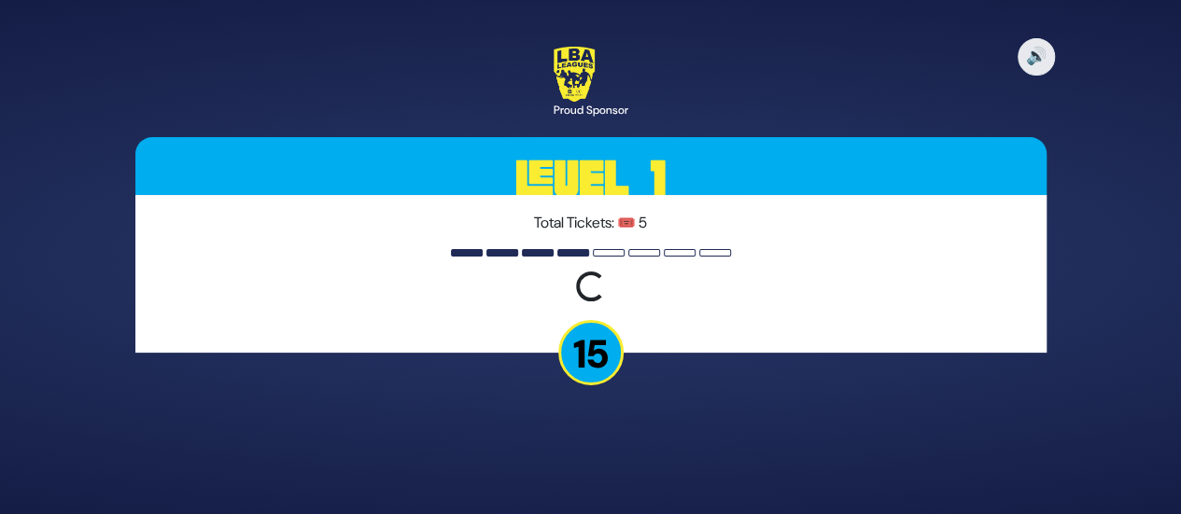
scroll to position [0, 0]
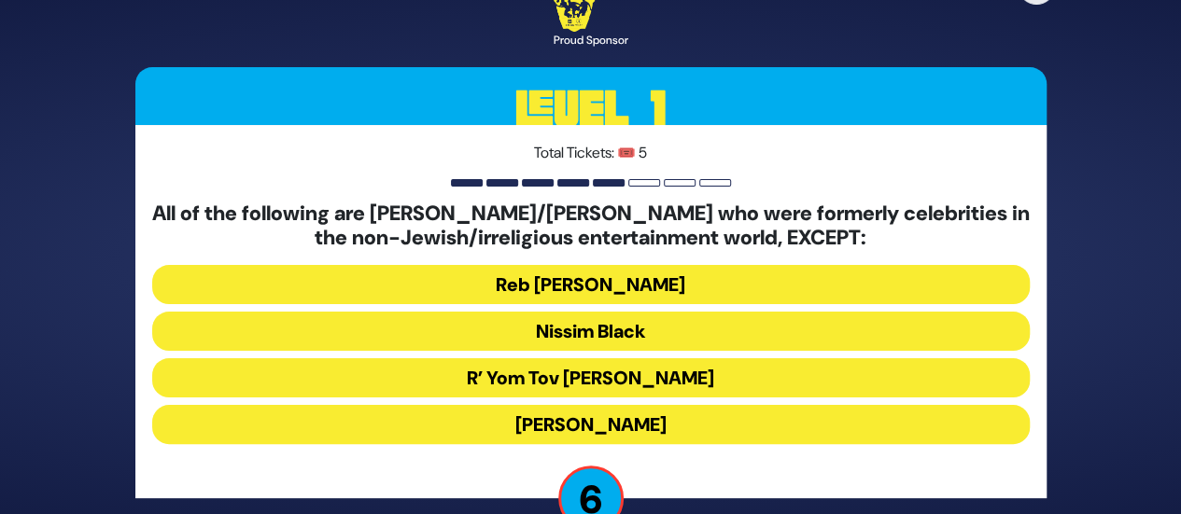
click at [617, 383] on button "R’ Yom Tov [PERSON_NAME]" at bounding box center [590, 377] width 877 height 39
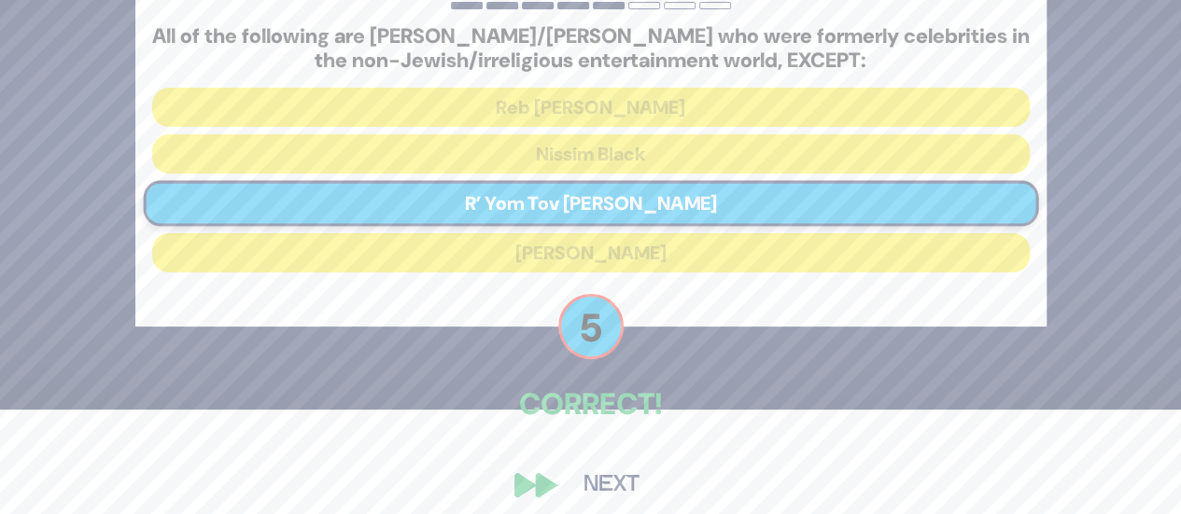
scroll to position [119, 0]
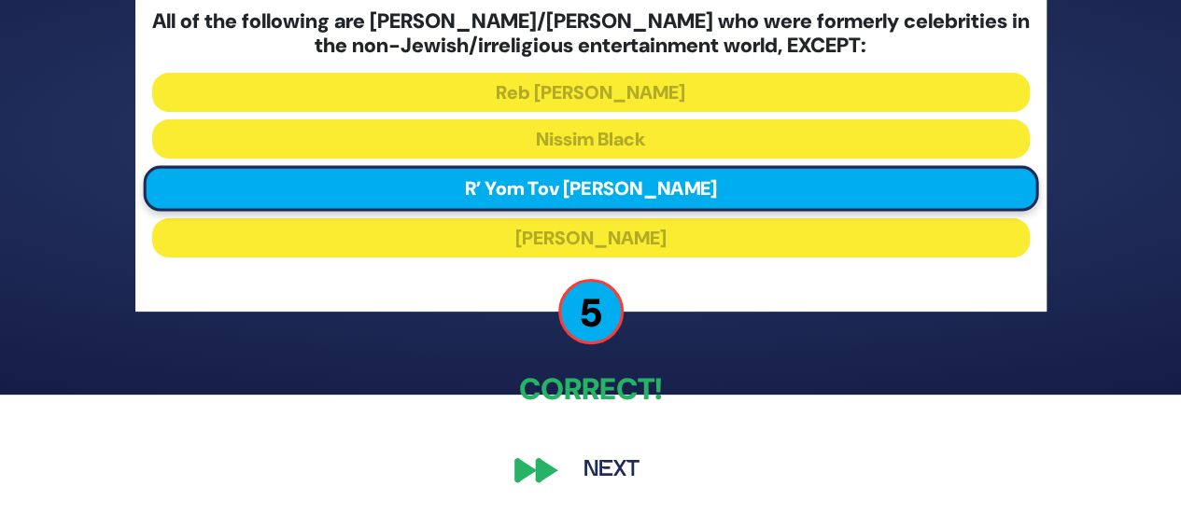
click at [618, 468] on button "Next" at bounding box center [611, 470] width 108 height 43
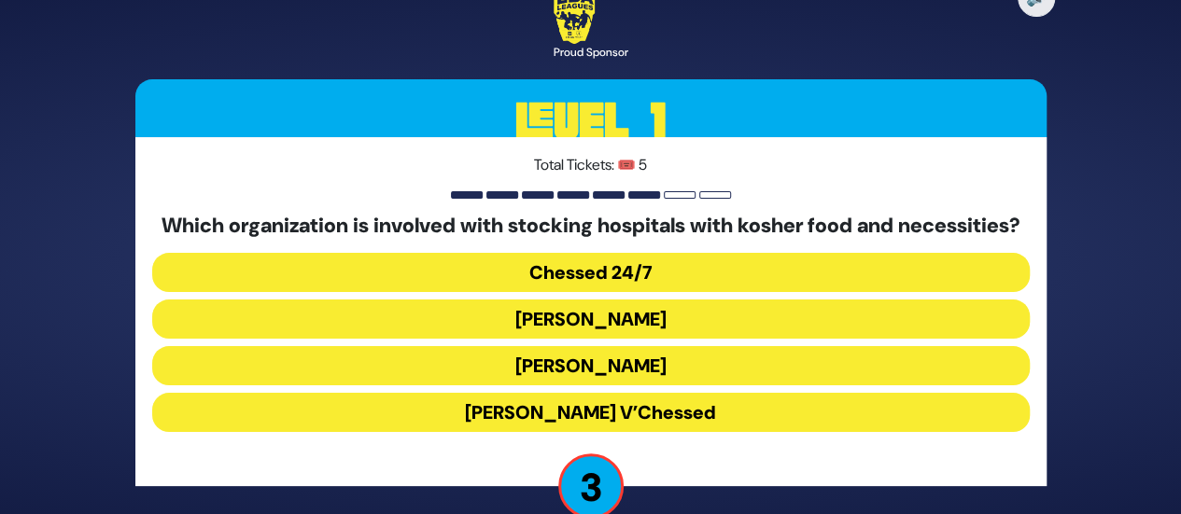
click at [673, 277] on button "Chessed 24/7" at bounding box center [590, 272] width 877 height 39
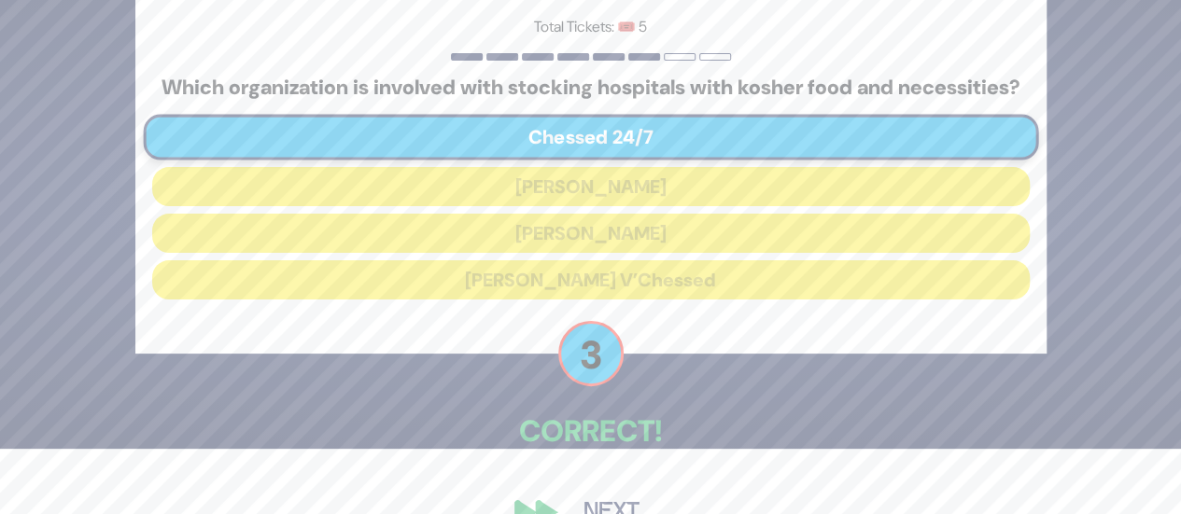
scroll to position [119, 0]
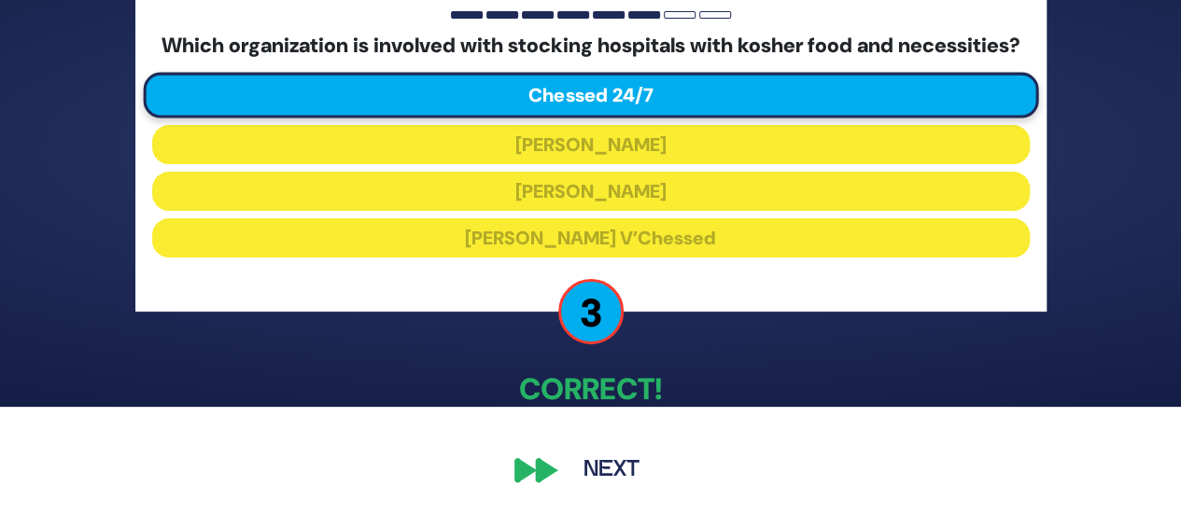
click at [608, 468] on button "Next" at bounding box center [611, 470] width 108 height 43
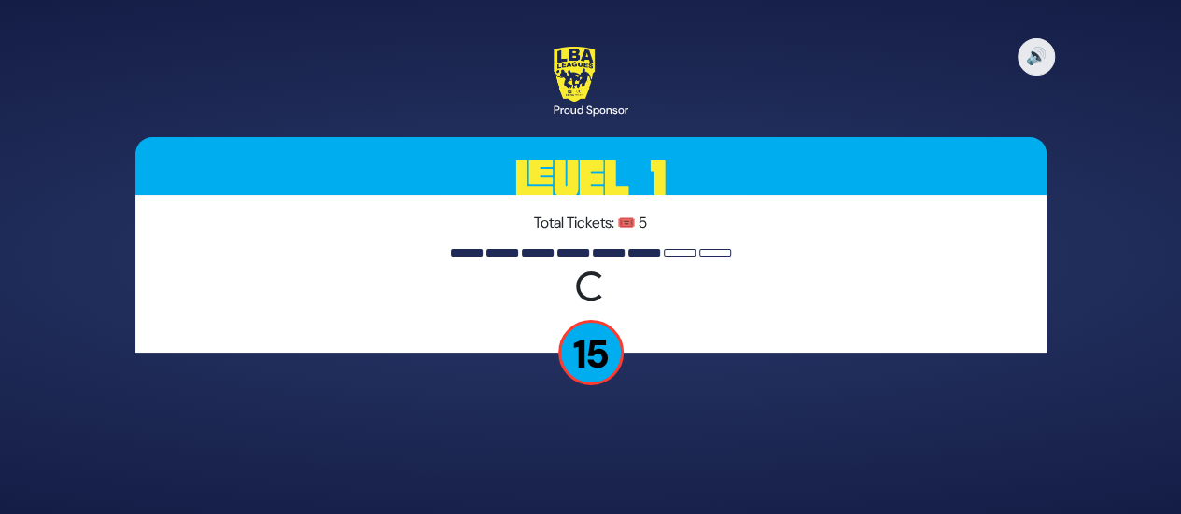
scroll to position [0, 0]
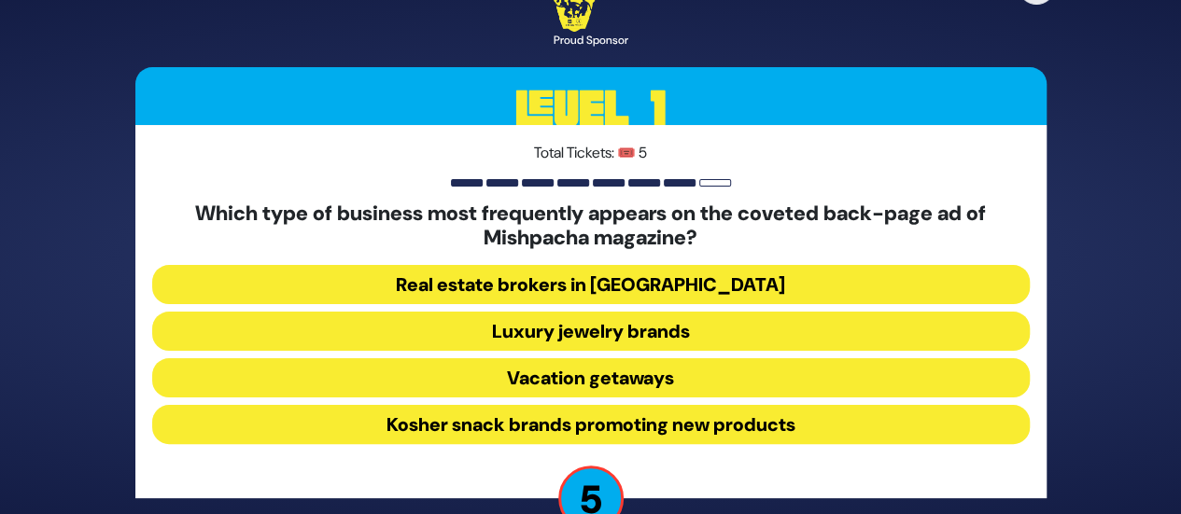
click at [617, 331] on button "Luxury jewelry brands" at bounding box center [590, 331] width 877 height 39
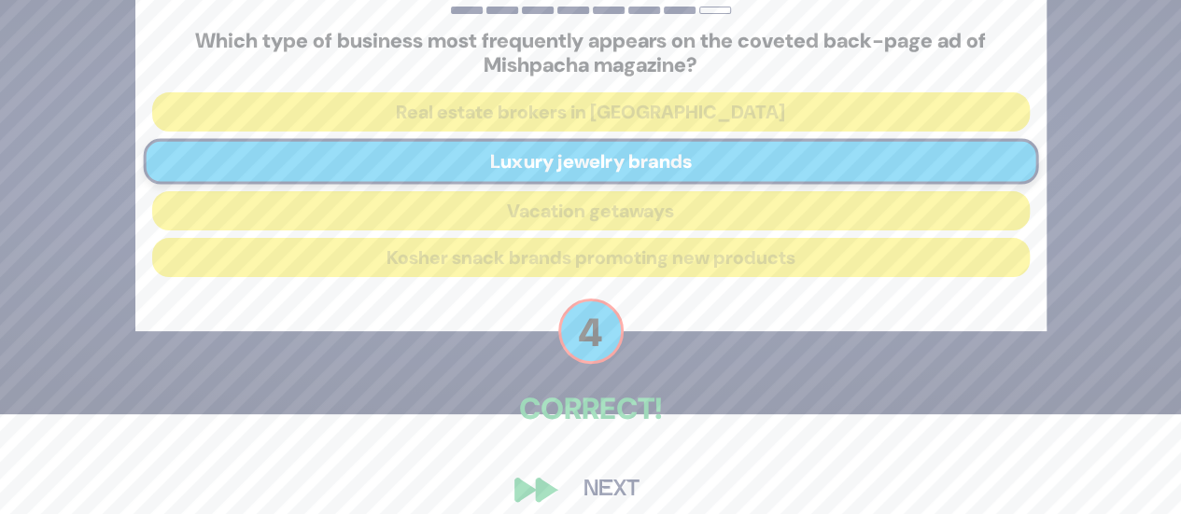
scroll to position [119, 0]
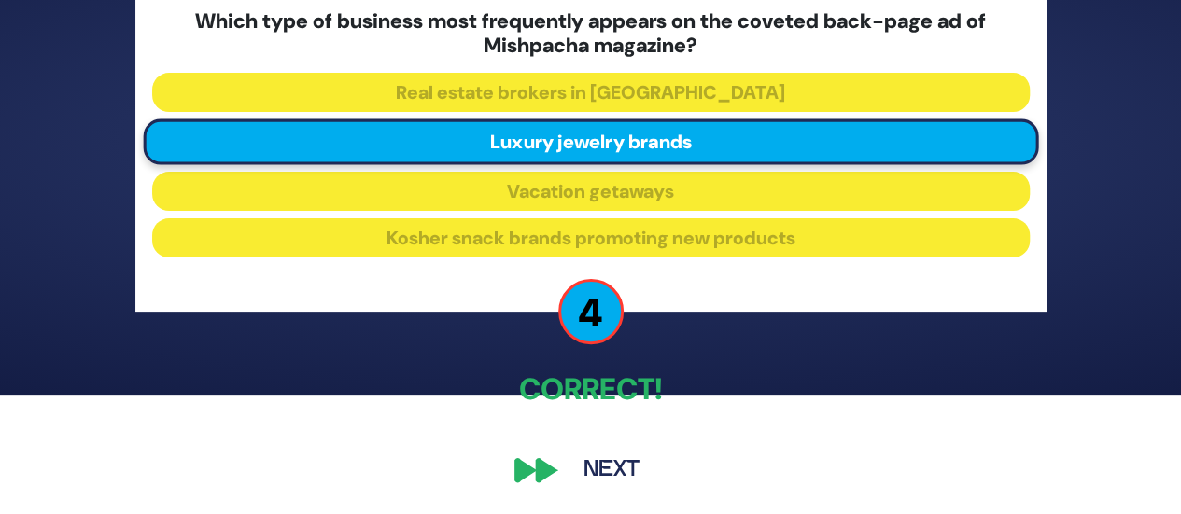
click at [614, 469] on button "Next" at bounding box center [611, 470] width 108 height 43
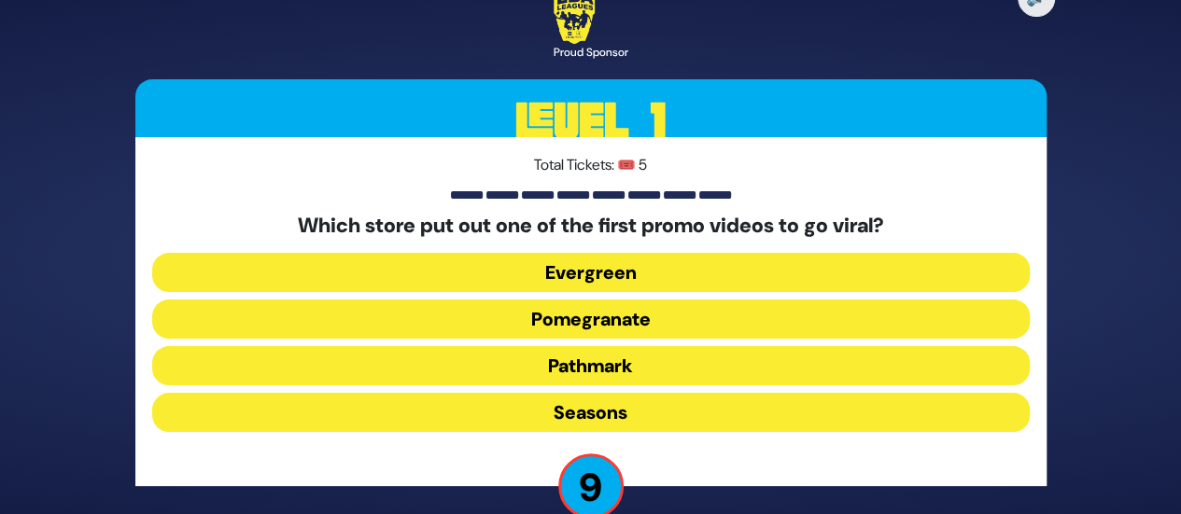
click at [670, 311] on button "Pomegranate" at bounding box center [590, 319] width 877 height 39
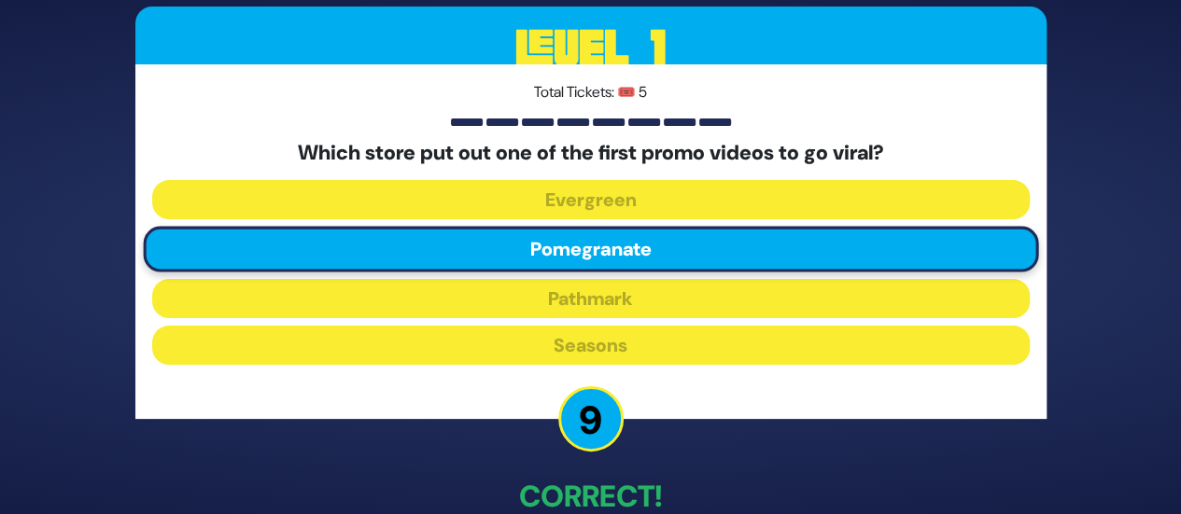
scroll to position [106, 0]
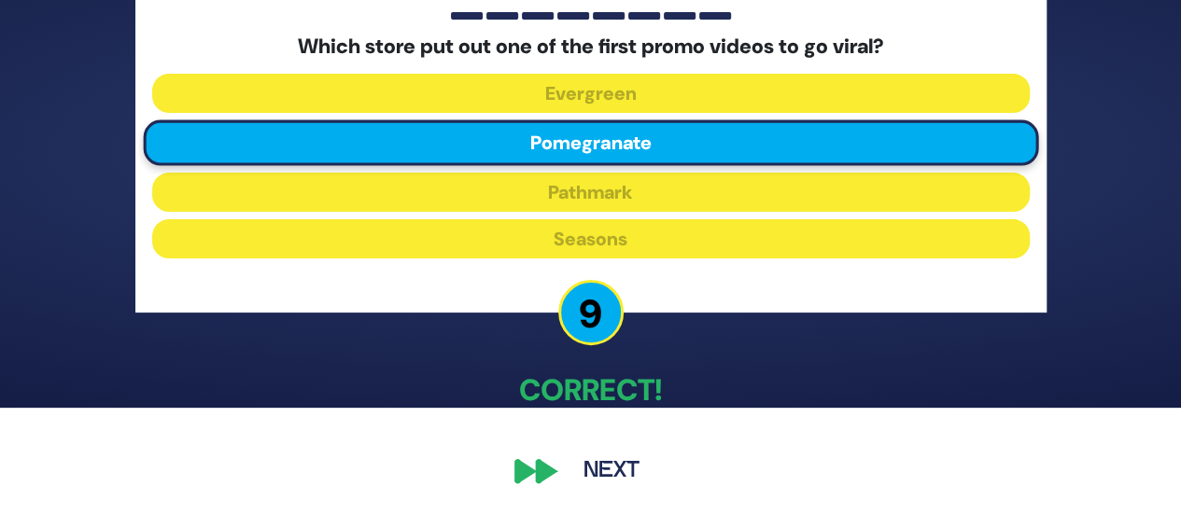
click at [608, 477] on button "Next" at bounding box center [611, 471] width 108 height 43
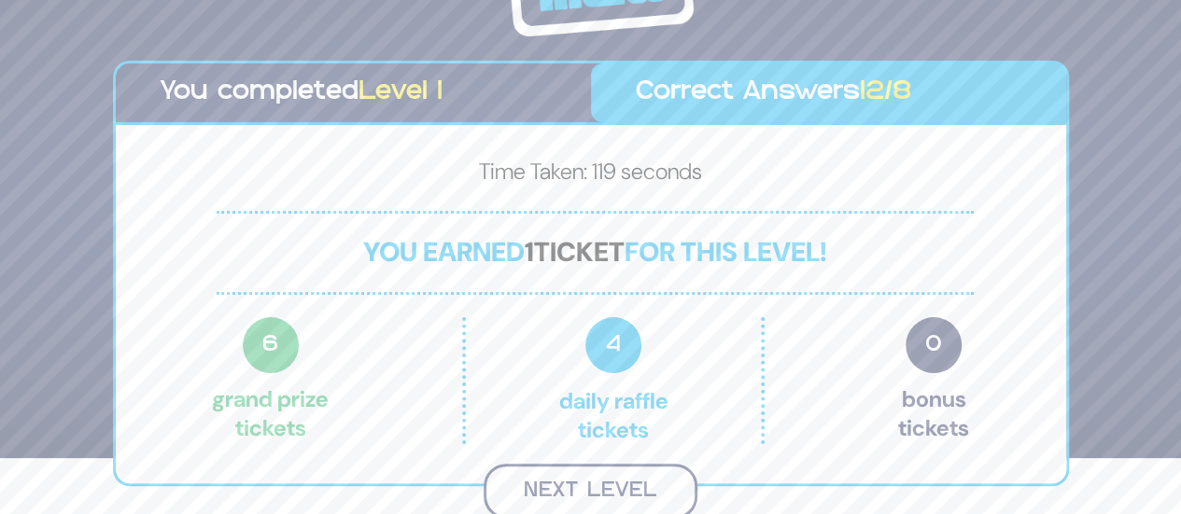
scroll to position [53, 0]
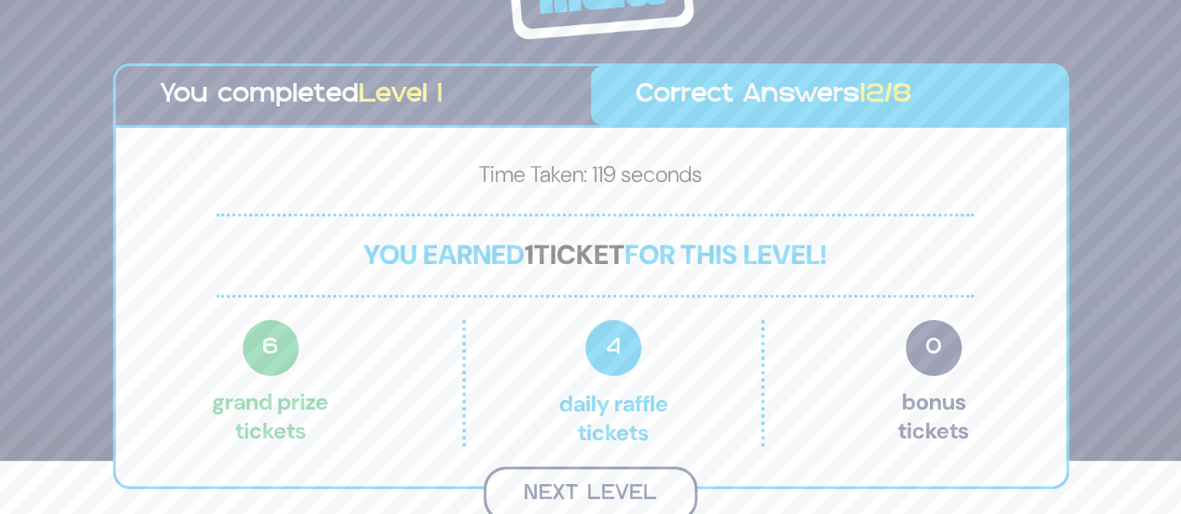
click at [592, 484] on button "Next Level" at bounding box center [590, 494] width 214 height 55
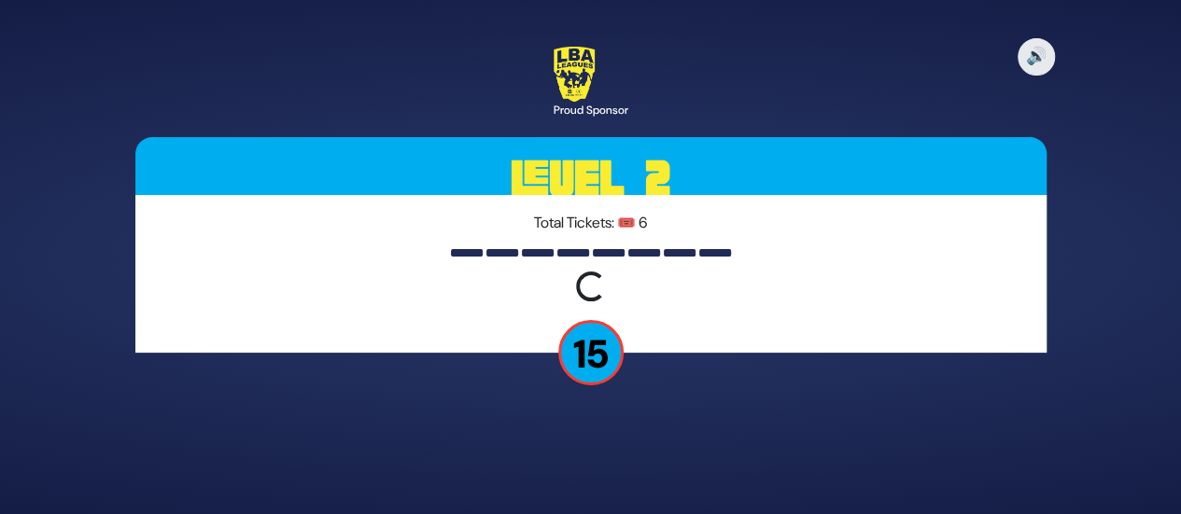
scroll to position [0, 0]
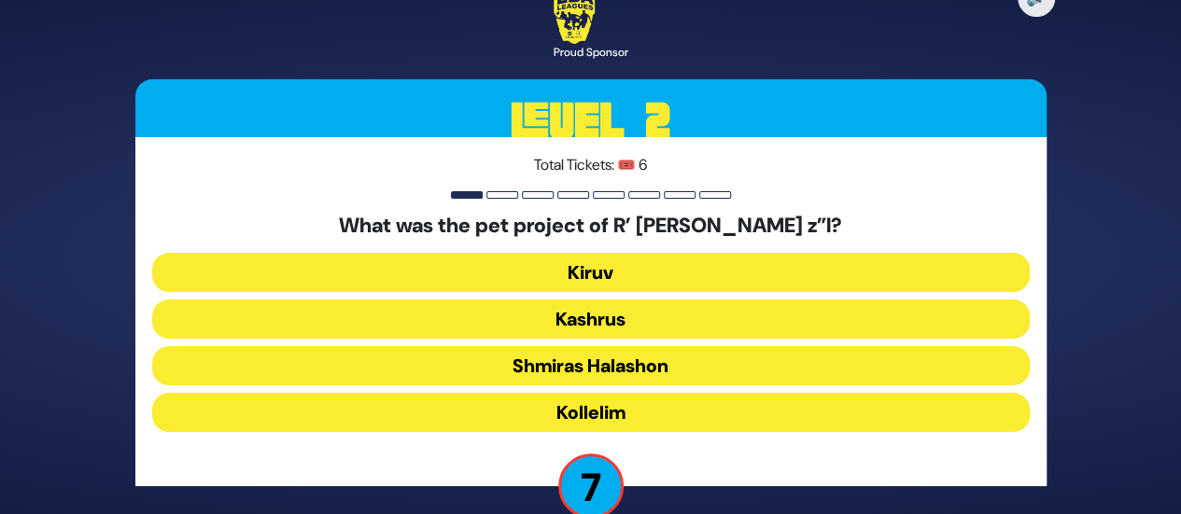
click at [714, 264] on button "Kiruv" at bounding box center [590, 272] width 877 height 39
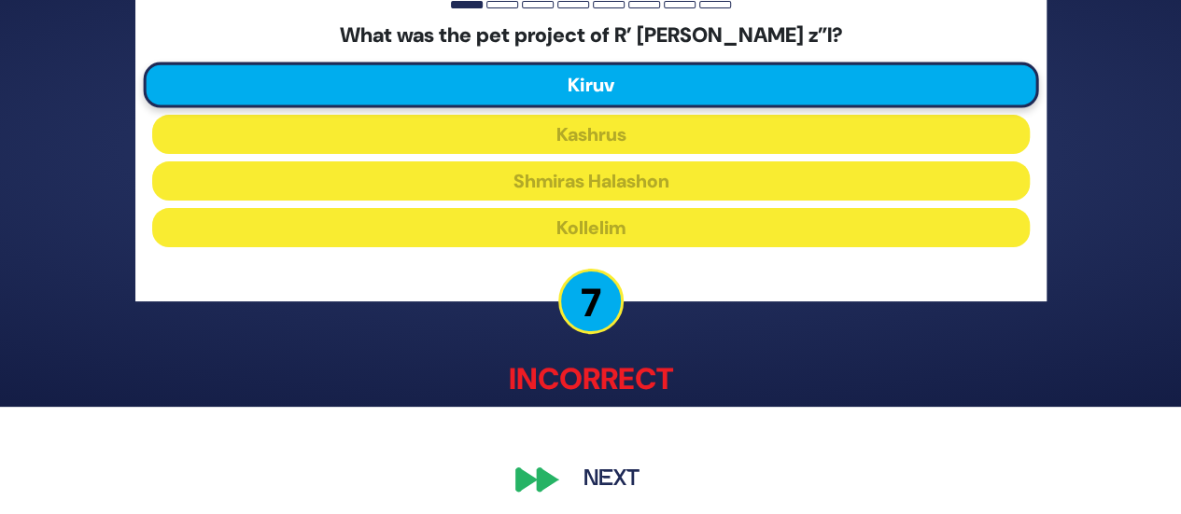
scroll to position [117, 0]
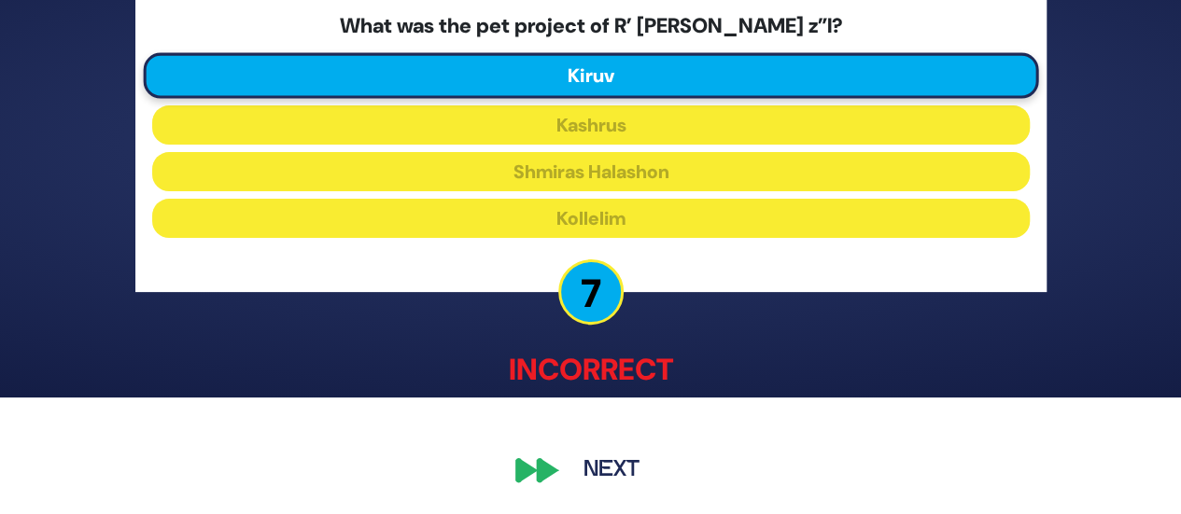
click at [614, 461] on button "Next" at bounding box center [611, 471] width 108 height 43
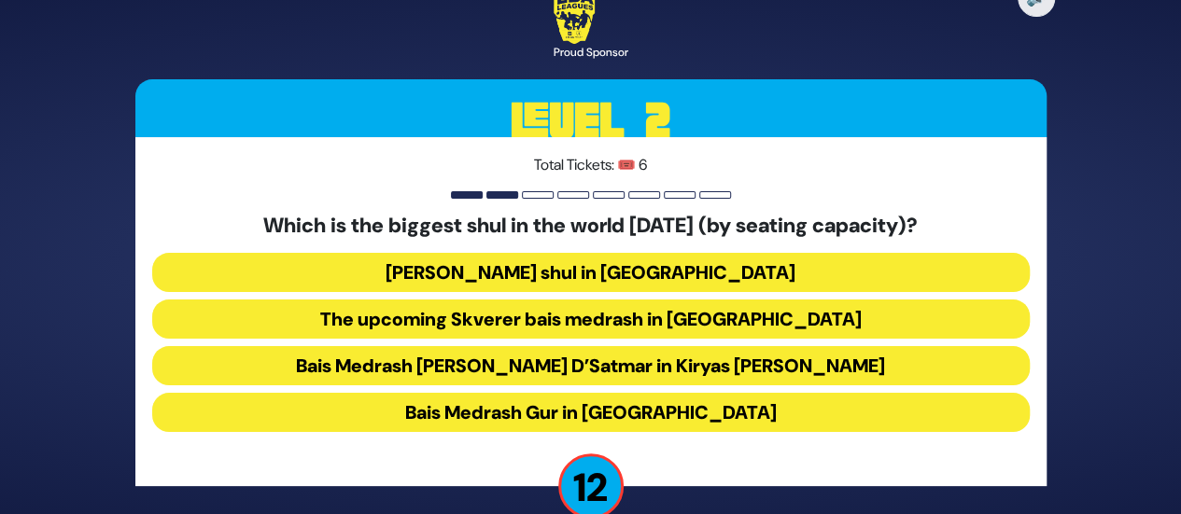
click at [733, 272] on button "[PERSON_NAME] shul in [GEOGRAPHIC_DATA]" at bounding box center [590, 272] width 877 height 39
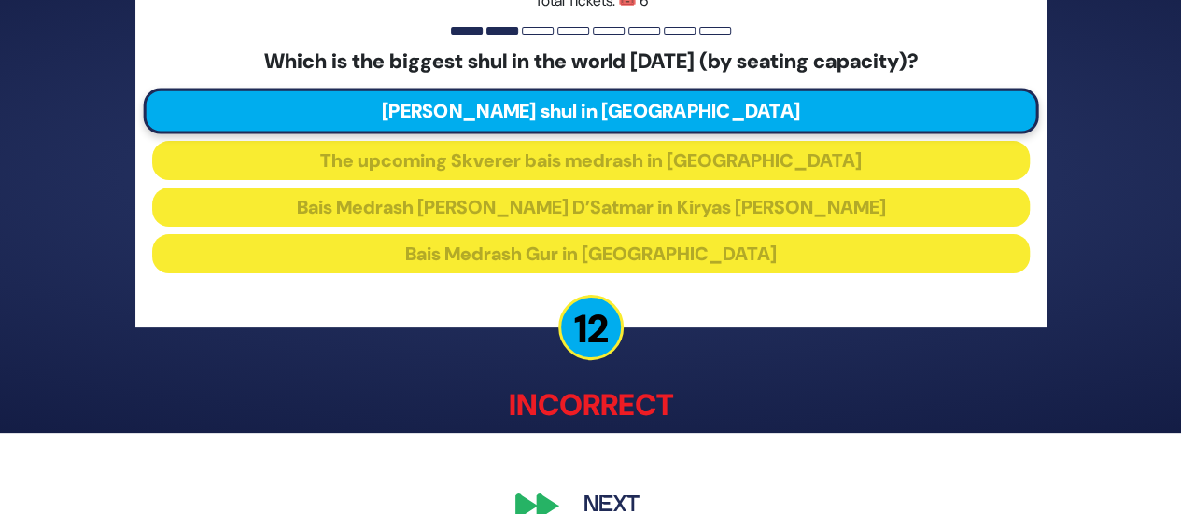
scroll to position [116, 0]
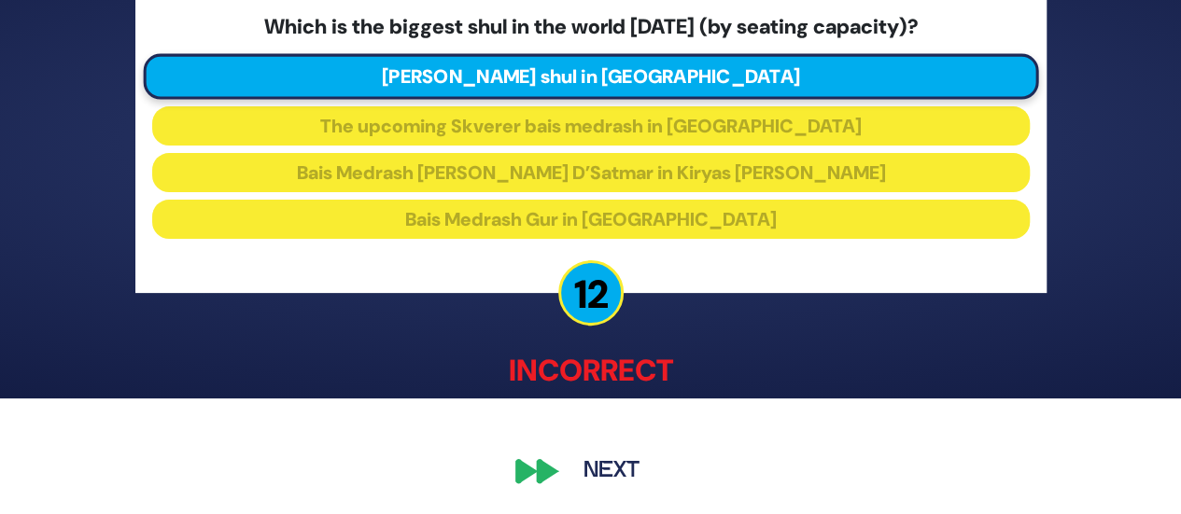
click at [633, 473] on button "Next" at bounding box center [611, 472] width 108 height 43
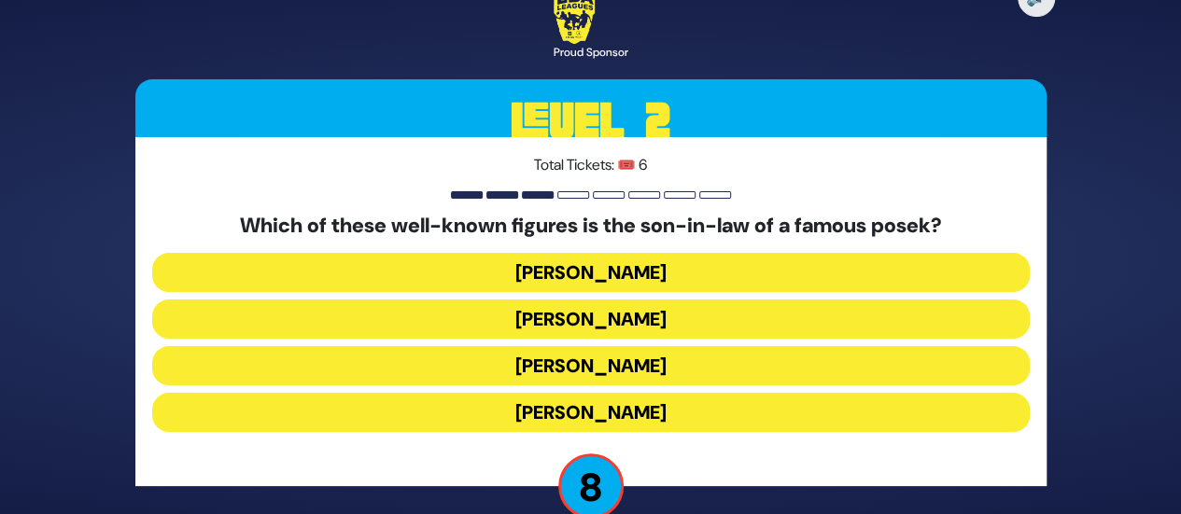
click at [642, 426] on button "[PERSON_NAME]" at bounding box center [590, 412] width 877 height 39
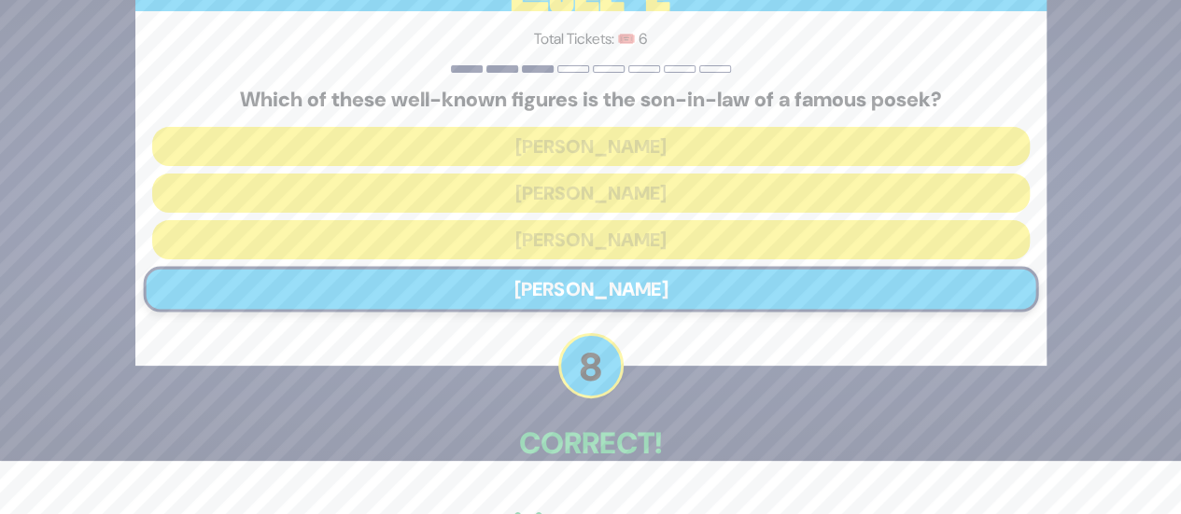
scroll to position [106, 0]
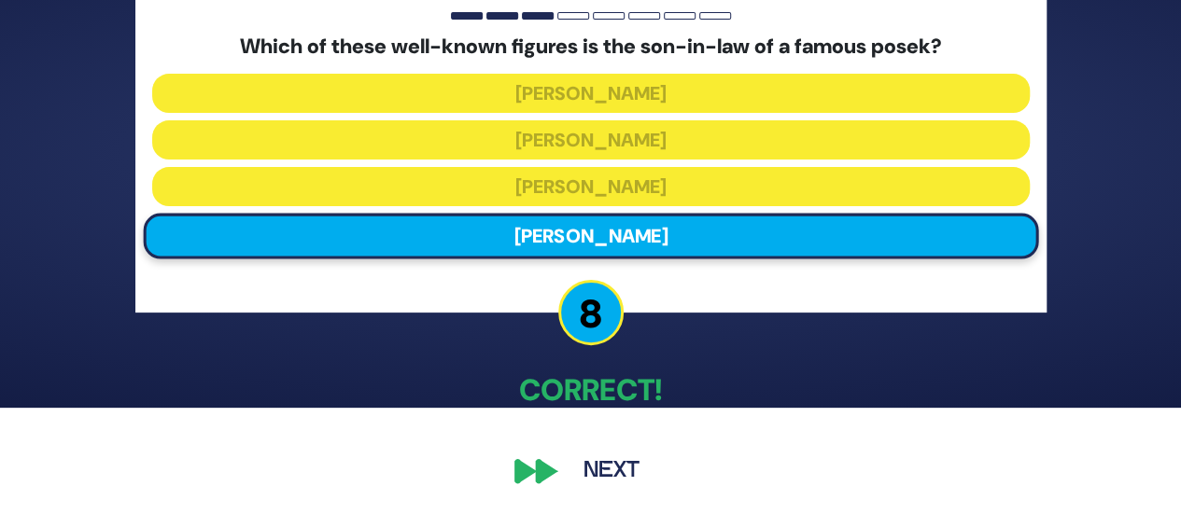
click at [630, 467] on button "Next" at bounding box center [611, 471] width 108 height 43
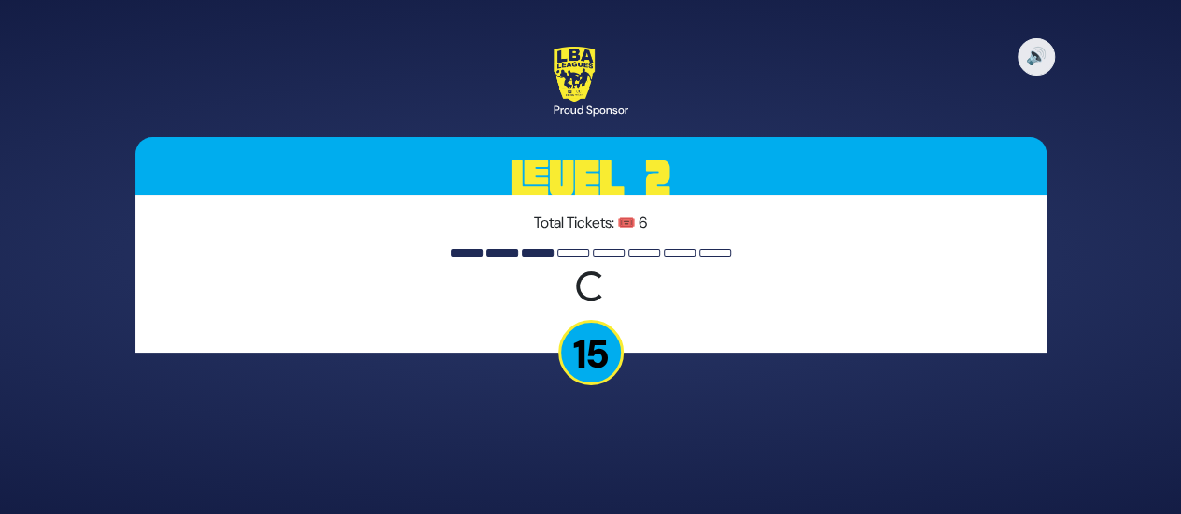
scroll to position [0, 0]
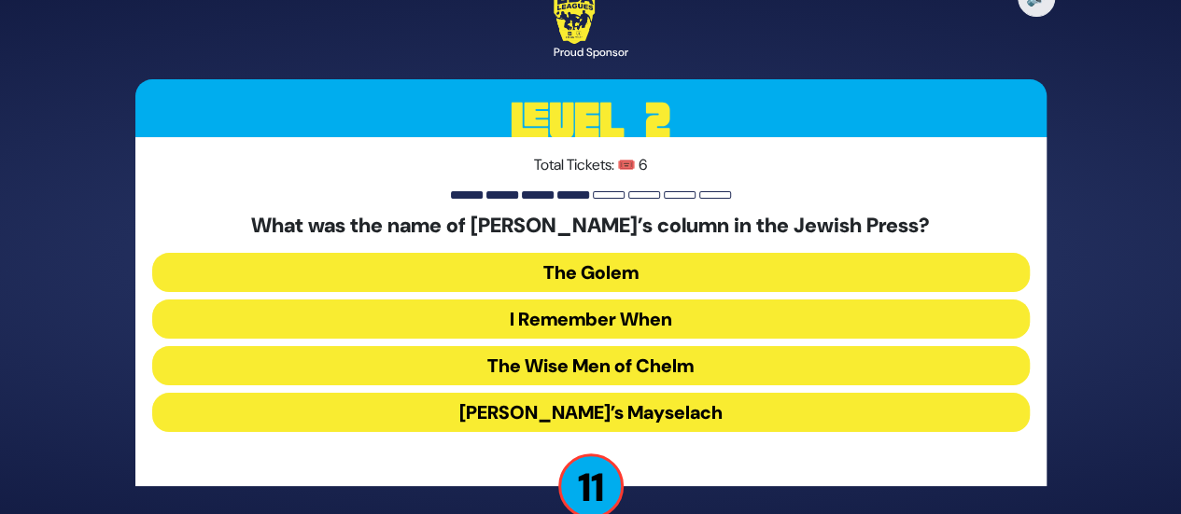
click at [661, 314] on button "I Remember When" at bounding box center [590, 319] width 877 height 39
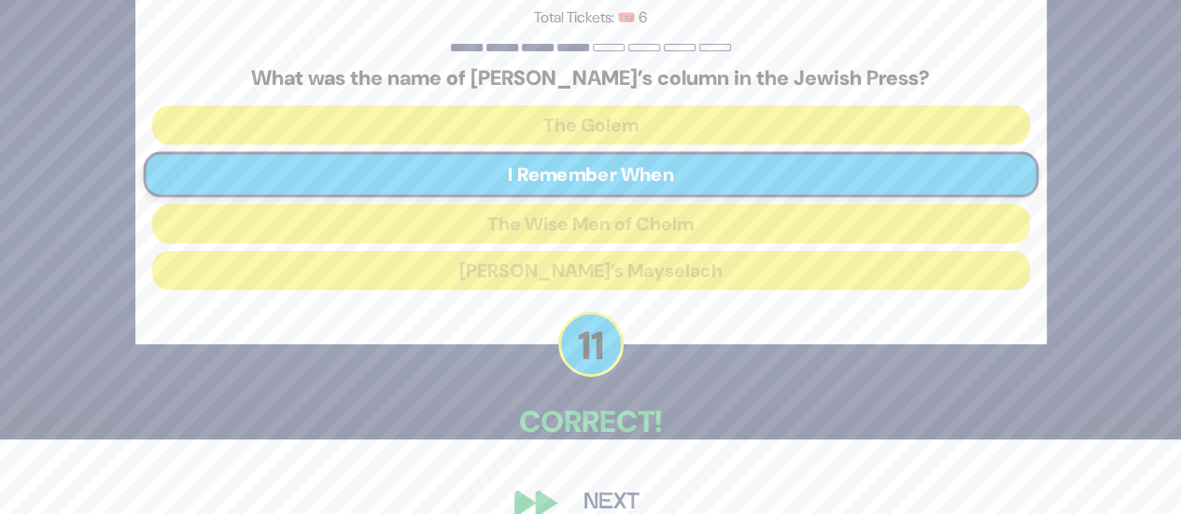
scroll to position [106, 0]
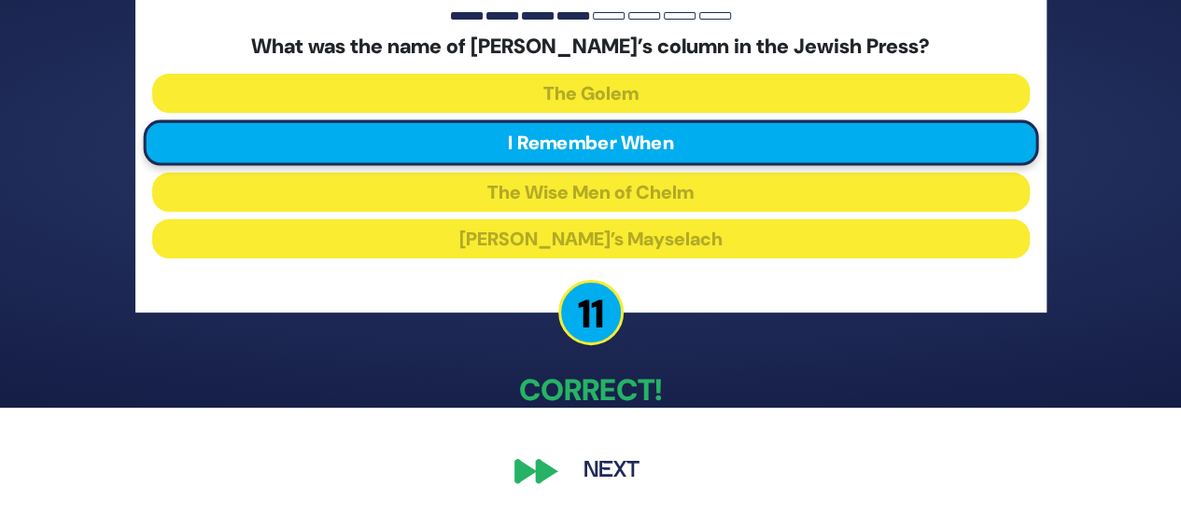
click at [607, 473] on button "Next" at bounding box center [611, 471] width 108 height 43
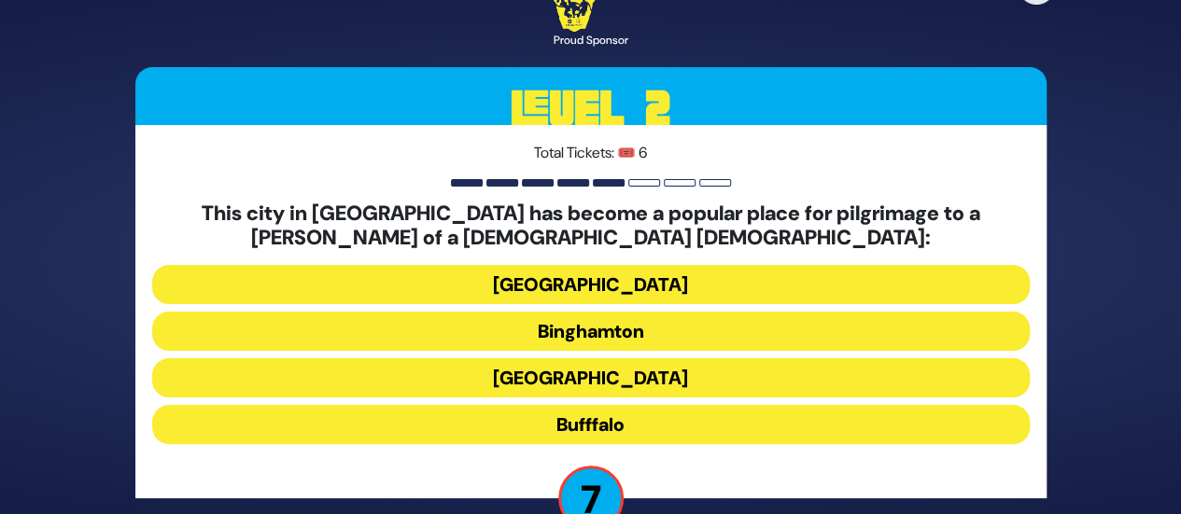
click at [620, 424] on button "Bufffalo" at bounding box center [590, 424] width 877 height 39
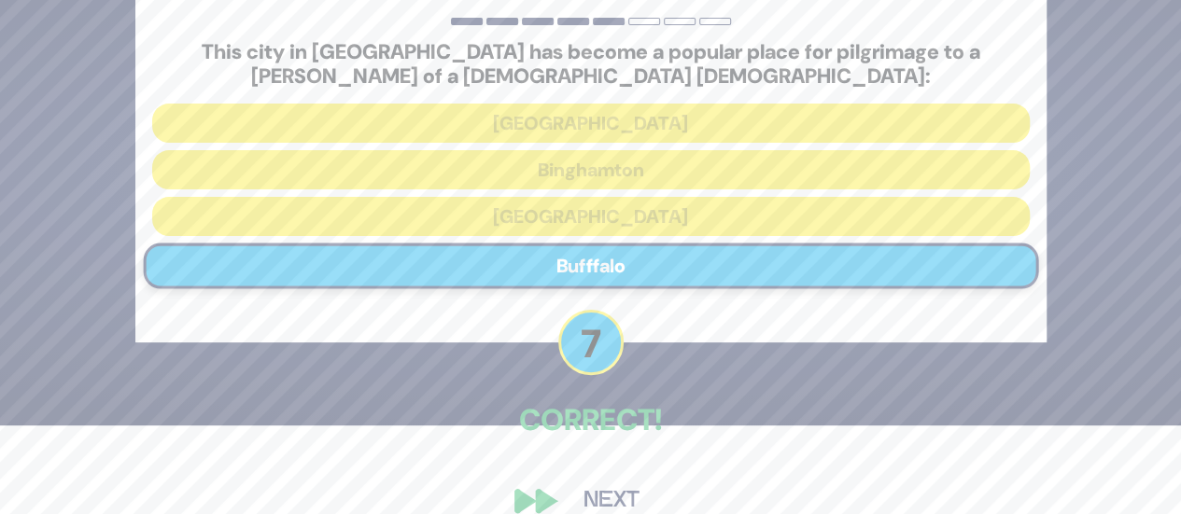
scroll to position [119, 0]
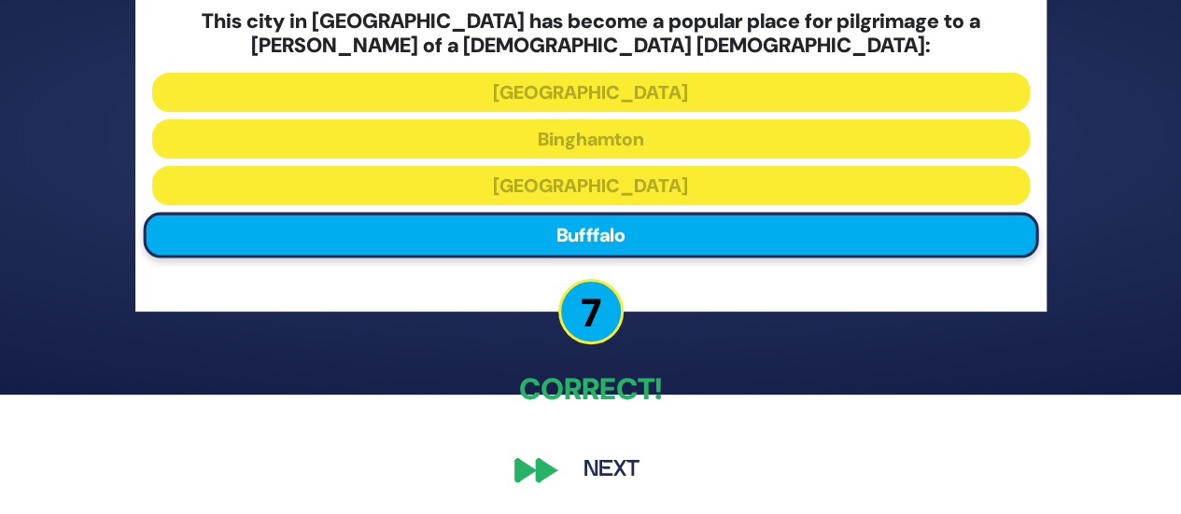
click at [597, 473] on button "Next" at bounding box center [611, 470] width 108 height 43
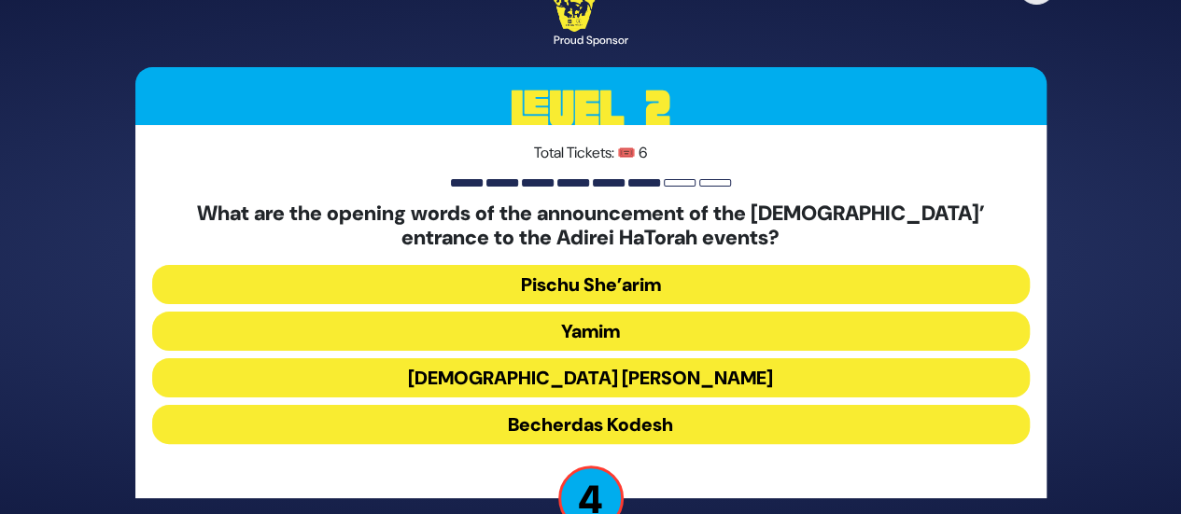
click at [625, 280] on button "Pischu She’arim" at bounding box center [590, 284] width 877 height 39
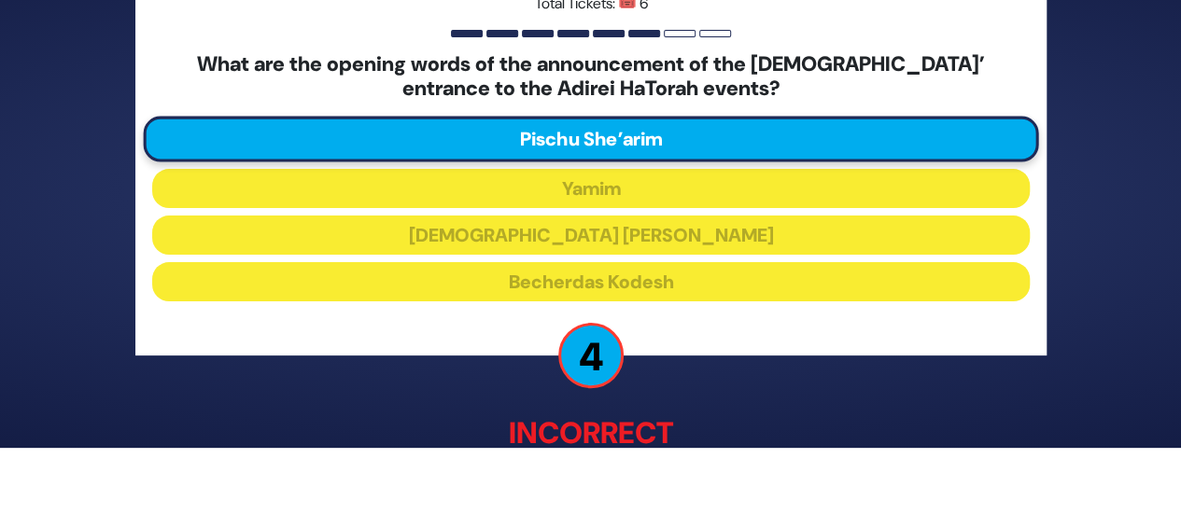
scroll to position [129, 0]
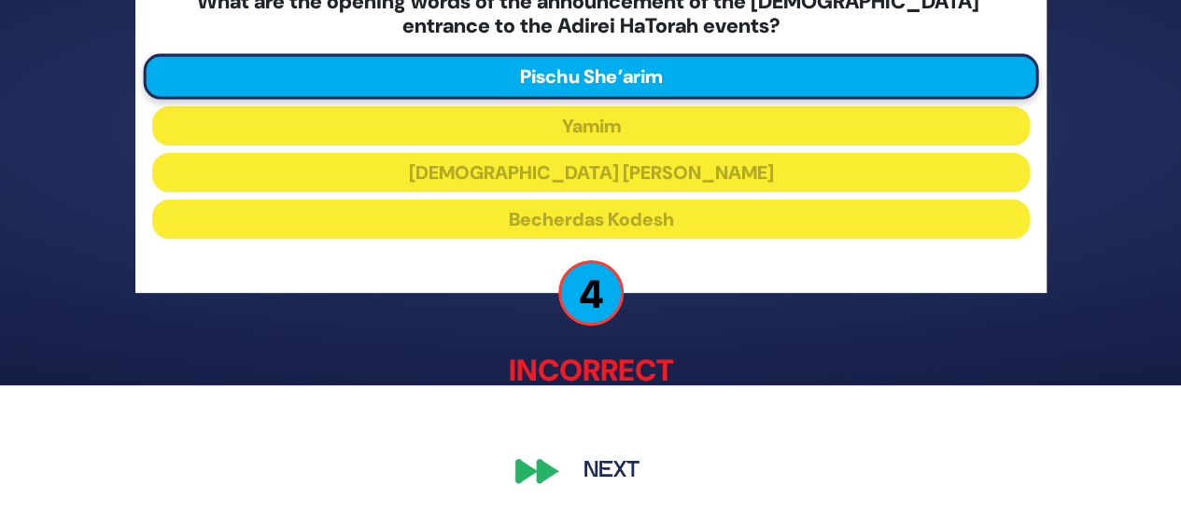
click at [610, 472] on button "Next" at bounding box center [611, 471] width 108 height 43
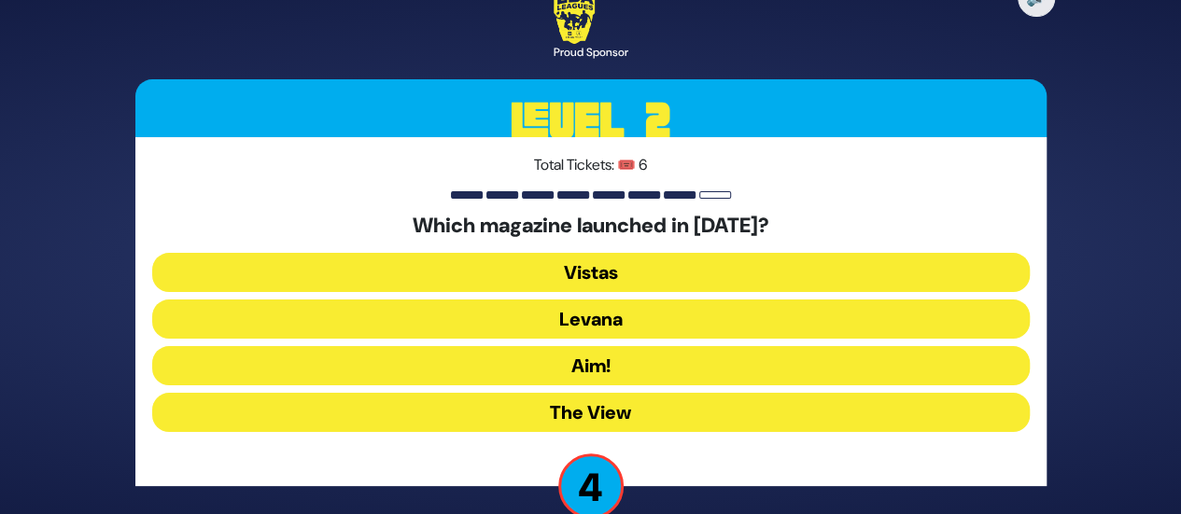
click at [627, 324] on button "Levana" at bounding box center [590, 319] width 877 height 39
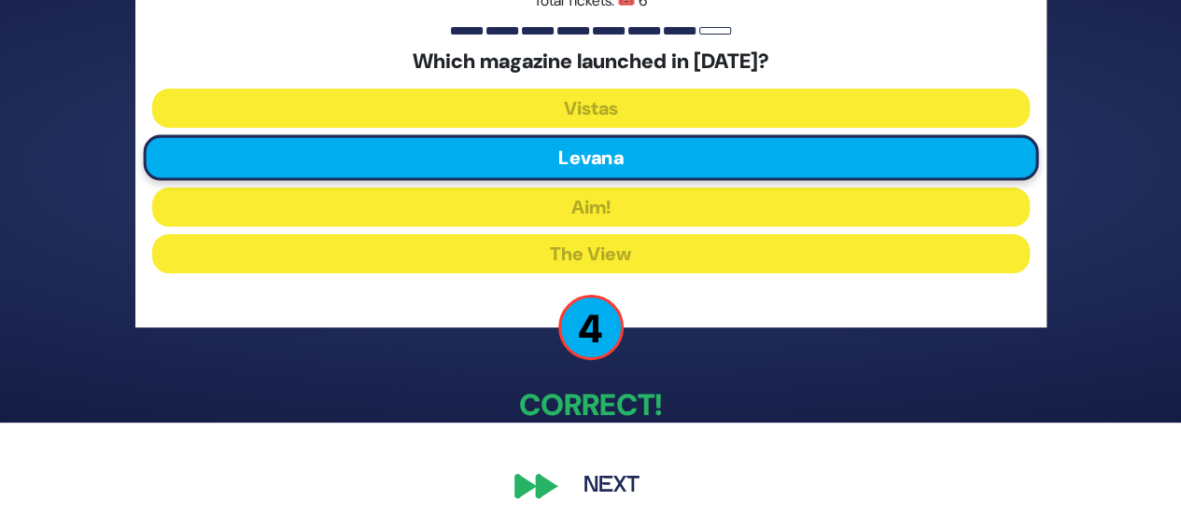
scroll to position [106, 0]
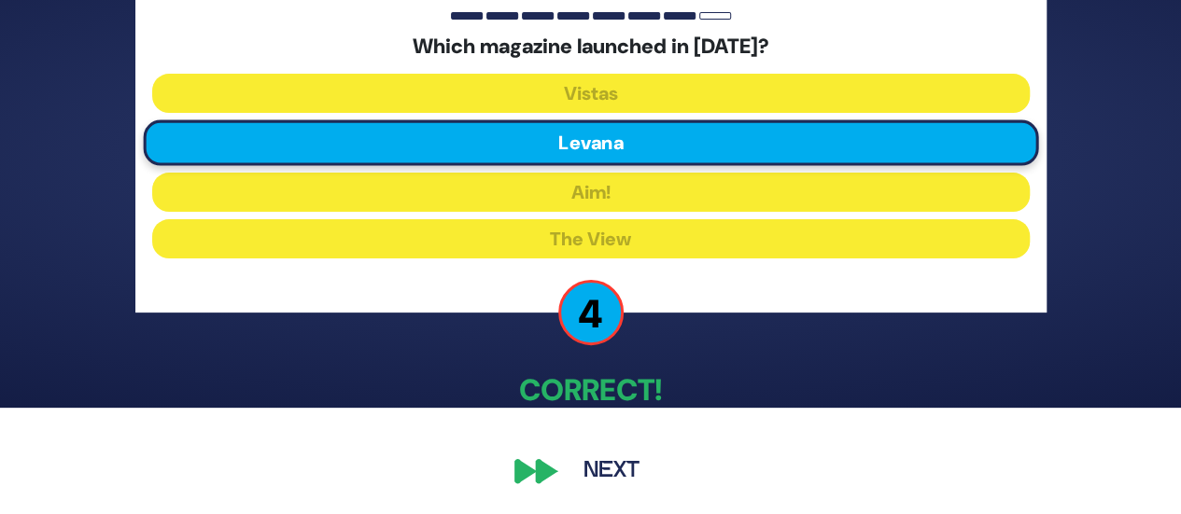
click at [617, 467] on button "Next" at bounding box center [611, 471] width 108 height 43
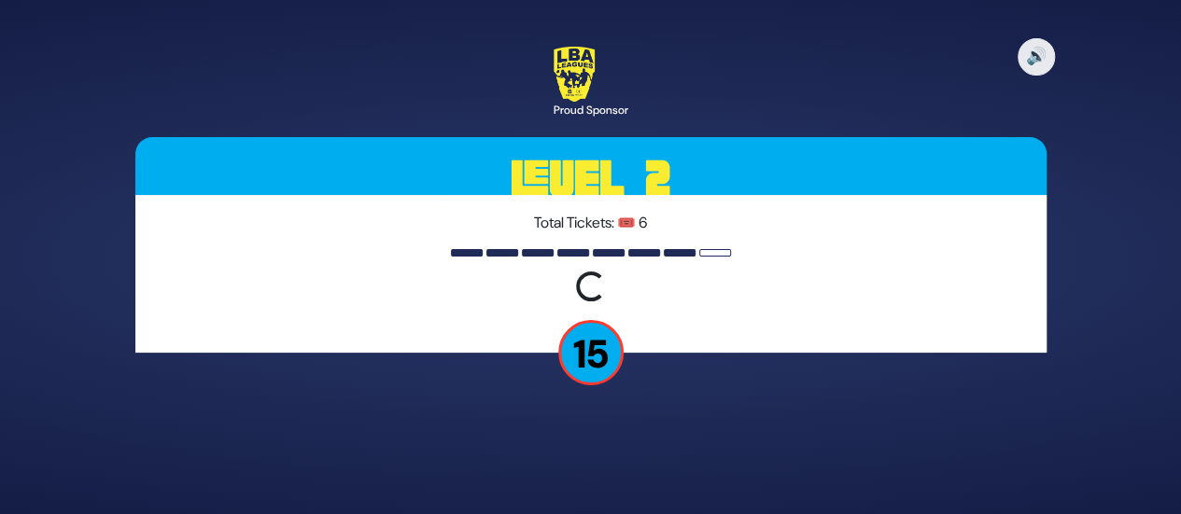
scroll to position [0, 0]
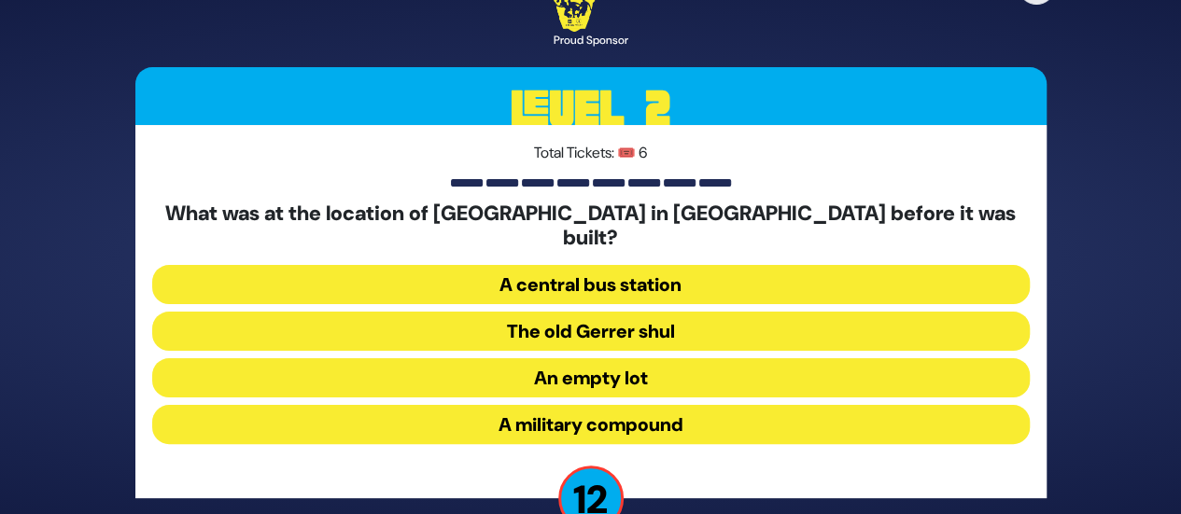
click at [587, 425] on button "A military compound" at bounding box center [590, 424] width 877 height 39
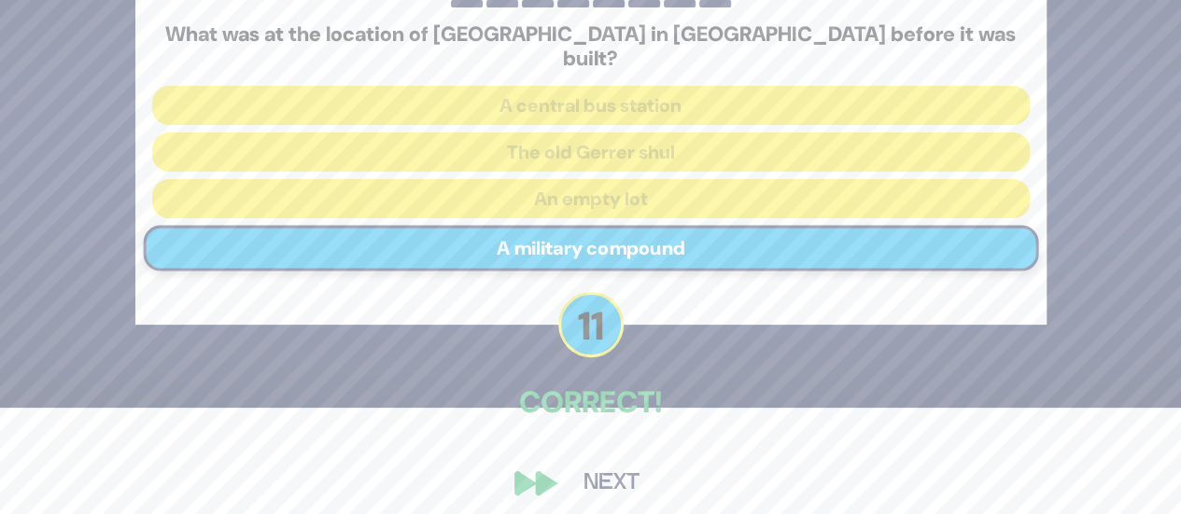
scroll to position [106, 0]
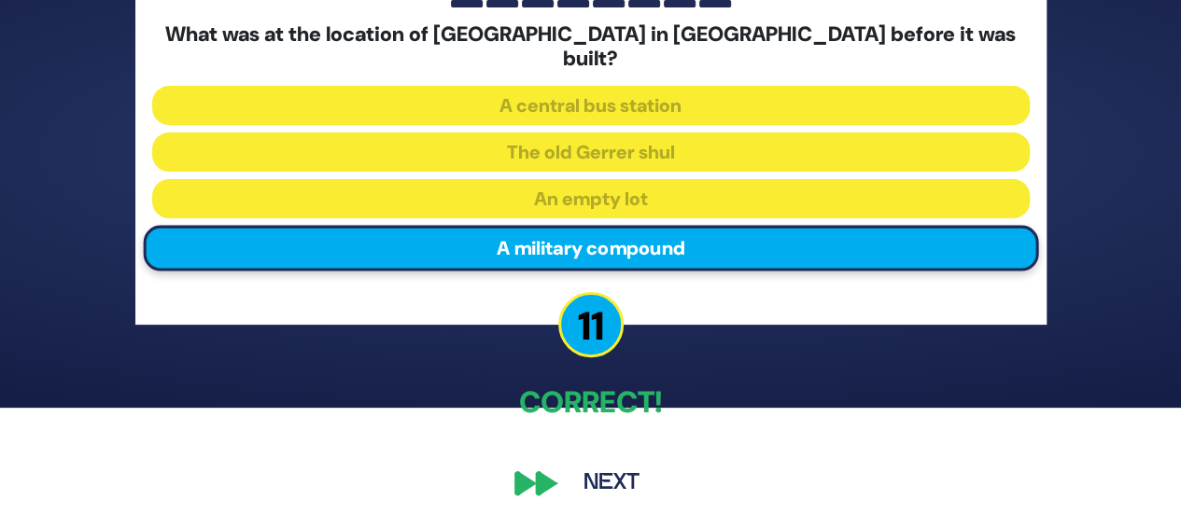
click at [610, 477] on button "Next" at bounding box center [611, 483] width 108 height 43
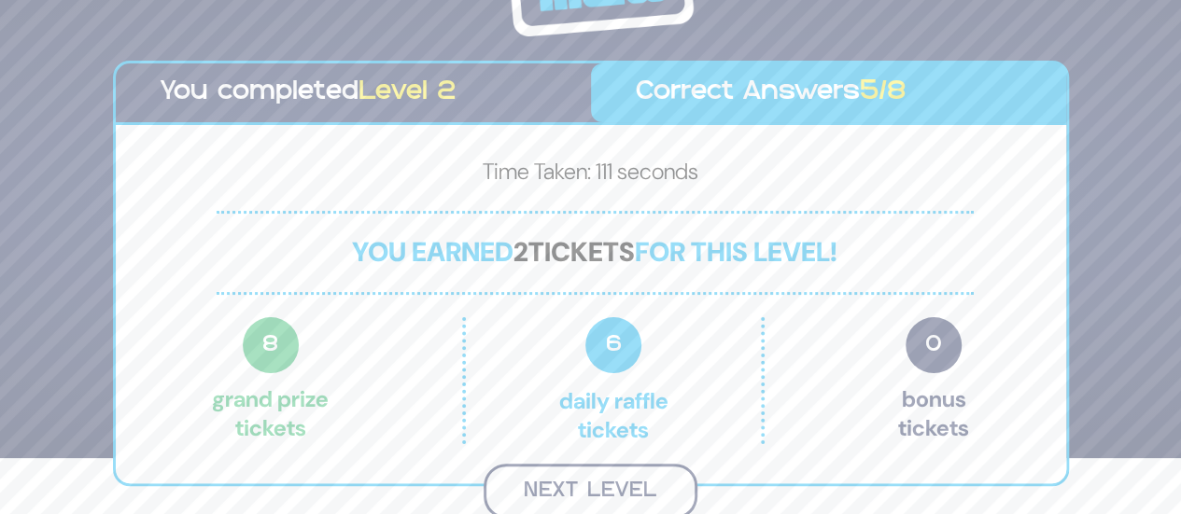
scroll to position [53, 0]
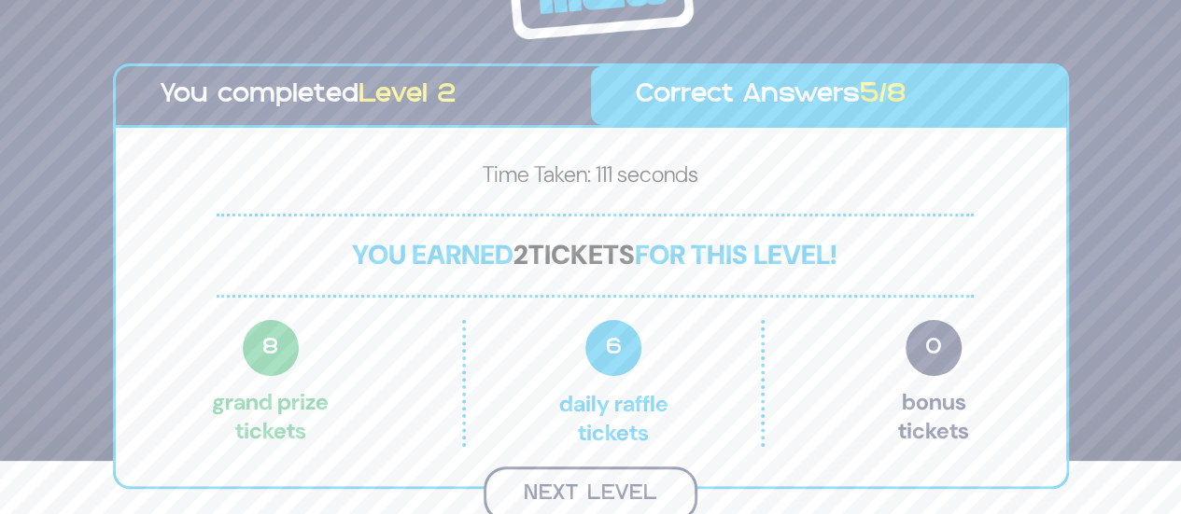
click at [579, 488] on button "Next Level" at bounding box center [590, 494] width 214 height 55
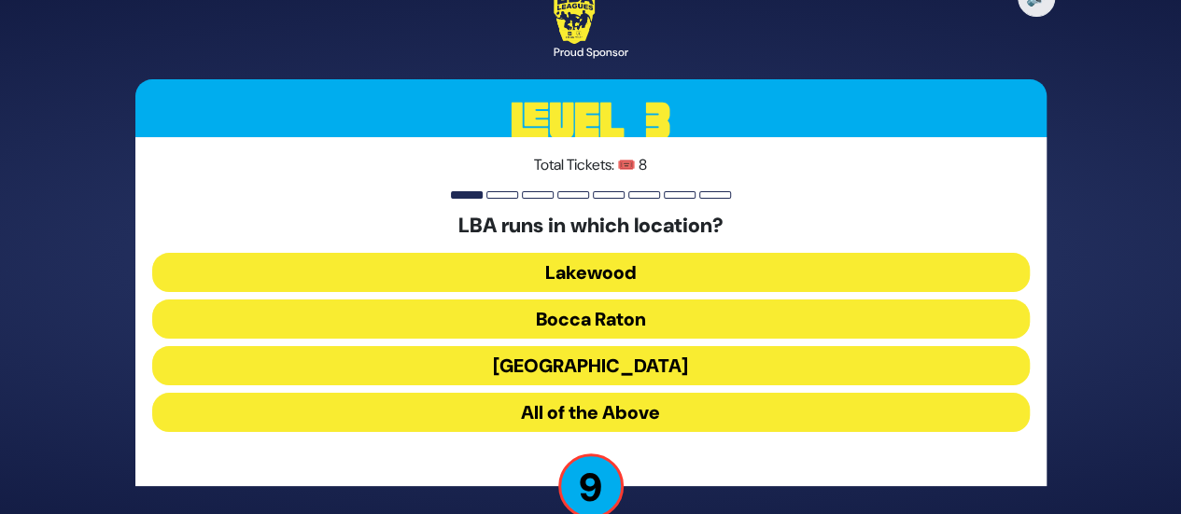
click at [651, 265] on button "Lakewood" at bounding box center [590, 272] width 877 height 39
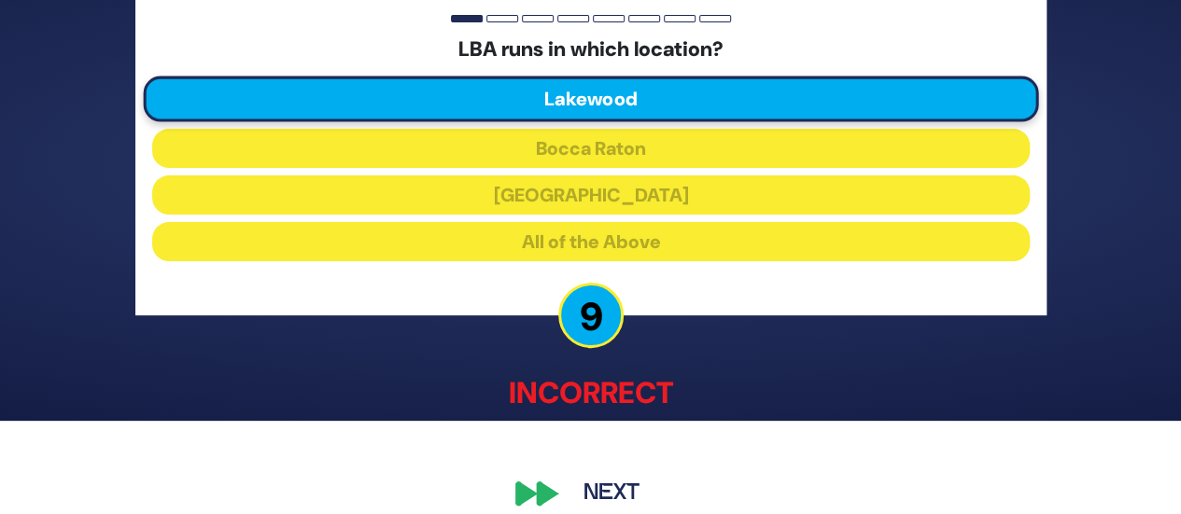
scroll to position [117, 0]
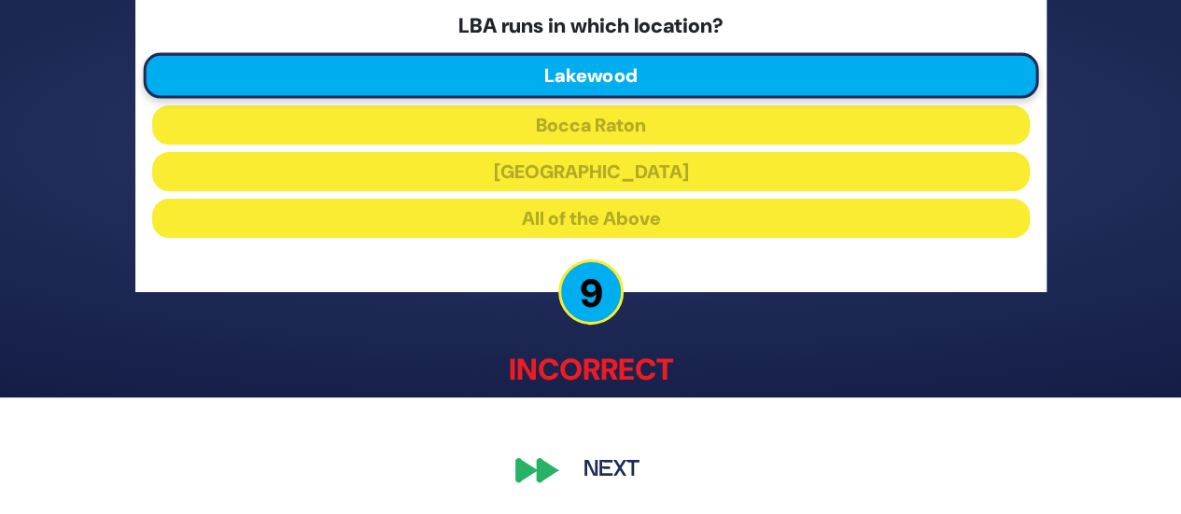
click at [625, 476] on button "Next" at bounding box center [611, 471] width 108 height 43
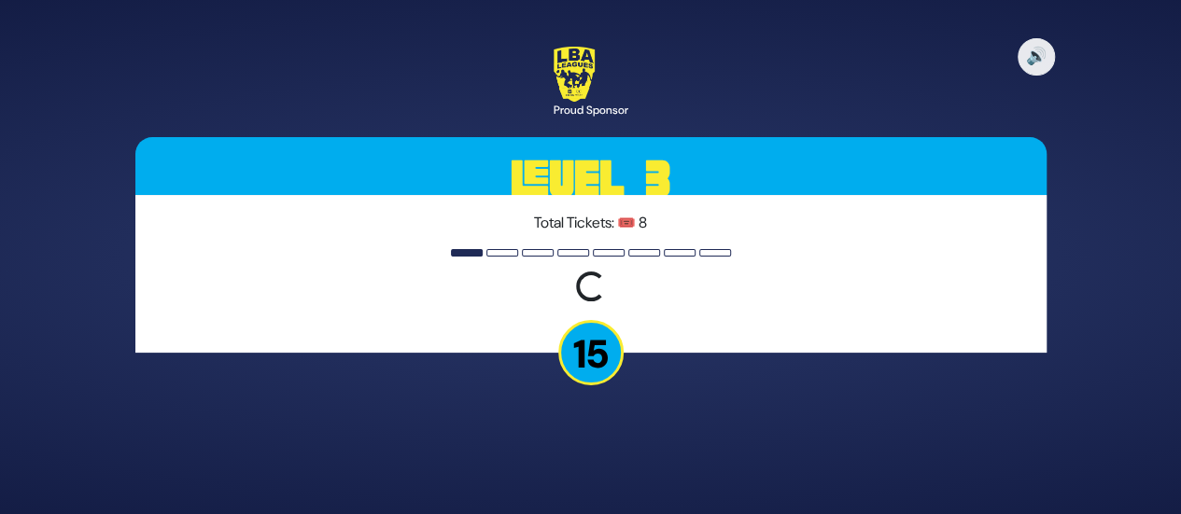
scroll to position [0, 0]
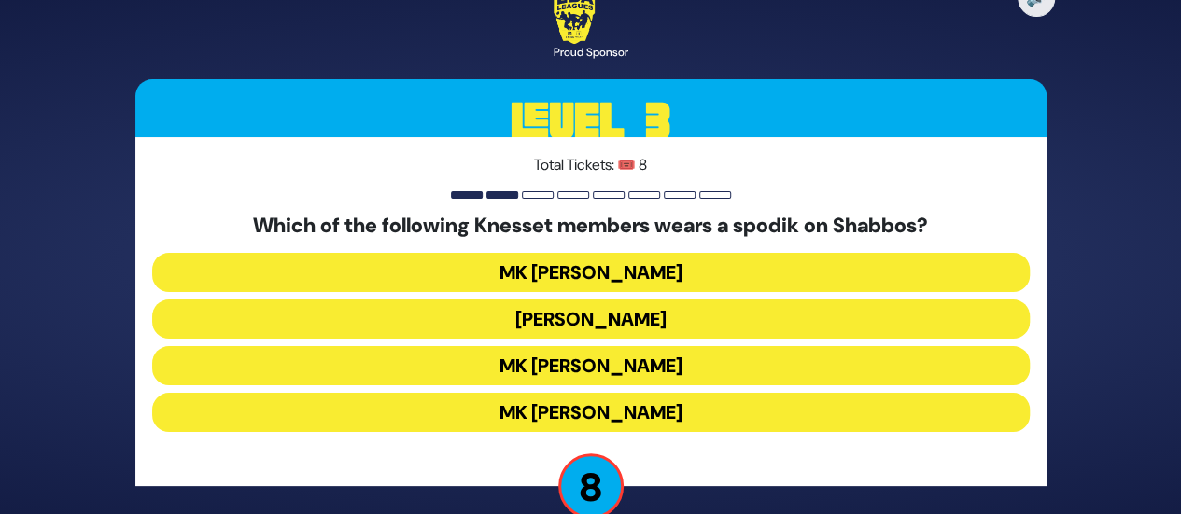
click at [644, 323] on button "[PERSON_NAME]" at bounding box center [590, 319] width 877 height 39
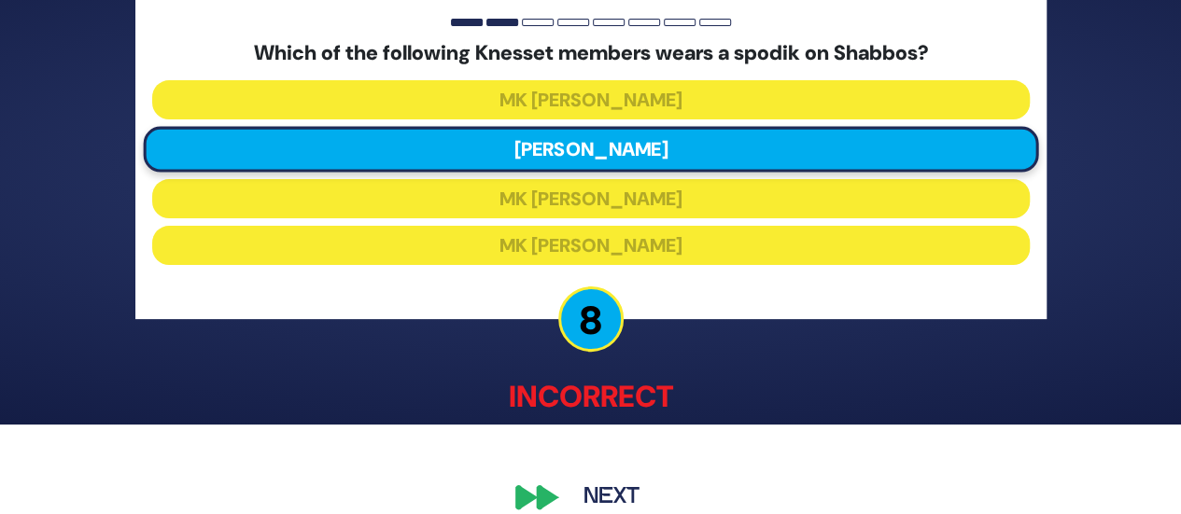
scroll to position [91, 0]
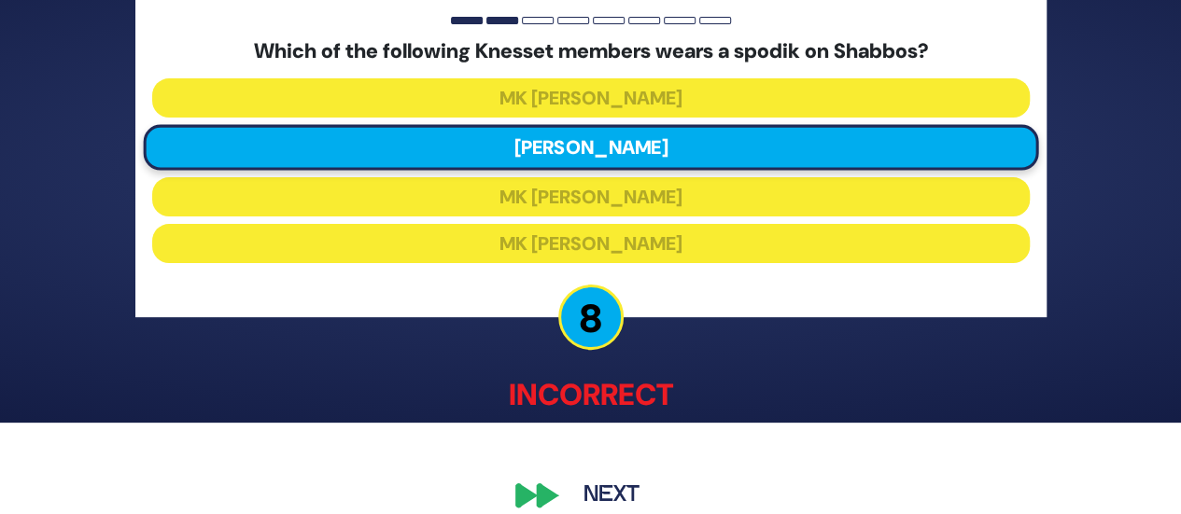
click at [614, 482] on button "Next" at bounding box center [611, 496] width 108 height 43
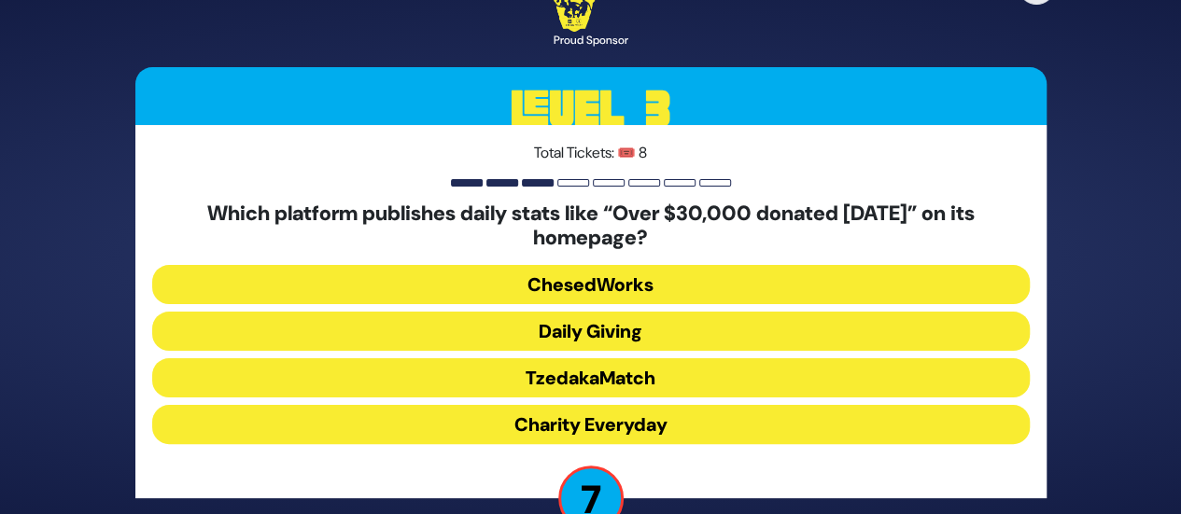
click at [604, 335] on button "Daily Giving" at bounding box center [590, 331] width 877 height 39
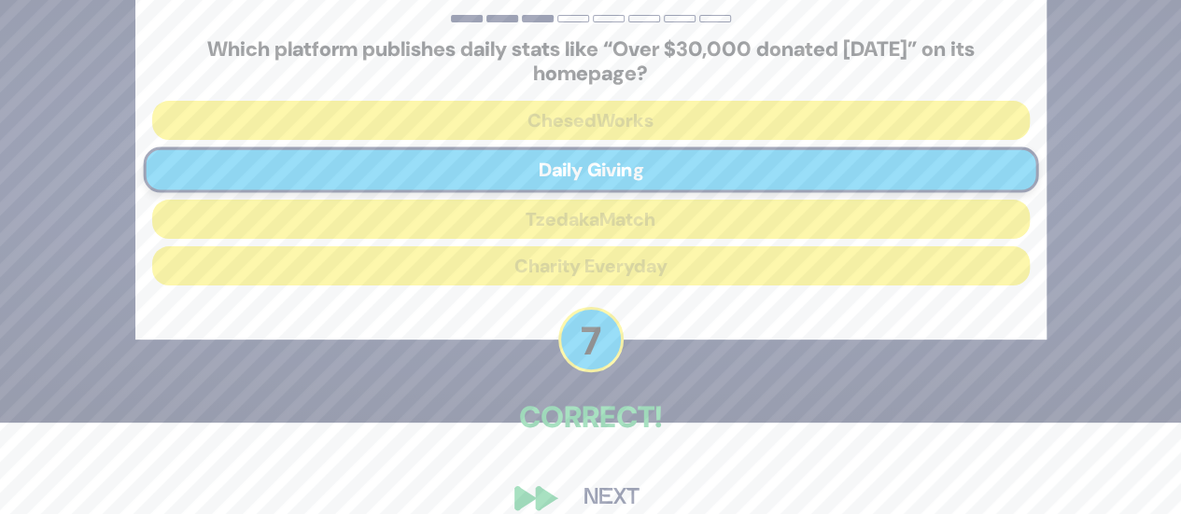
scroll to position [119, 0]
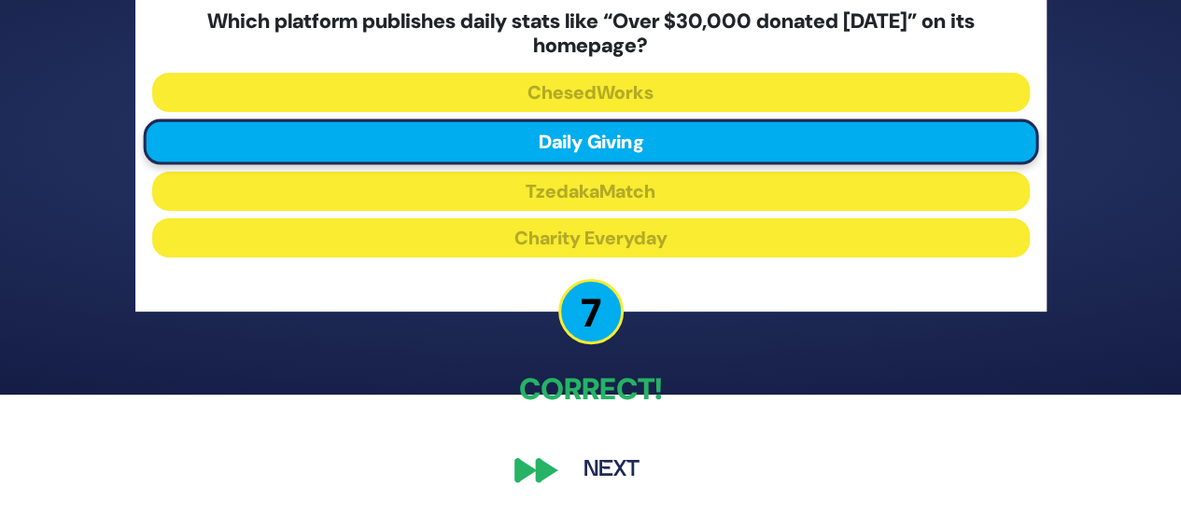
click at [627, 473] on button "Next" at bounding box center [611, 470] width 108 height 43
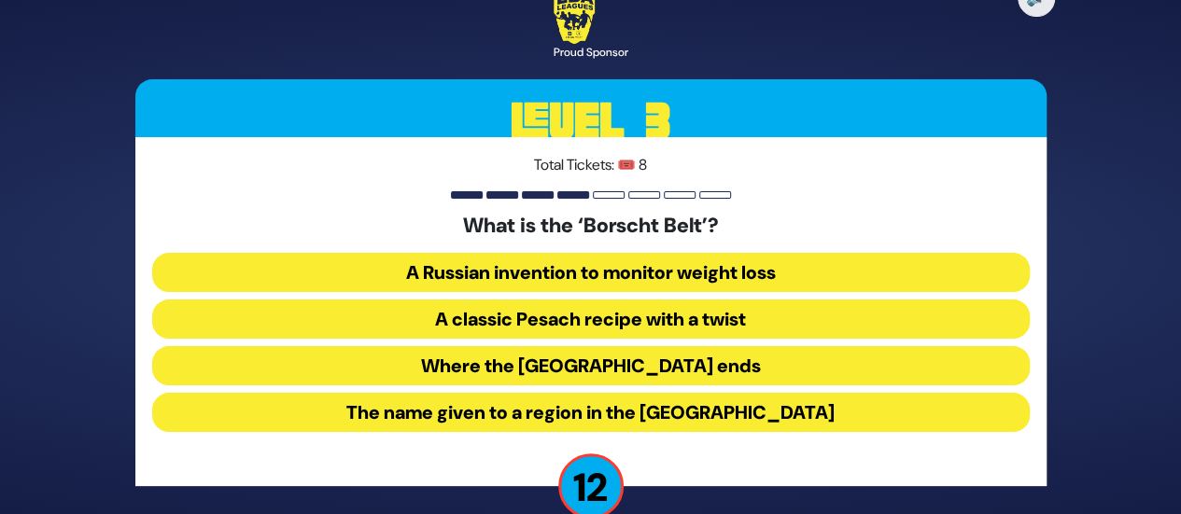
click at [629, 402] on button "The name given to a region in the [GEOGRAPHIC_DATA]" at bounding box center [590, 412] width 877 height 39
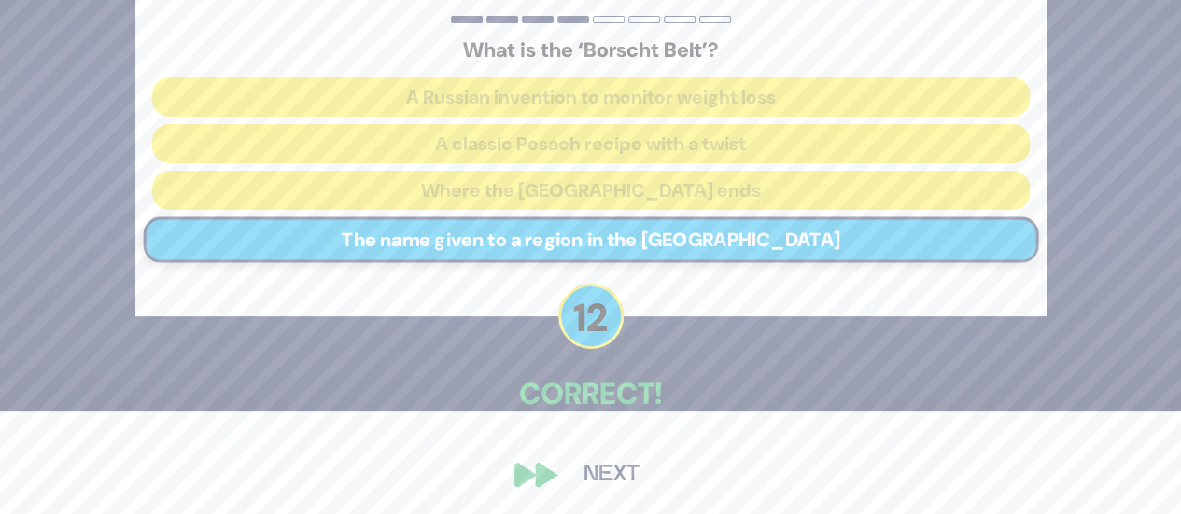
scroll to position [106, 0]
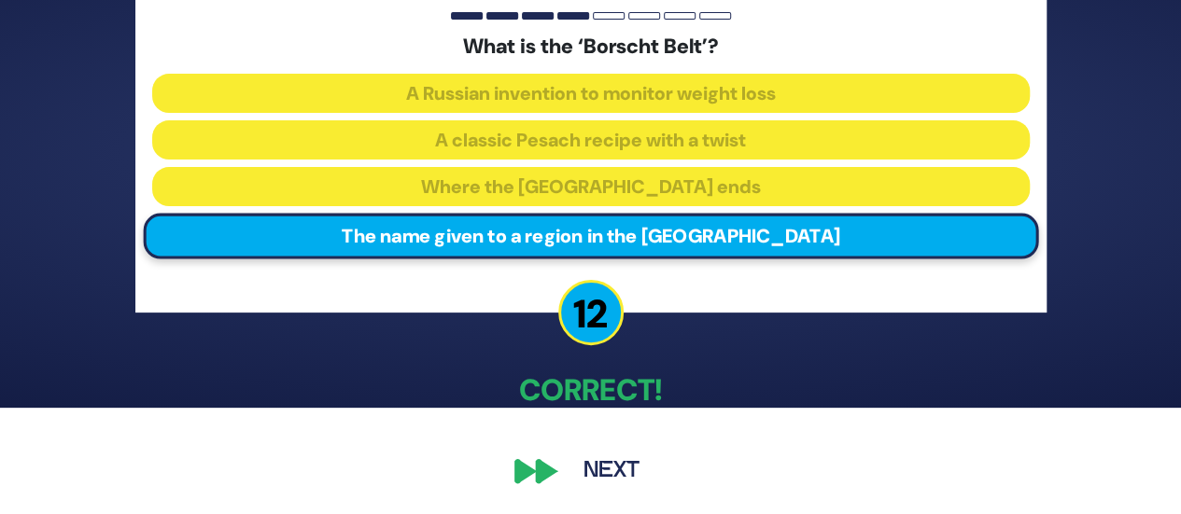
click at [611, 458] on button "Next" at bounding box center [611, 471] width 108 height 43
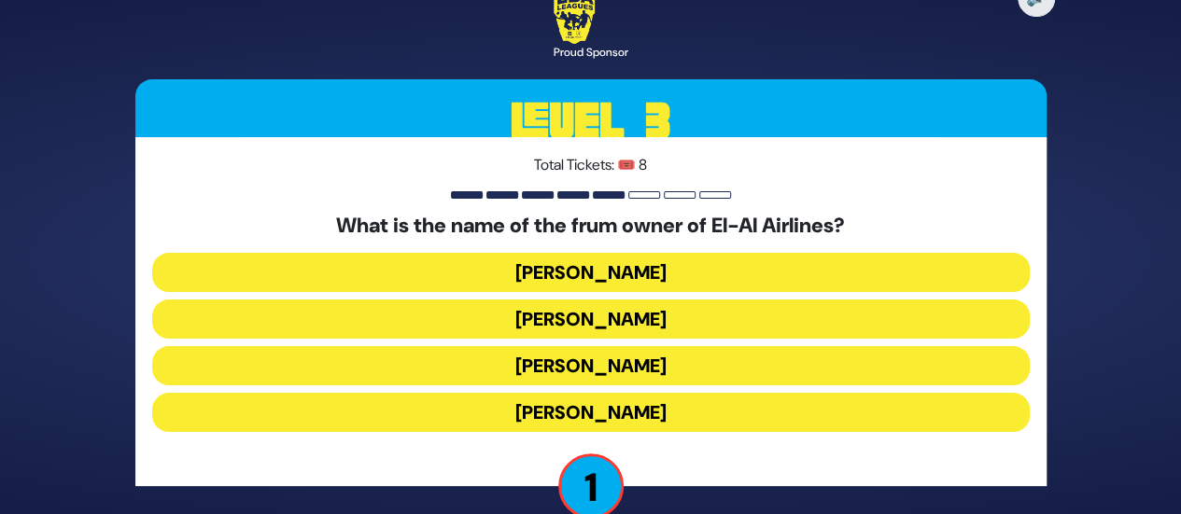
click at [641, 268] on button "[PERSON_NAME]" at bounding box center [590, 272] width 877 height 39
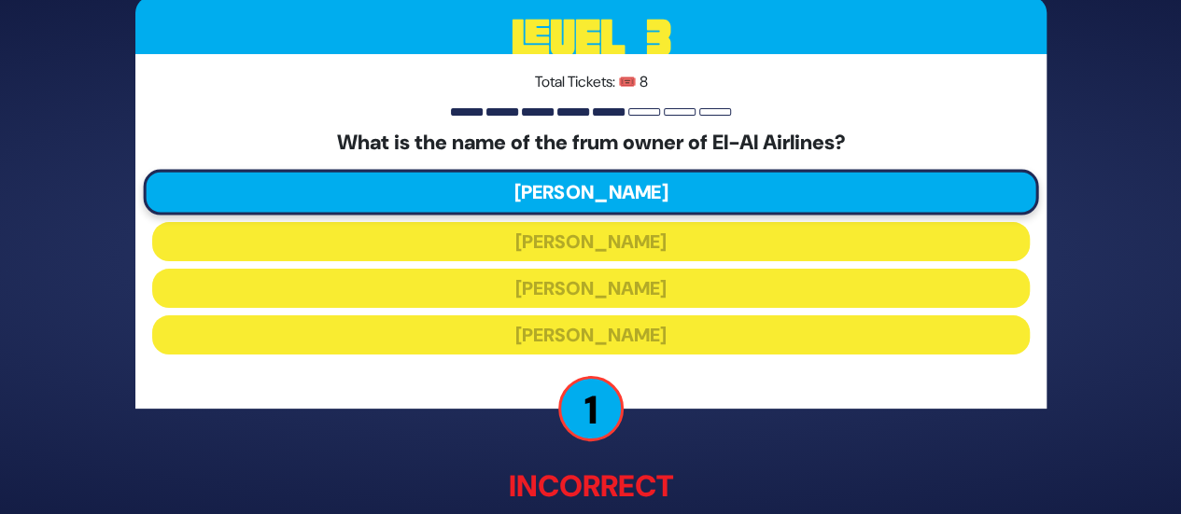
scroll to position [117, 0]
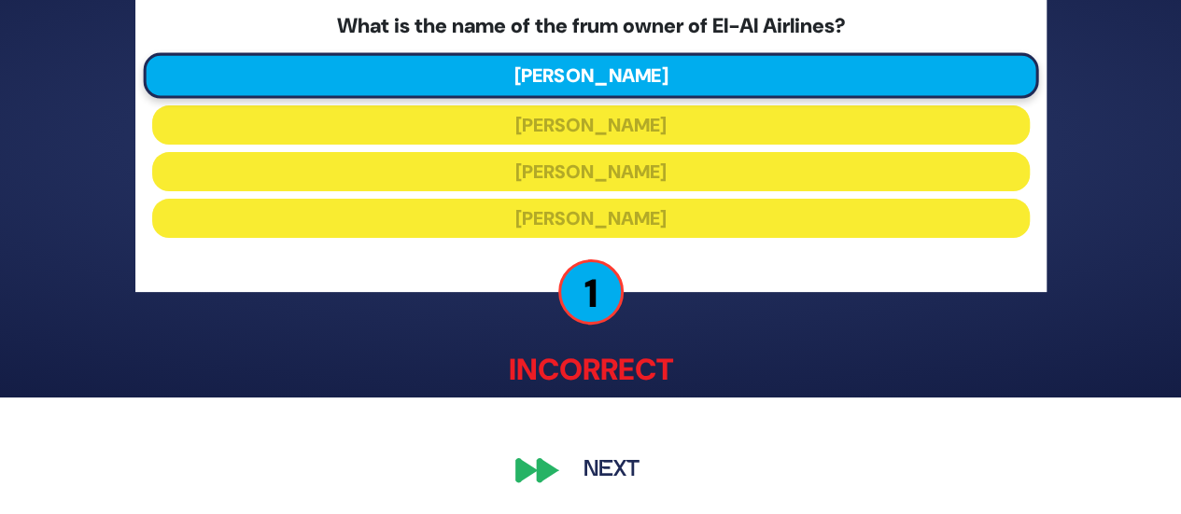
click at [603, 469] on button "Next" at bounding box center [611, 471] width 108 height 43
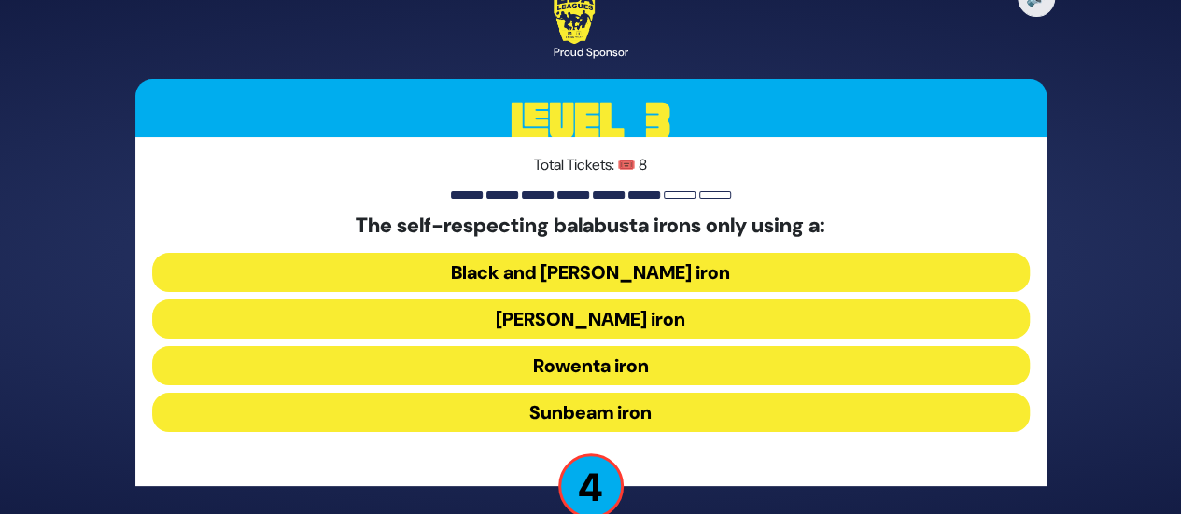
click at [660, 368] on button "Rowenta iron" at bounding box center [590, 365] width 877 height 39
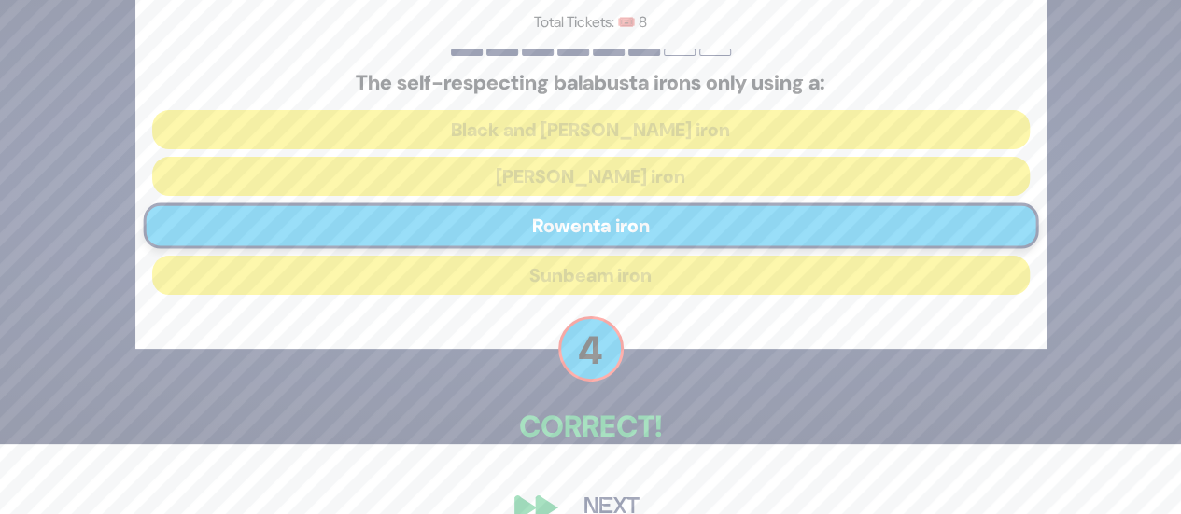
scroll to position [106, 0]
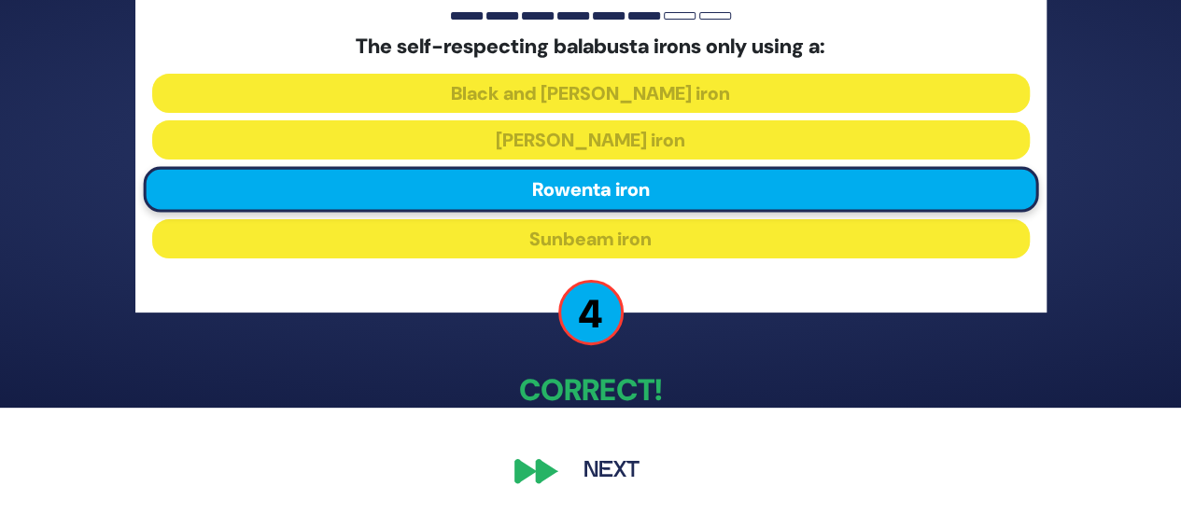
click at [608, 465] on button "Next" at bounding box center [611, 471] width 108 height 43
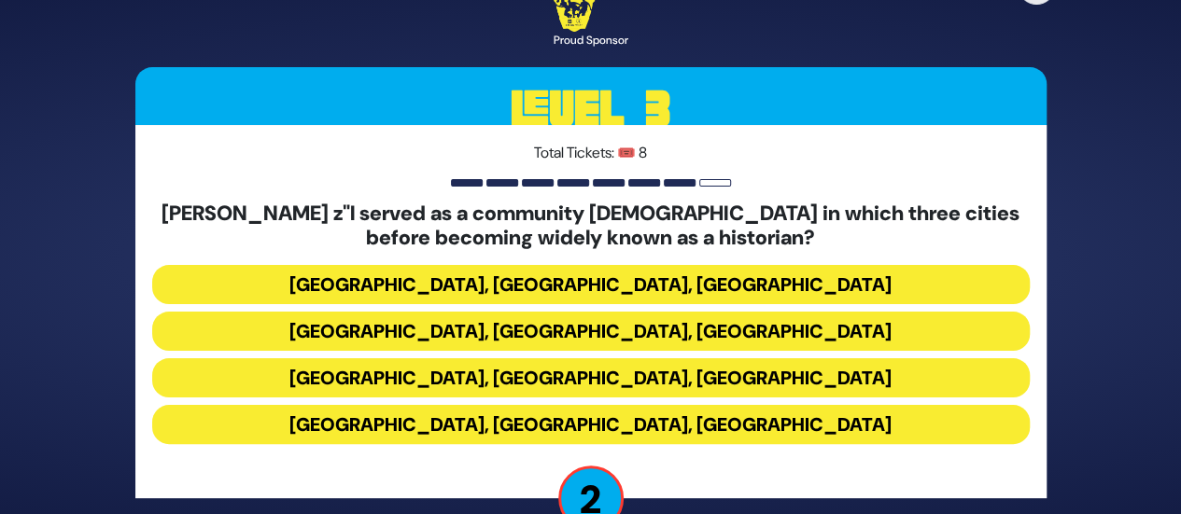
click at [706, 279] on button "[GEOGRAPHIC_DATA], [GEOGRAPHIC_DATA], [GEOGRAPHIC_DATA]" at bounding box center [590, 284] width 877 height 39
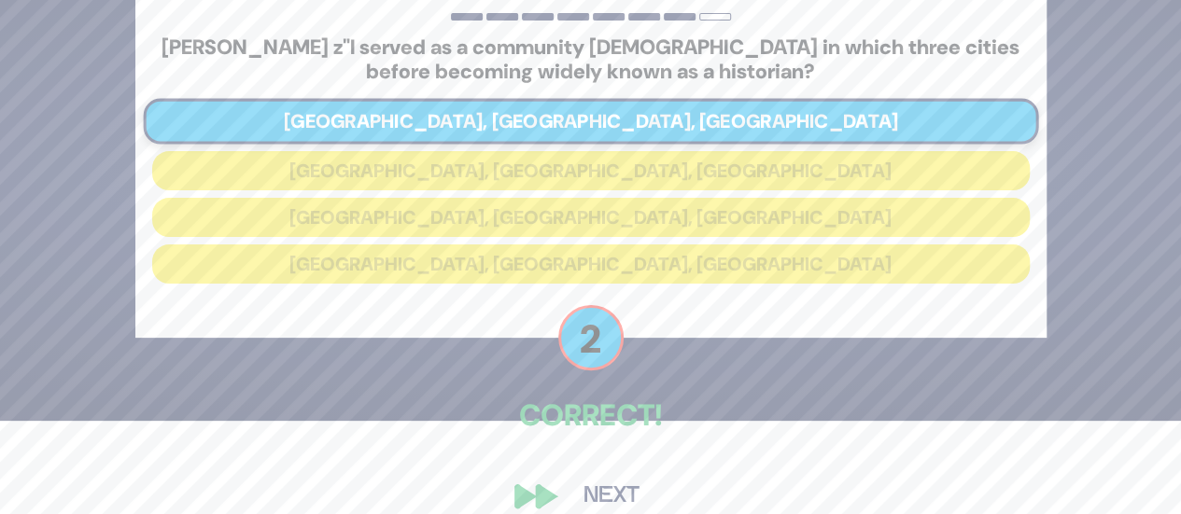
scroll to position [119, 0]
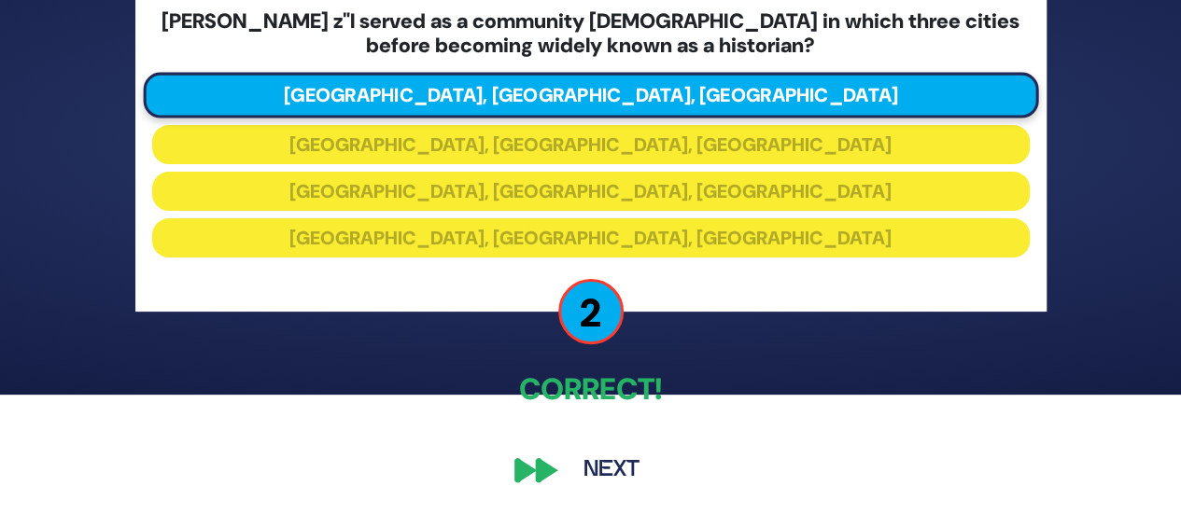
click at [629, 463] on button "Next" at bounding box center [611, 470] width 108 height 43
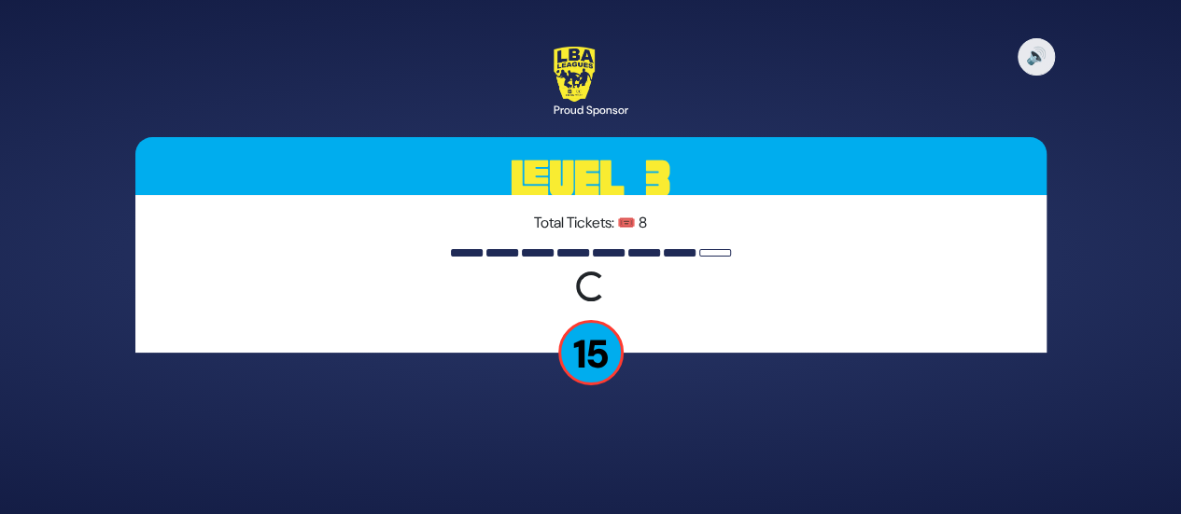
scroll to position [0, 0]
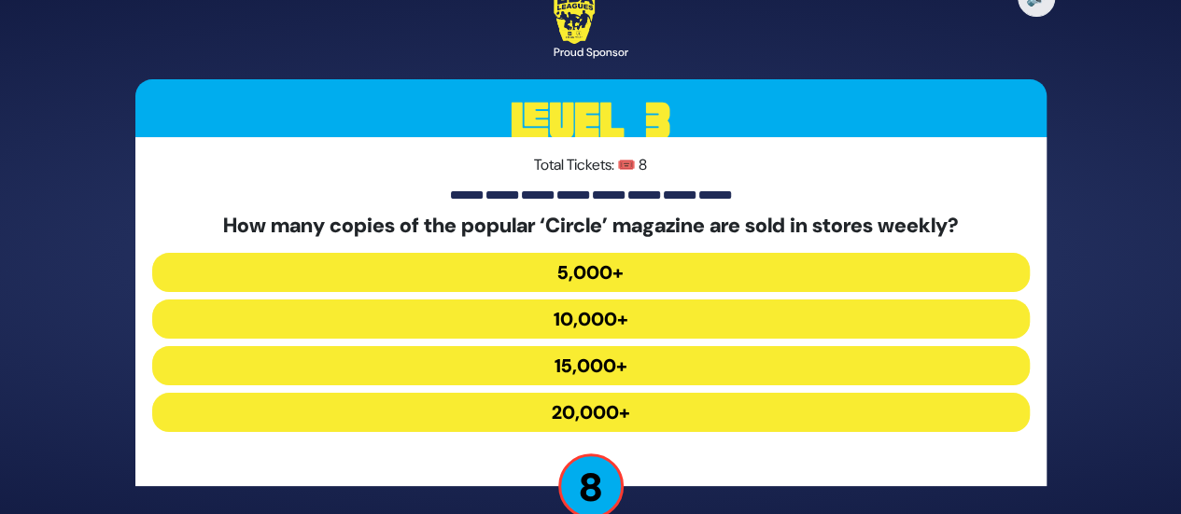
click at [642, 361] on button "15,000+" at bounding box center [590, 365] width 877 height 39
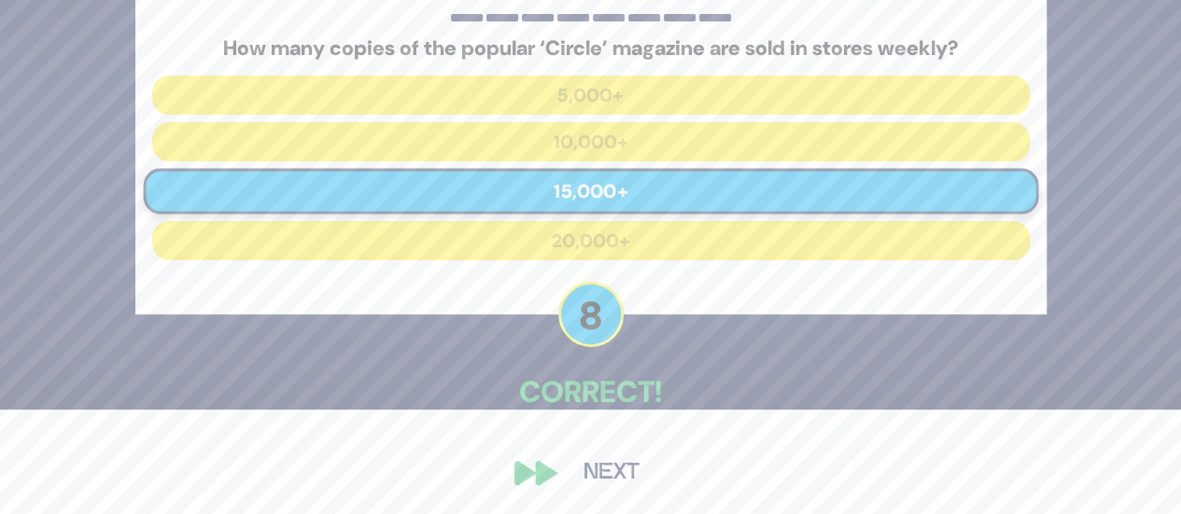
scroll to position [106, 0]
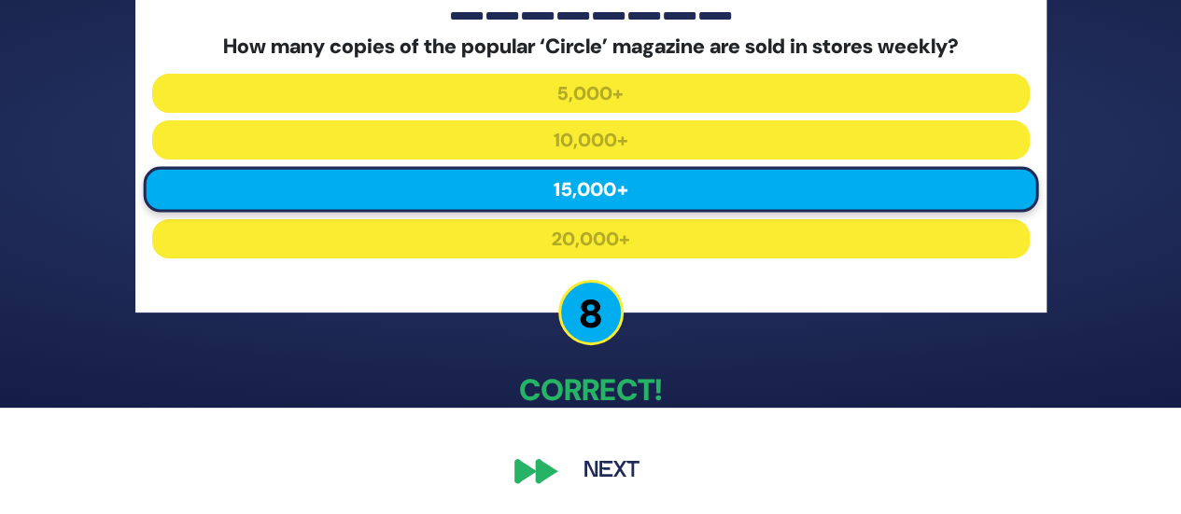
click at [599, 469] on button "Next" at bounding box center [611, 471] width 108 height 43
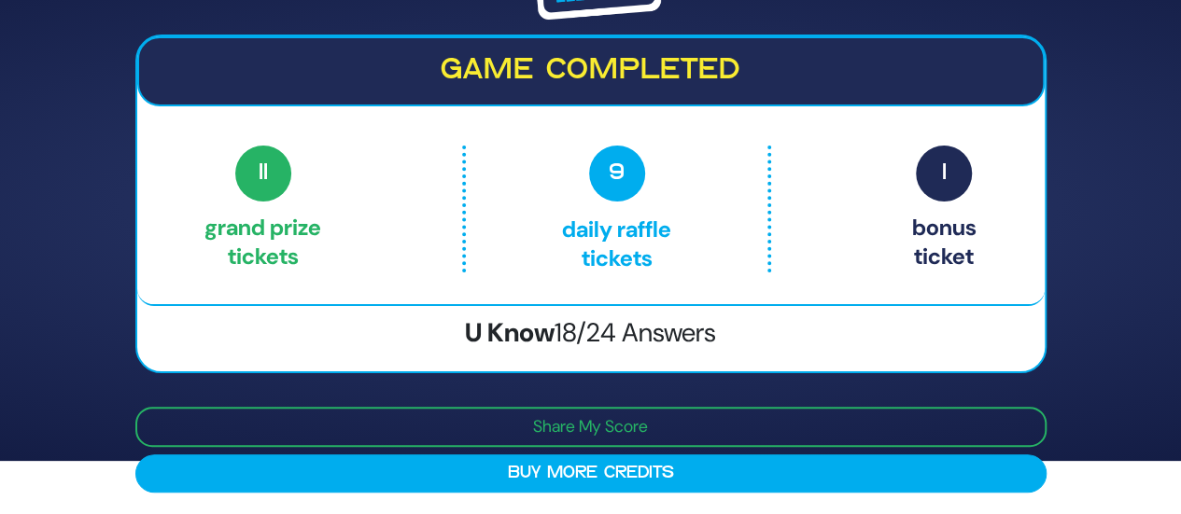
scroll to position [0, 0]
